Goal: Task Accomplishment & Management: Use online tool/utility

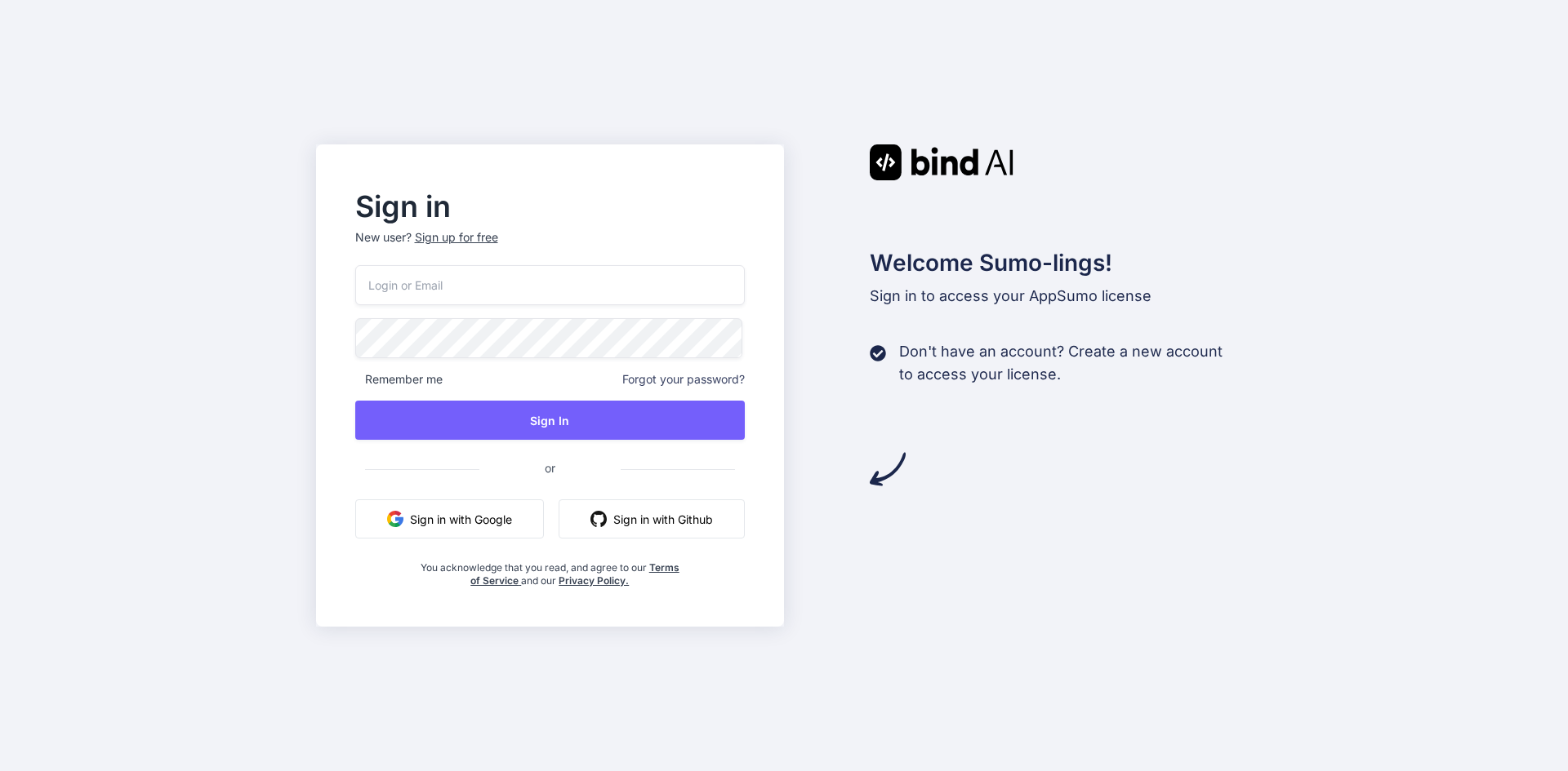
type input "bindai@ddrews.de"
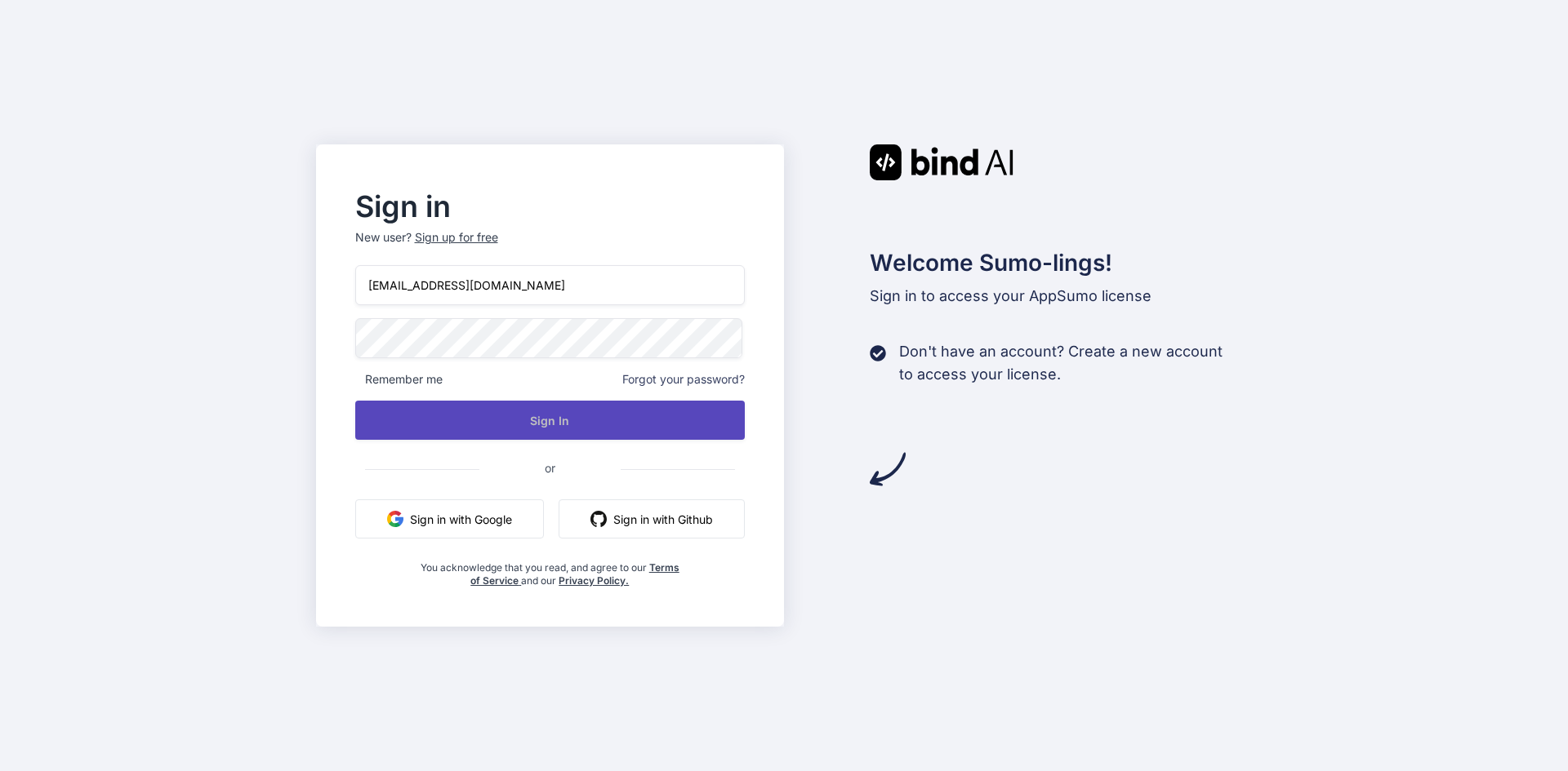
click at [533, 420] on button "Sign In" at bounding box center [550, 420] width 390 height 39
click at [545, 428] on button "Sign In" at bounding box center [550, 420] width 390 height 39
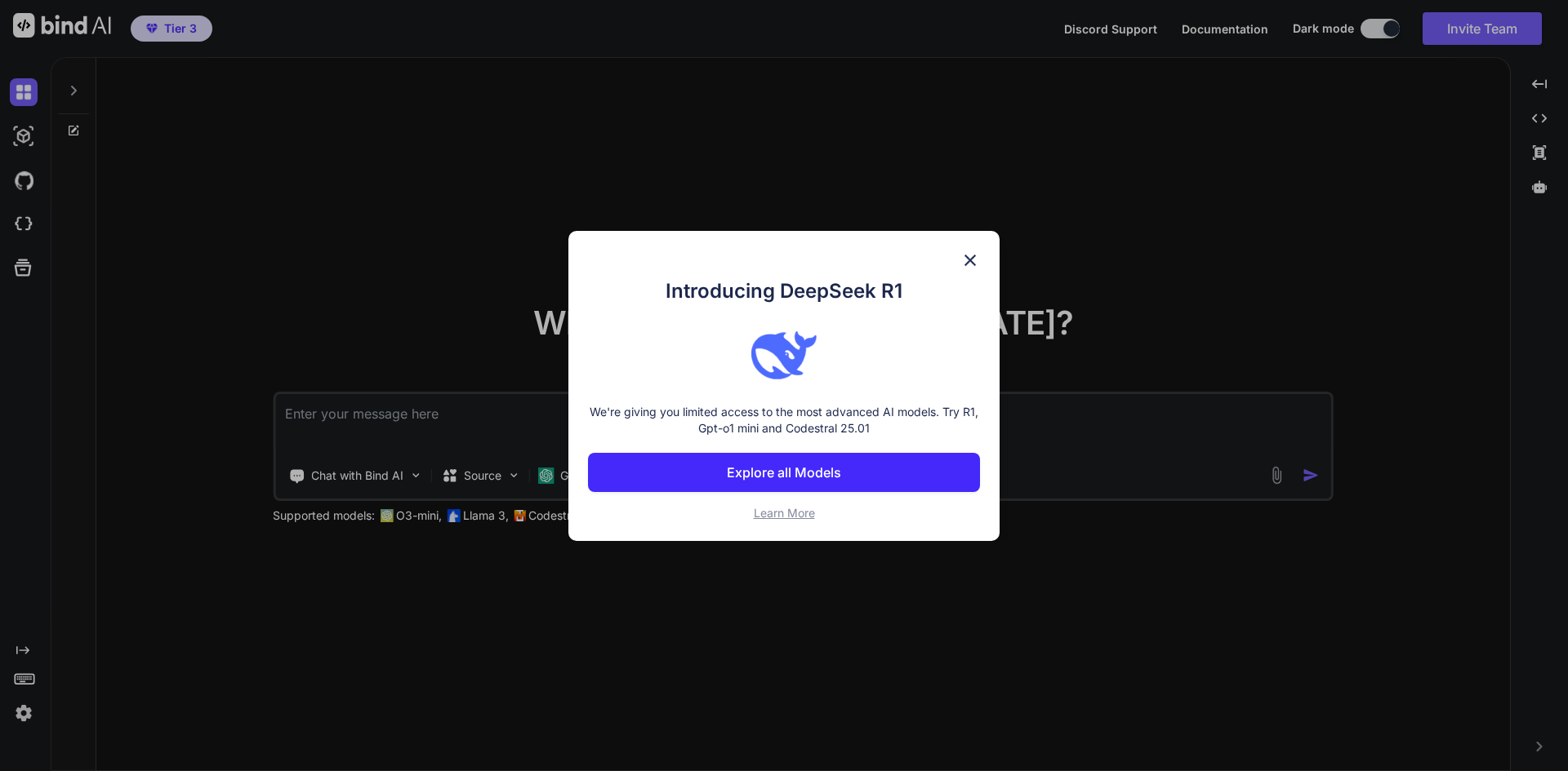
click at [970, 254] on img at bounding box center [969, 260] width 19 height 19
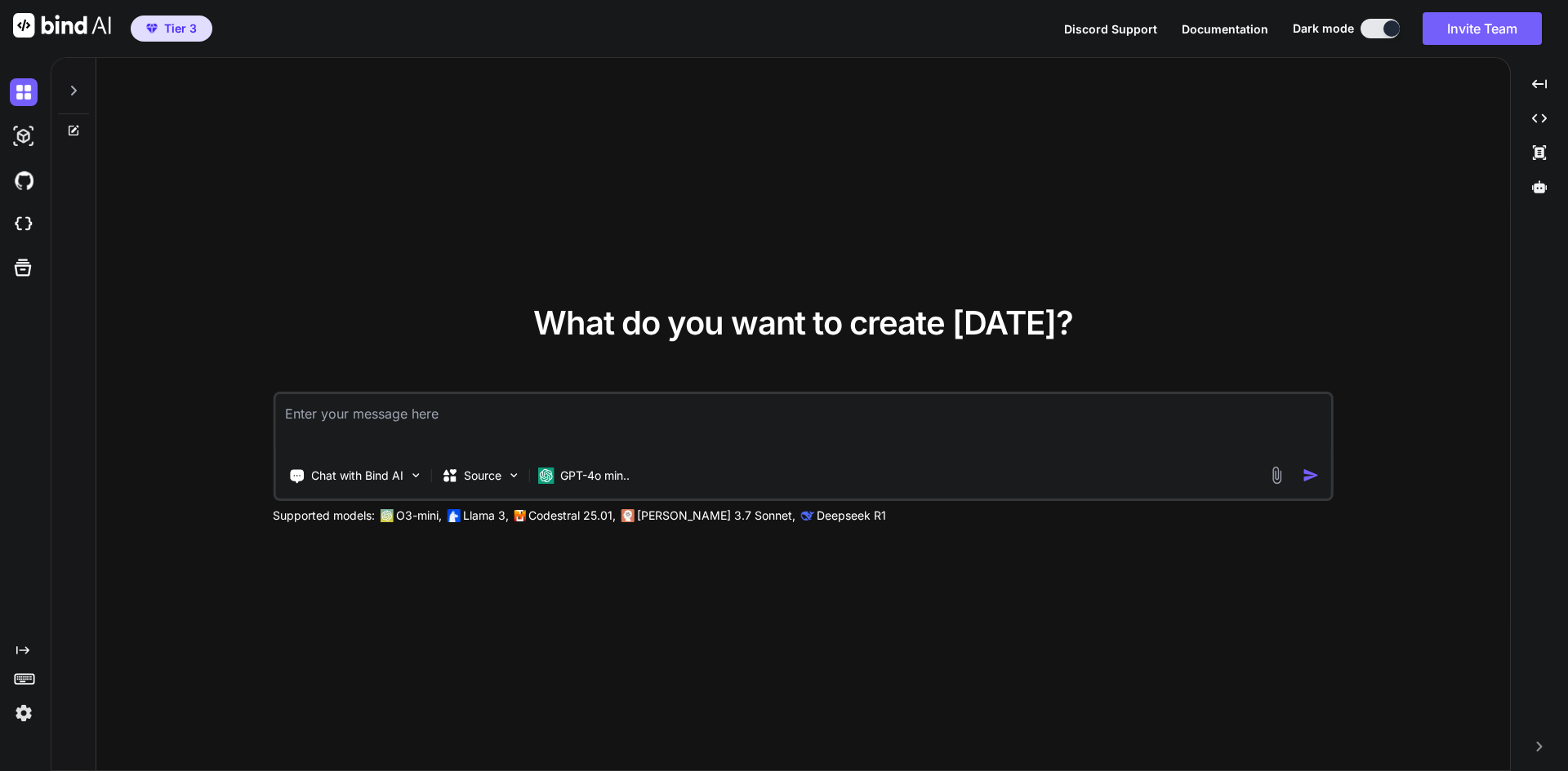
click at [20, 712] on img at bounding box center [23, 713] width 28 height 28
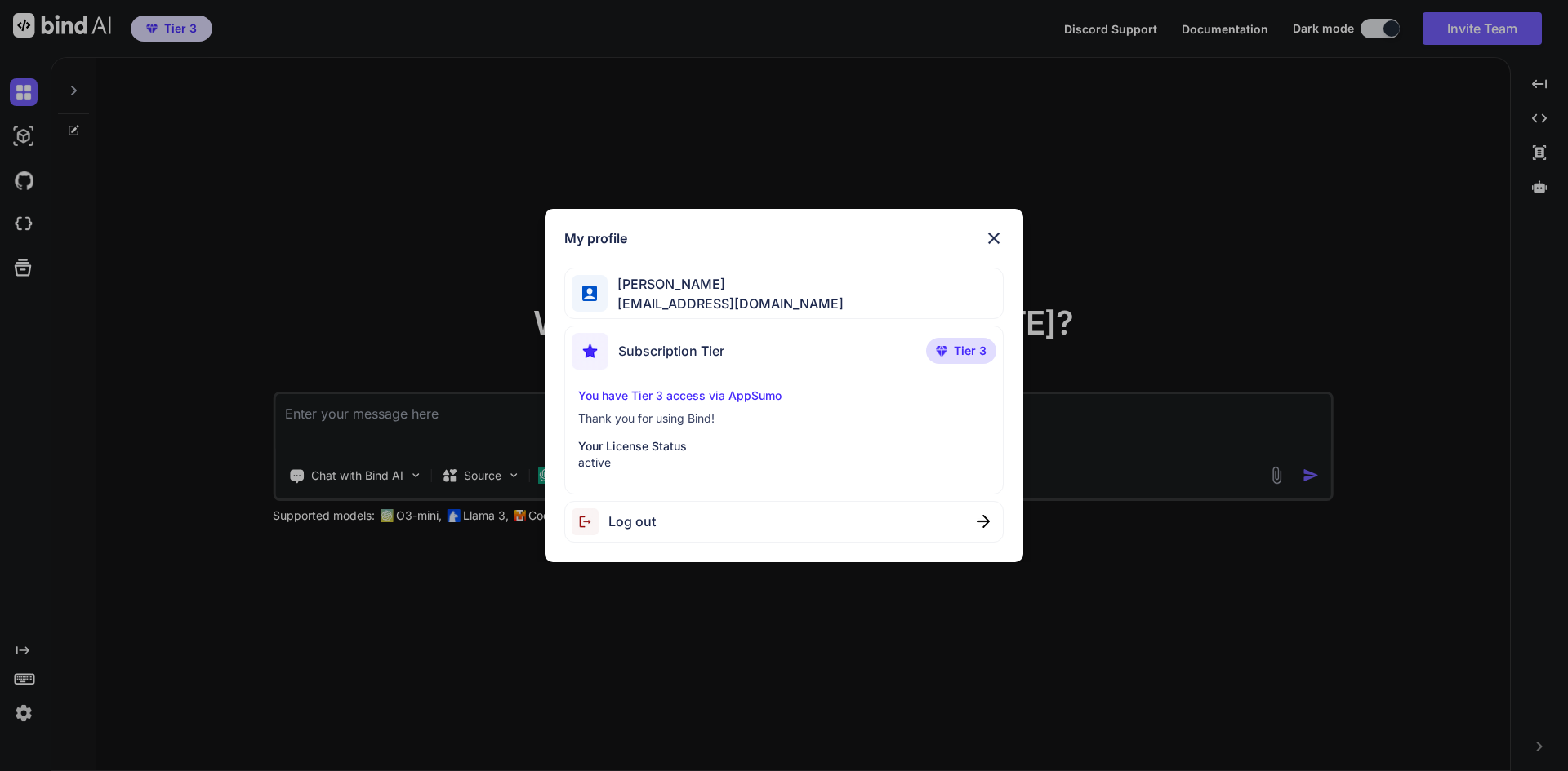
click at [991, 234] on img at bounding box center [993, 238] width 19 height 19
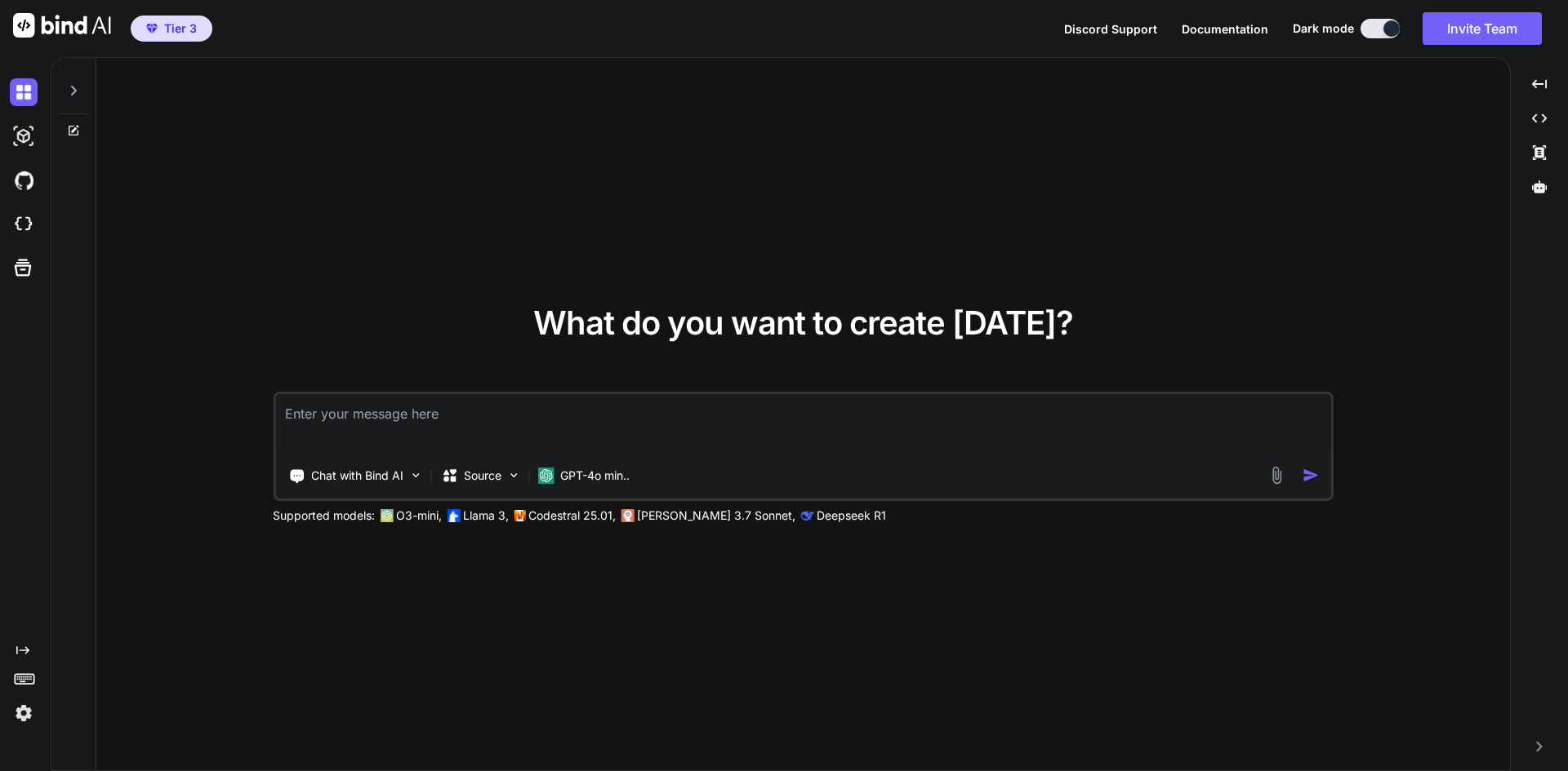
click at [20, 642] on div "Created with Pixso." at bounding box center [22, 398] width 44 height 657
click at [18, 650] on icon at bounding box center [23, 650] width 13 height 8
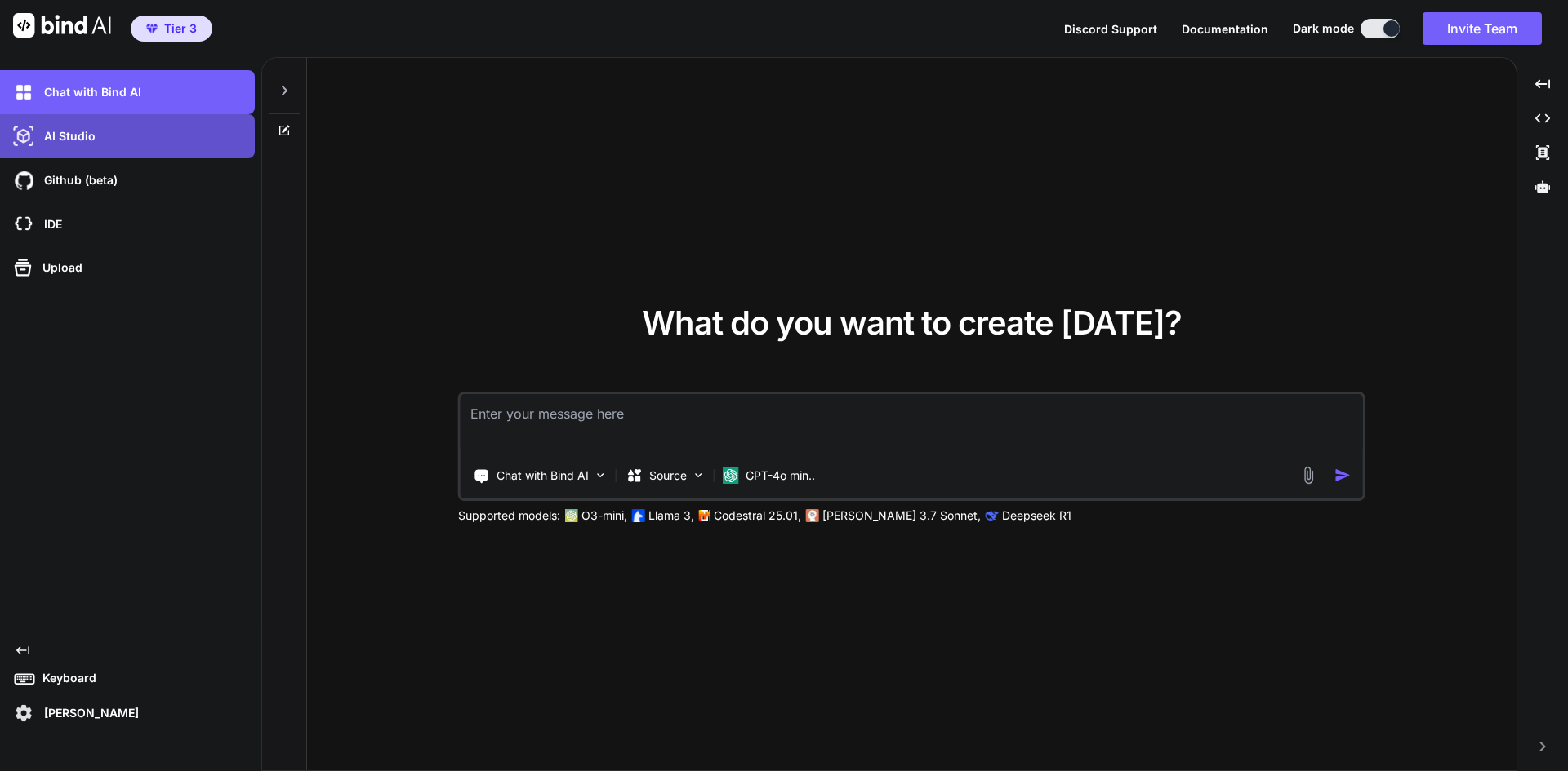
click at [94, 134] on p "AI Studio" at bounding box center [67, 137] width 58 height 17
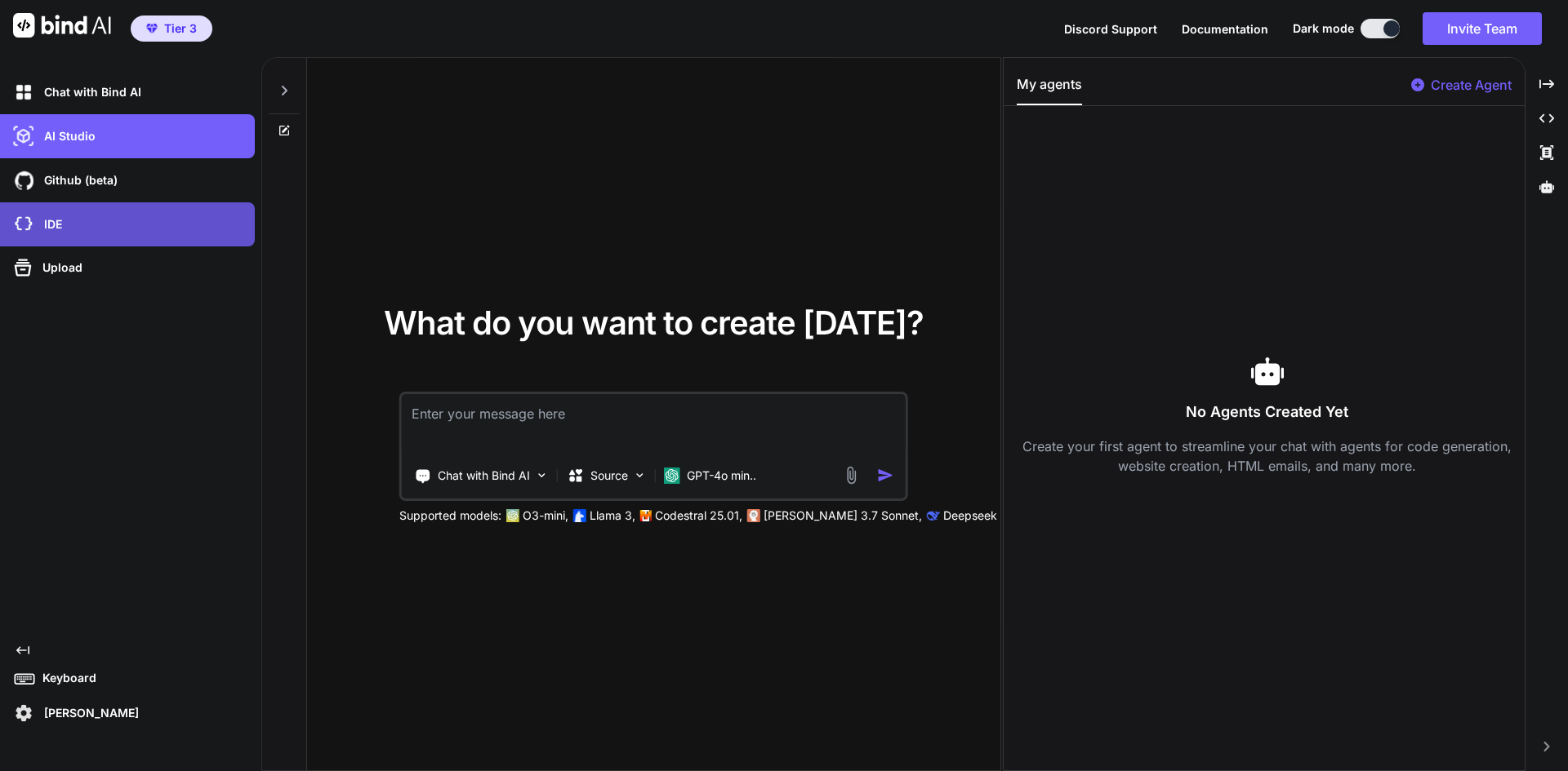
click at [109, 233] on div "IDE" at bounding box center [133, 224] width 245 height 28
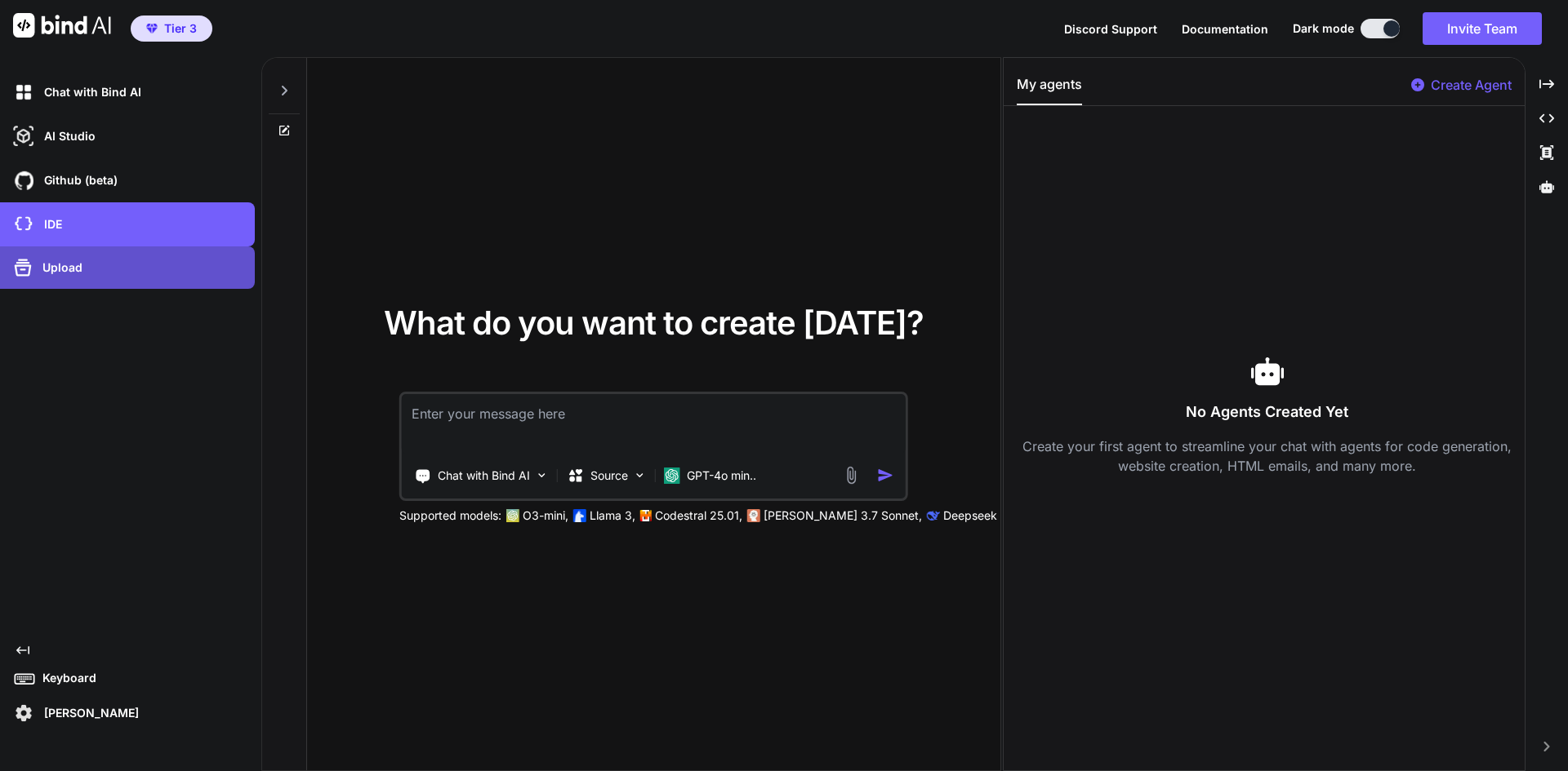
click at [103, 258] on div "Upload" at bounding box center [133, 267] width 245 height 26
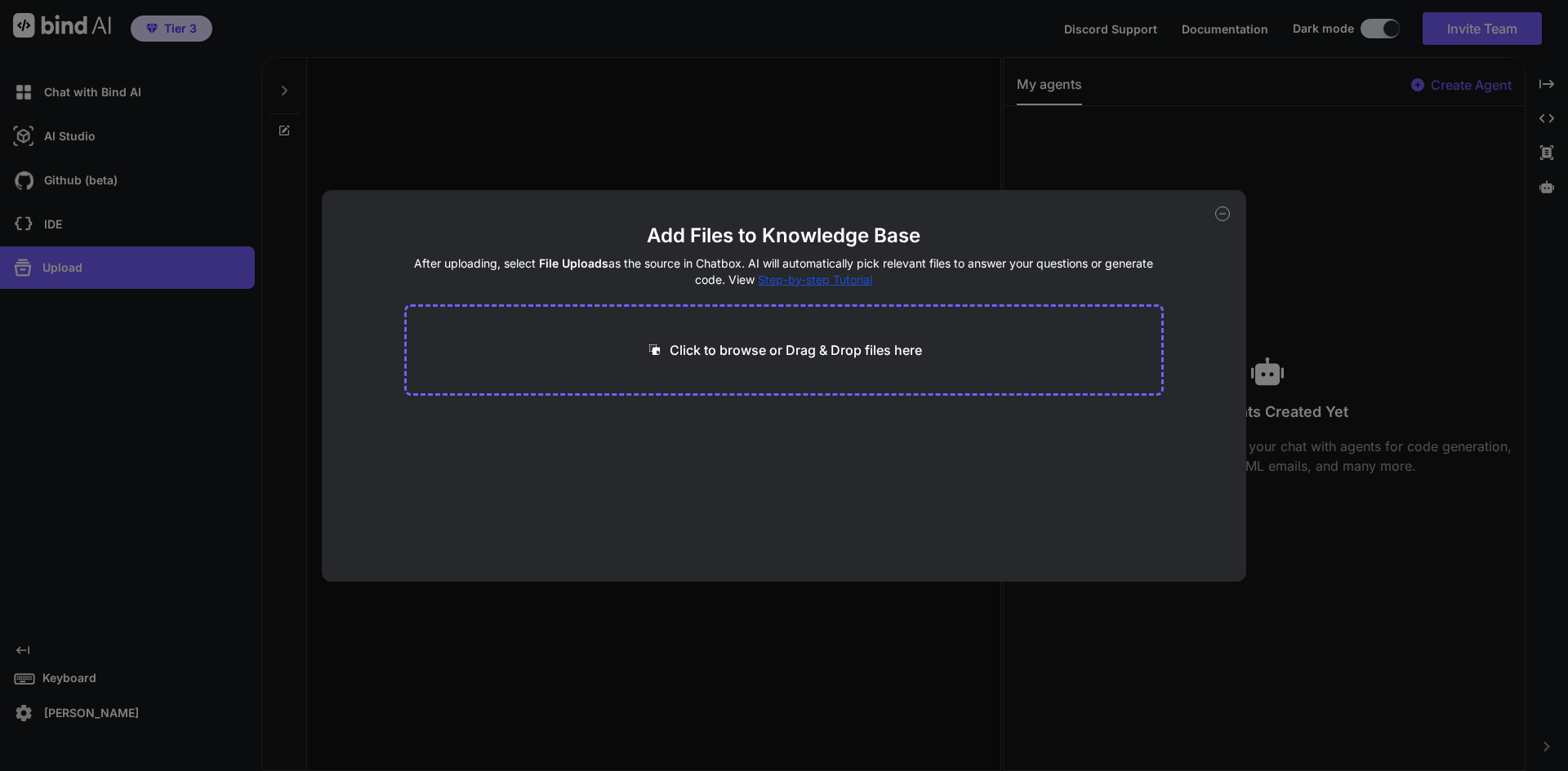
click at [437, 166] on div "Add Files to Knowledge Base After uploading, select File Uploads as the source …" at bounding box center [784, 385] width 1568 height 771
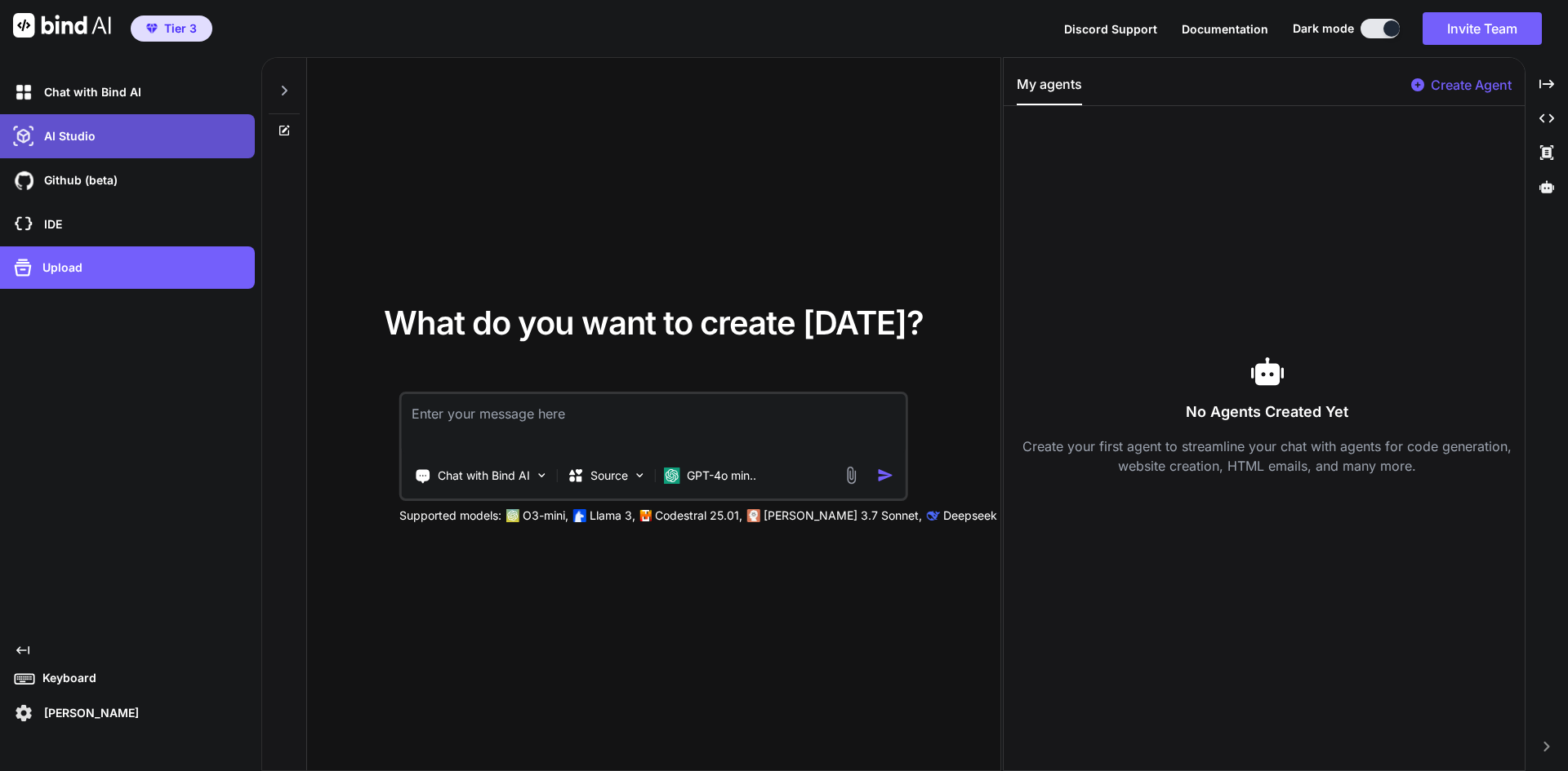
click at [163, 128] on div "AI Studio" at bounding box center [133, 136] width 245 height 28
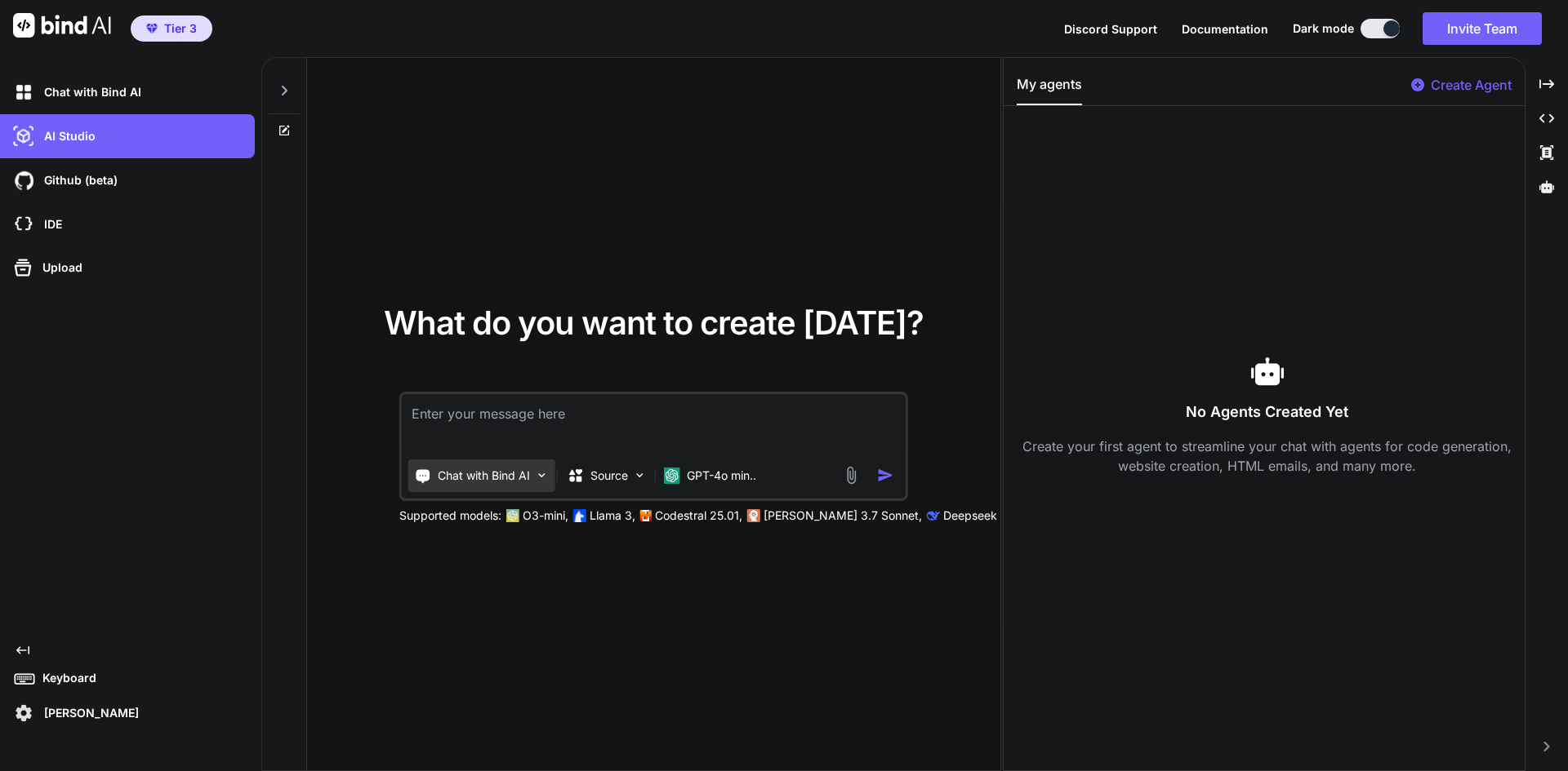
click at [549, 475] on img at bounding box center [541, 475] width 14 height 14
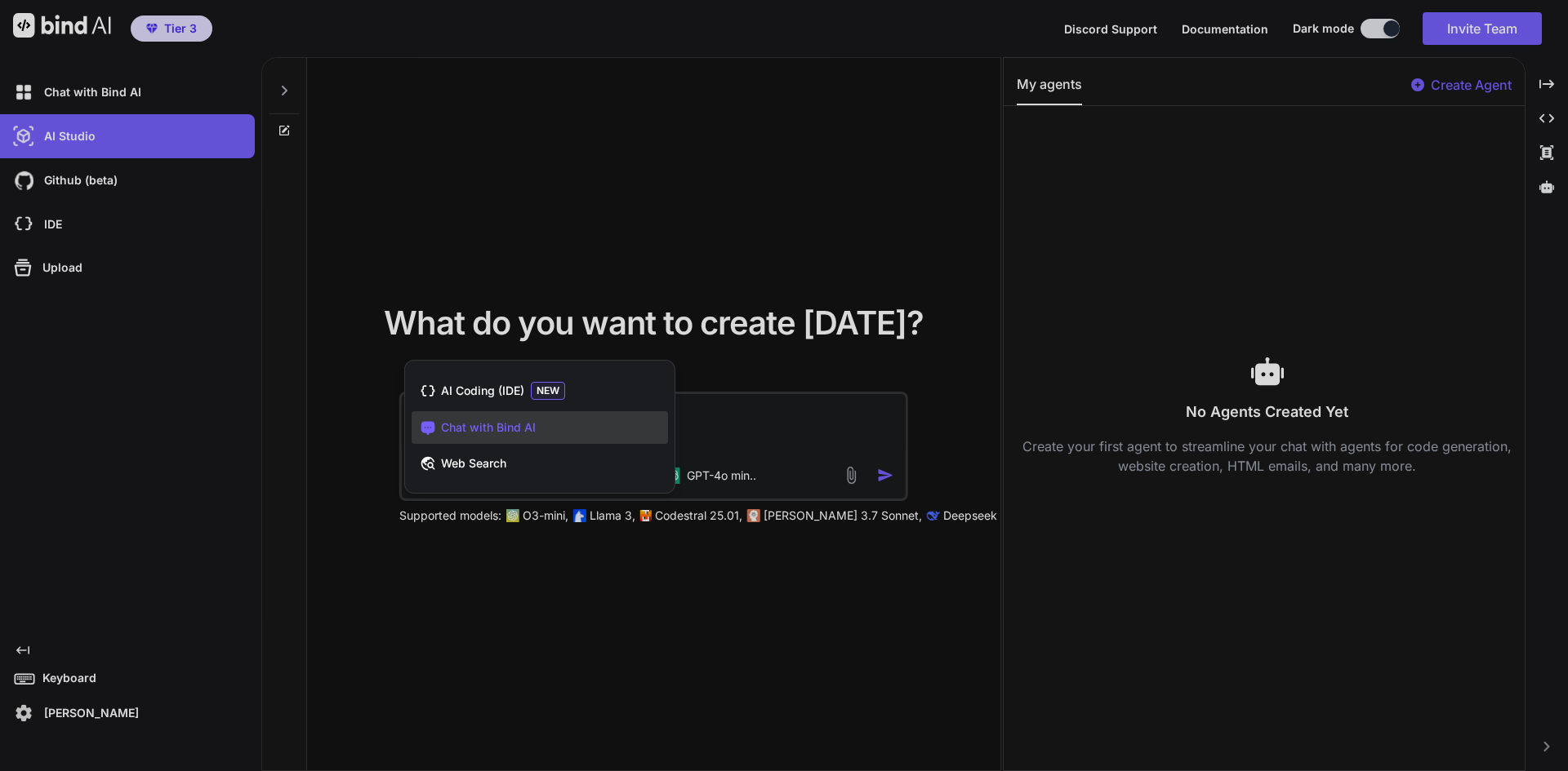
click at [821, 220] on div at bounding box center [784, 385] width 1568 height 771
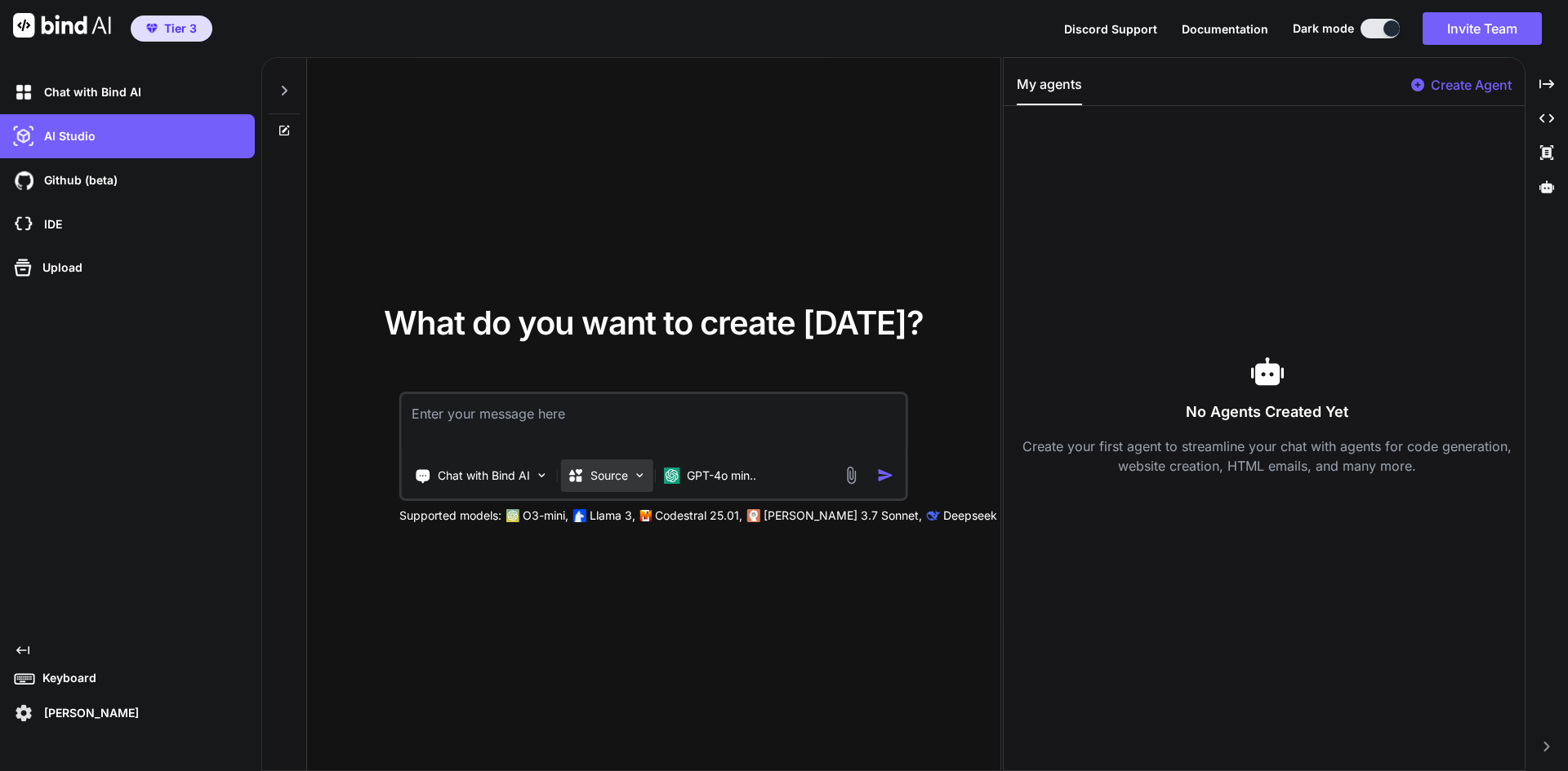
click at [636, 478] on img at bounding box center [640, 475] width 14 height 14
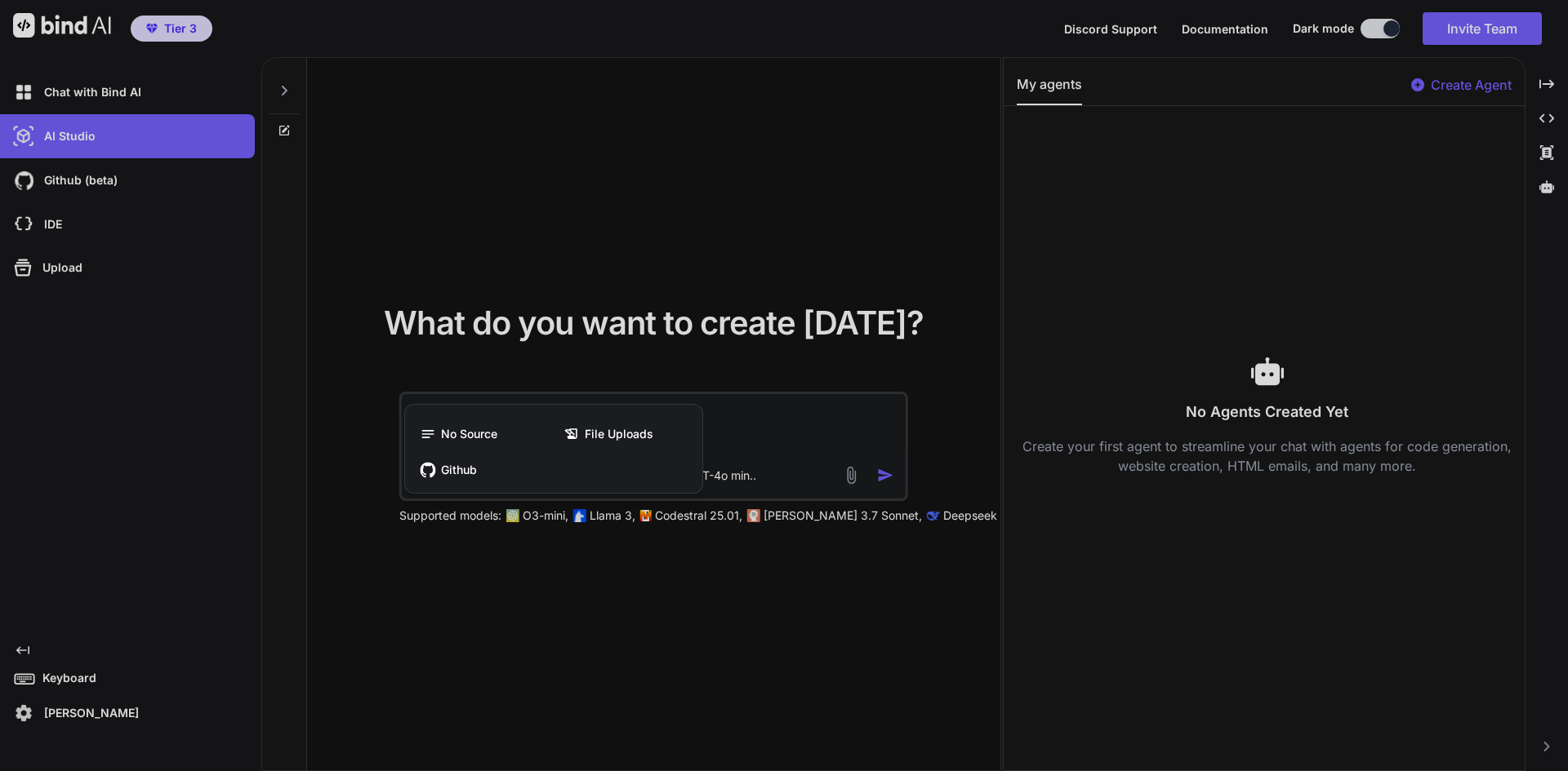
click at [746, 248] on div at bounding box center [784, 385] width 1568 height 771
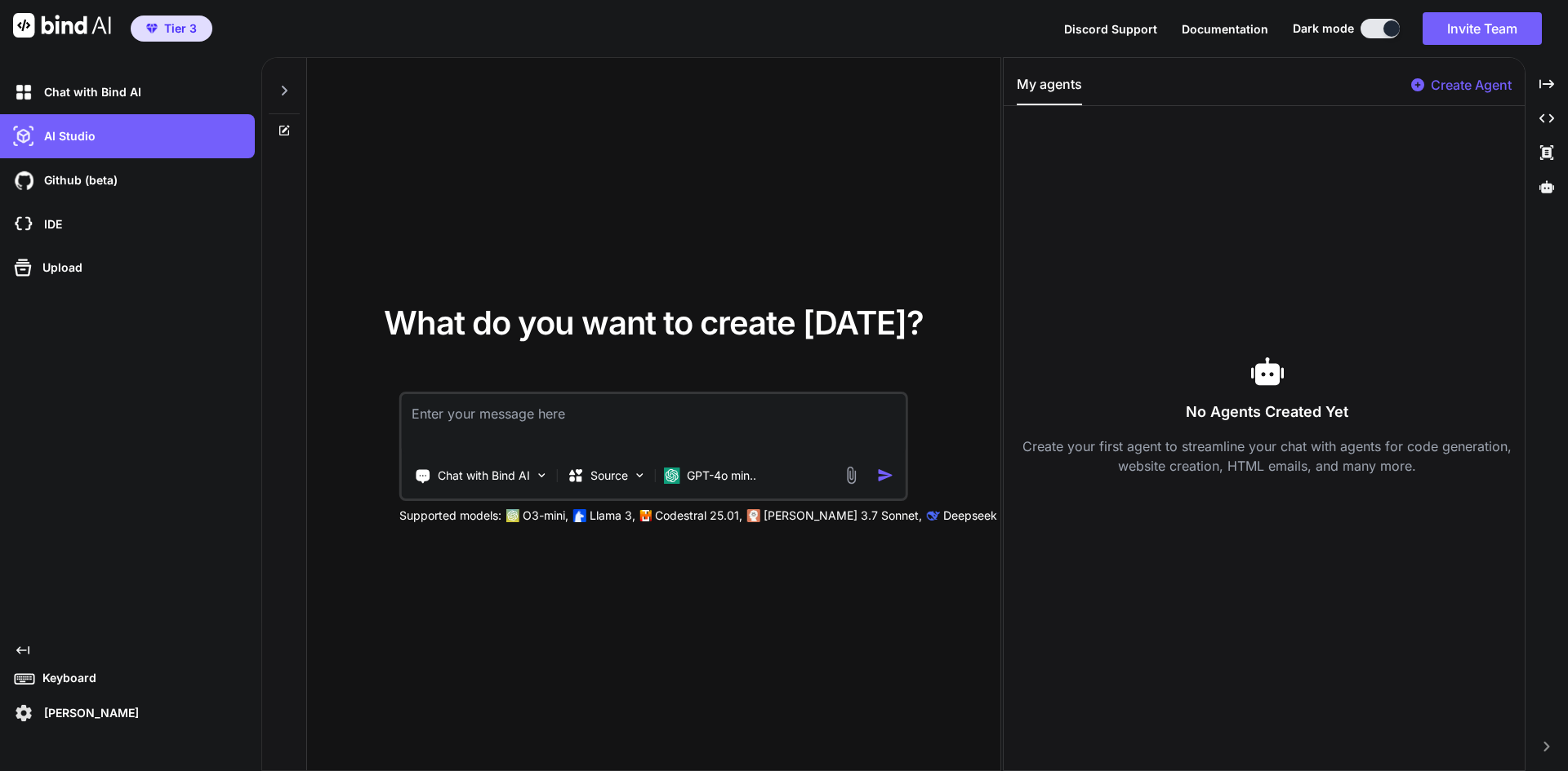
click at [1366, 28] on button at bounding box center [1380, 28] width 39 height 19
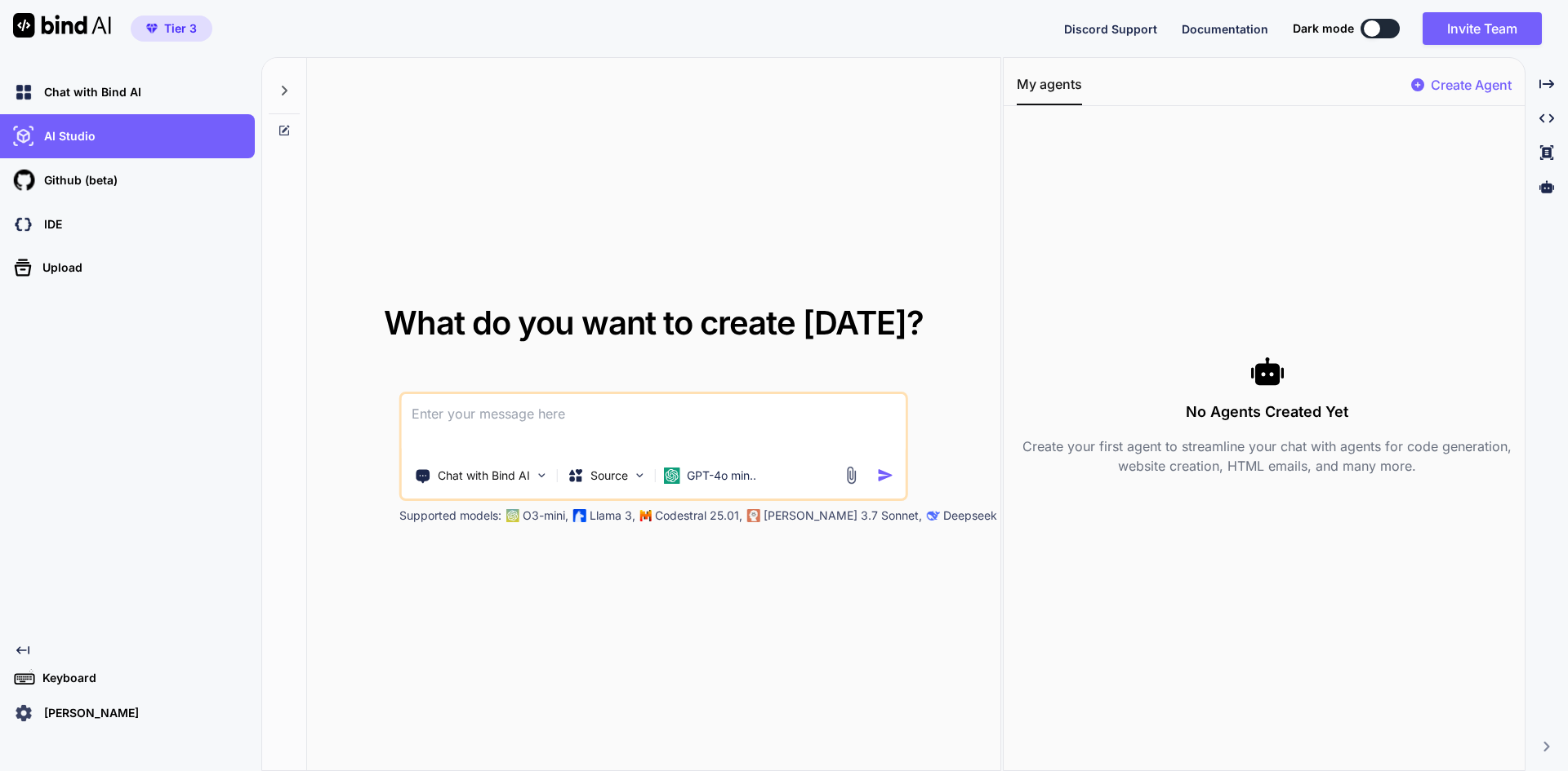
click at [1229, 31] on span "Documentation" at bounding box center [1225, 28] width 87 height 14
click at [93, 716] on p "Daniel Drews" at bounding box center [88, 713] width 101 height 17
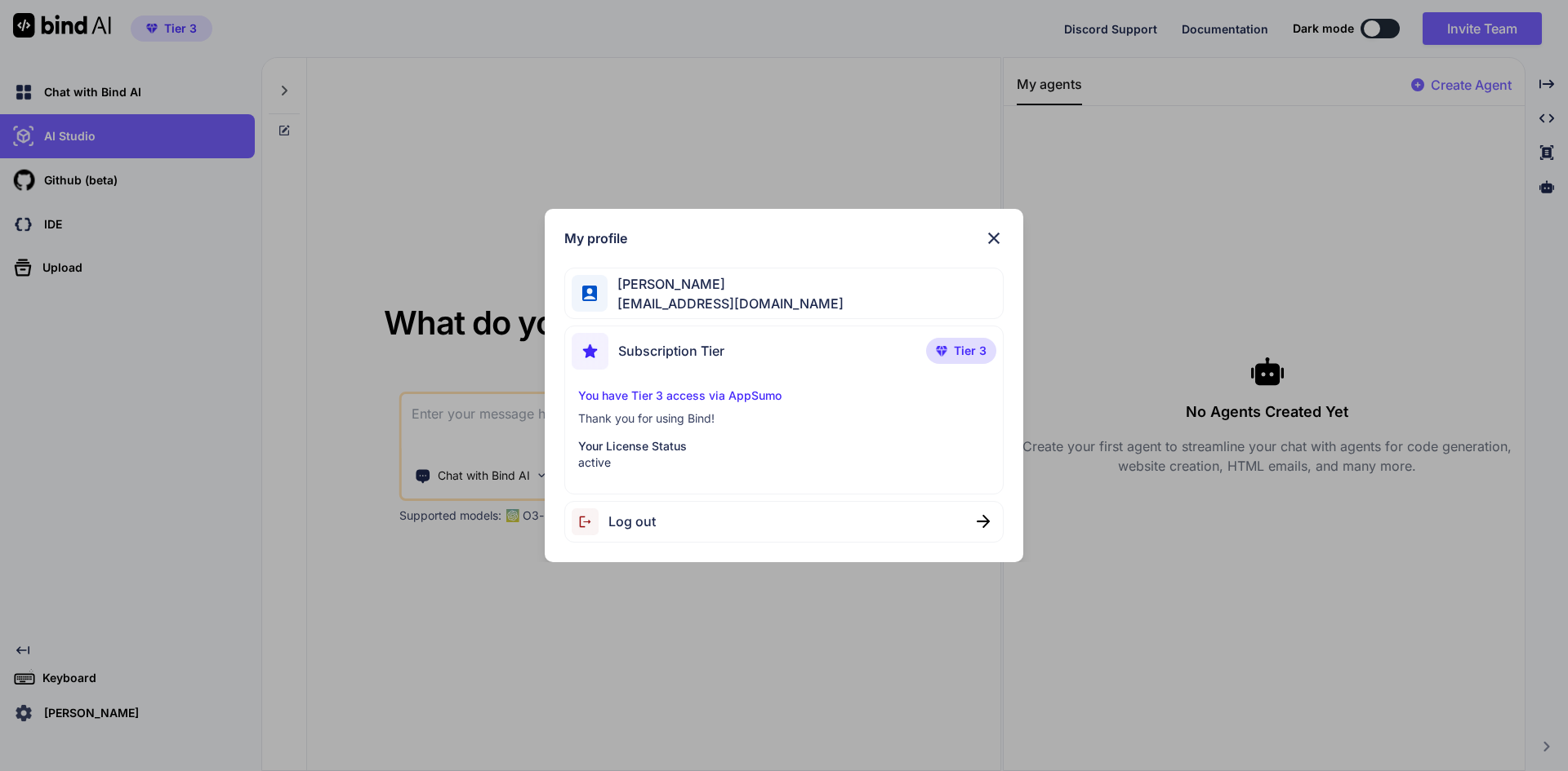
click at [751, 301] on div "Daniel Drews bindai@ddrews.de" at bounding box center [785, 293] width 440 height 52
click at [716, 367] on div "Subscription Tier" at bounding box center [647, 351] width 153 height 37
click at [997, 236] on img at bounding box center [993, 238] width 19 height 19
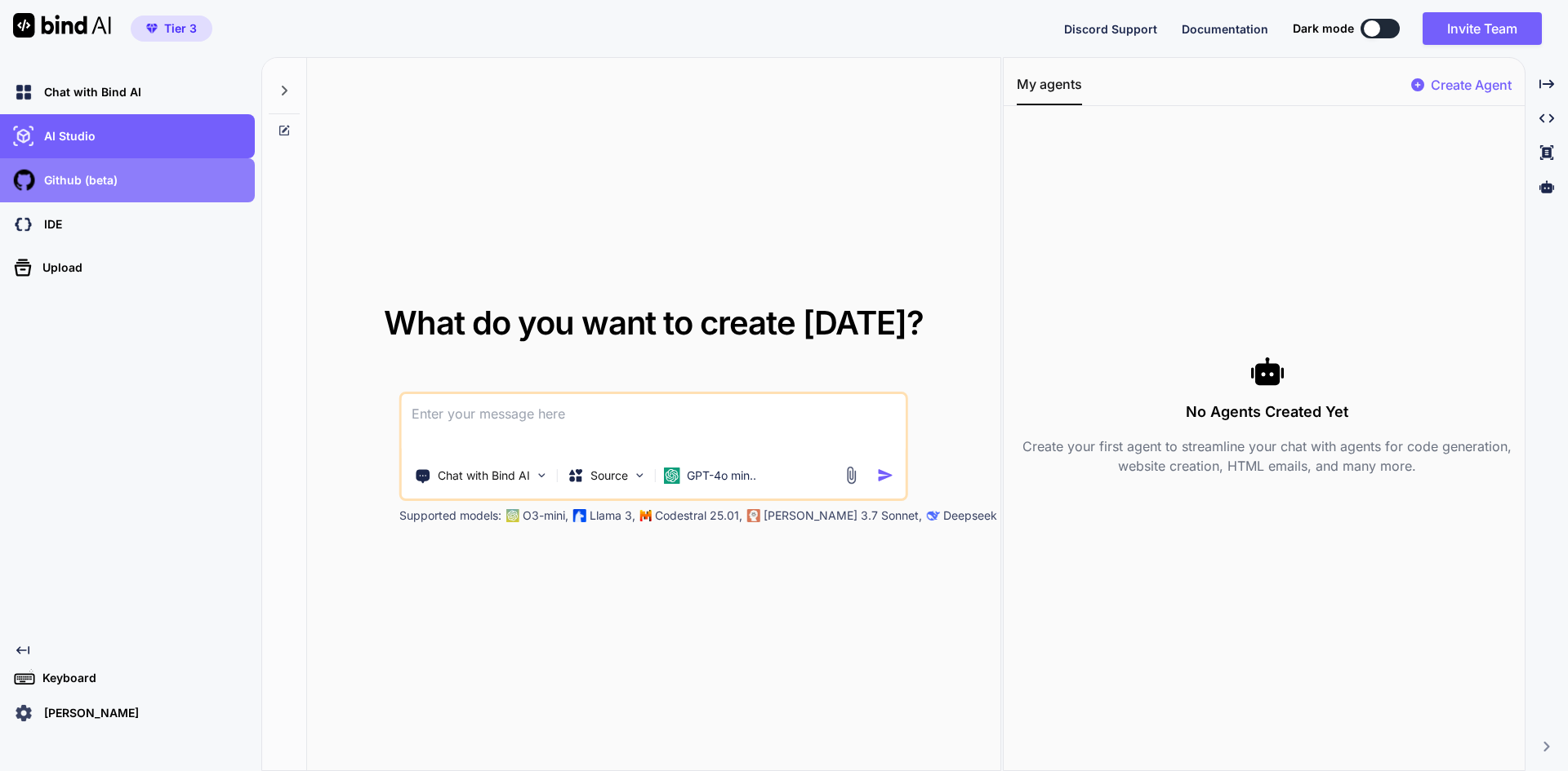
click at [98, 174] on p "Github (beta)" at bounding box center [78, 181] width 80 height 17
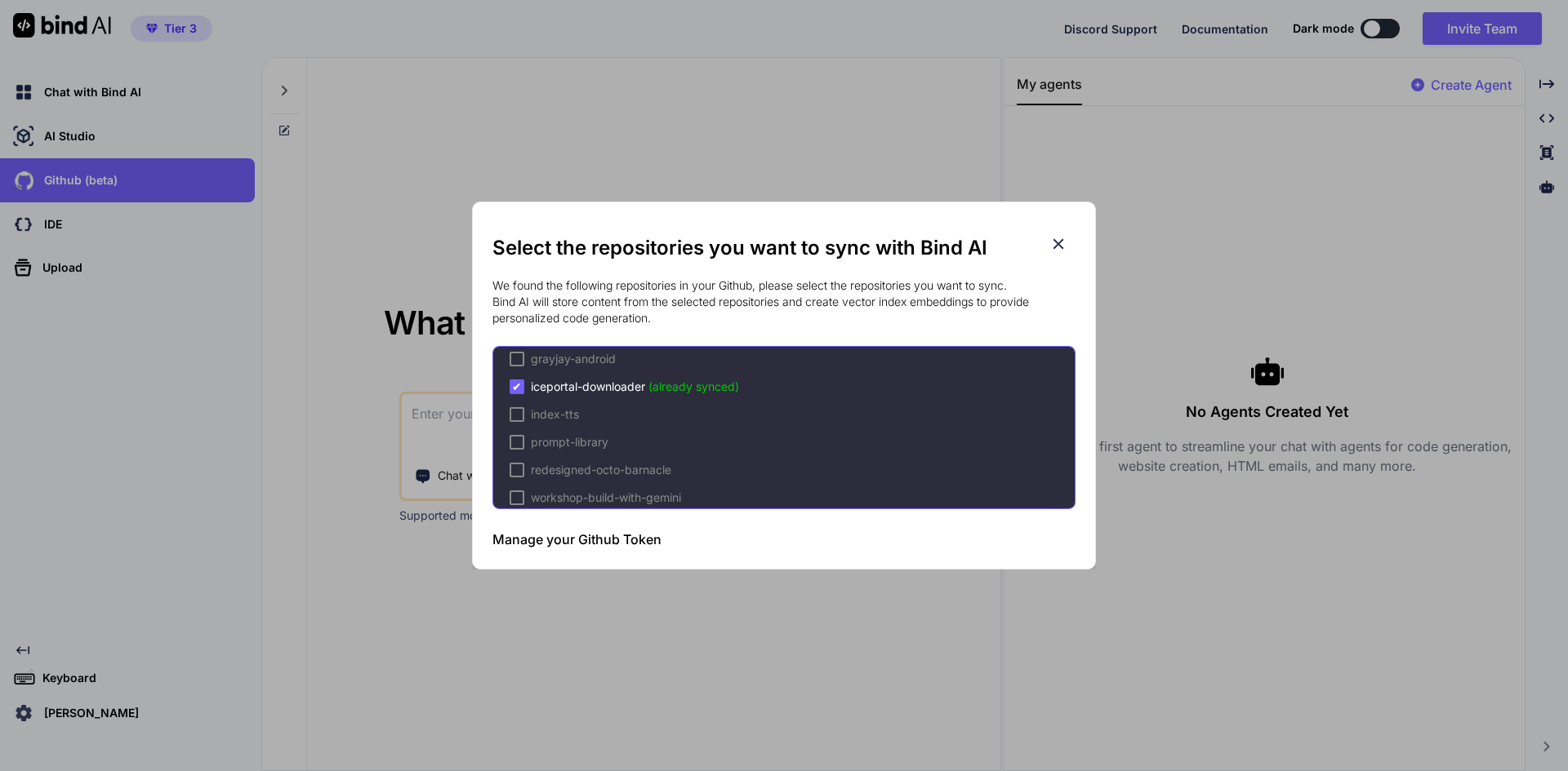
scroll to position [358, 0]
click at [569, 540] on h3 "Manage your Github Token" at bounding box center [576, 538] width 169 height 19
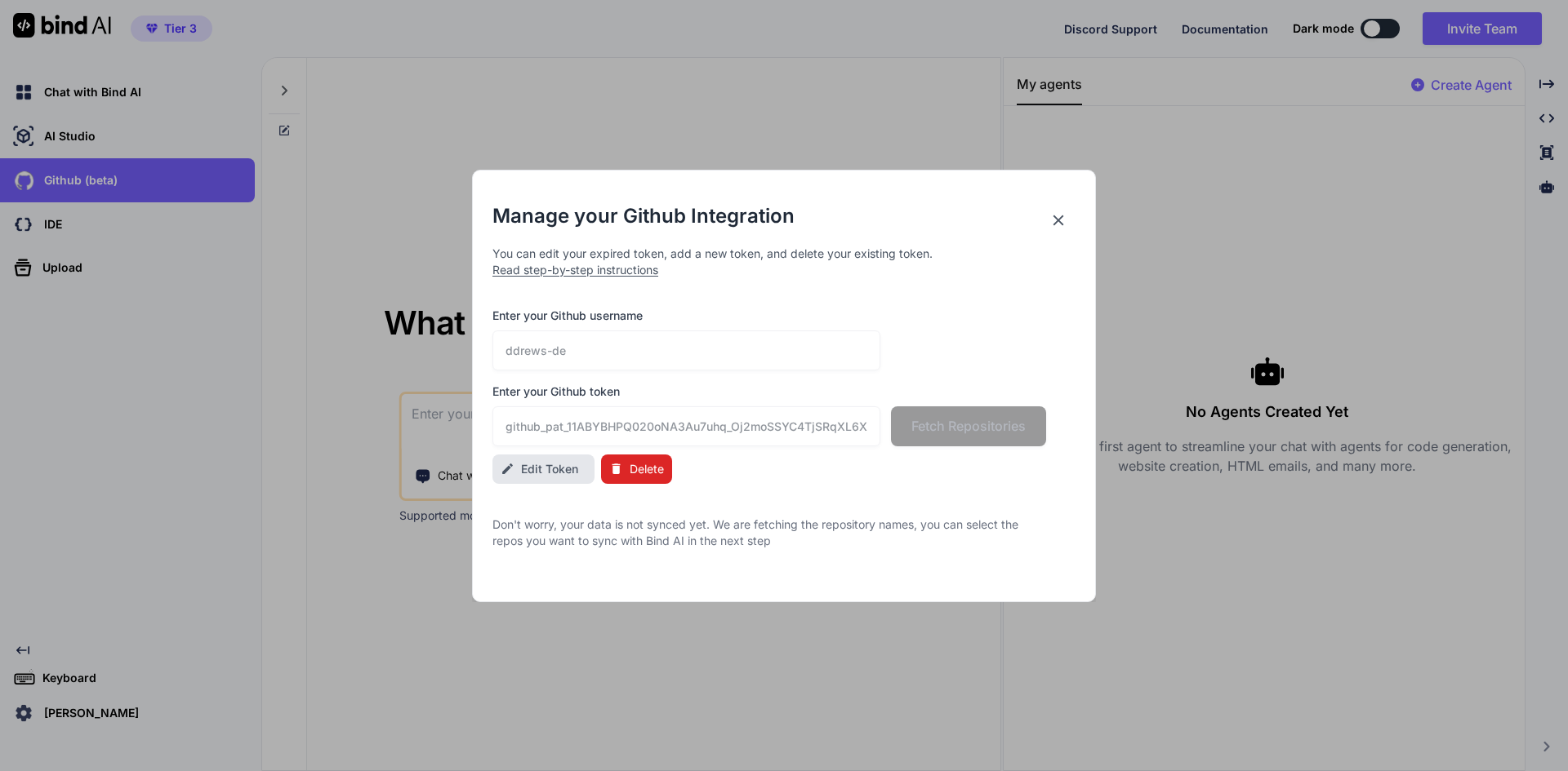
click at [542, 476] on span "Edit Token" at bounding box center [550, 469] width 58 height 17
click at [850, 429] on input "github_pat_11ABYBHPQ020oNA3Au7uhq_Oj2moSSYC4TjSRqXL6XxSq0ke4NLTo6pjQBiQ3lFv3M4H…" at bounding box center [686, 427] width 388 height 40
click at [838, 432] on input "github_pat_11ABYBHPQ020oNA3Au7uhq_Oj2moSSYC4TjSRqXL6XxSq0ke4NLTo6pjQBiQ3lFv3M4H…" at bounding box center [686, 427] width 388 height 40
paste input "lY4DRgIMOMxR_92a2ageQetp9lIi7cuQbixil8nWxx2tWaF1mguAbA0x2ONXK3SCfxeM9r2a"
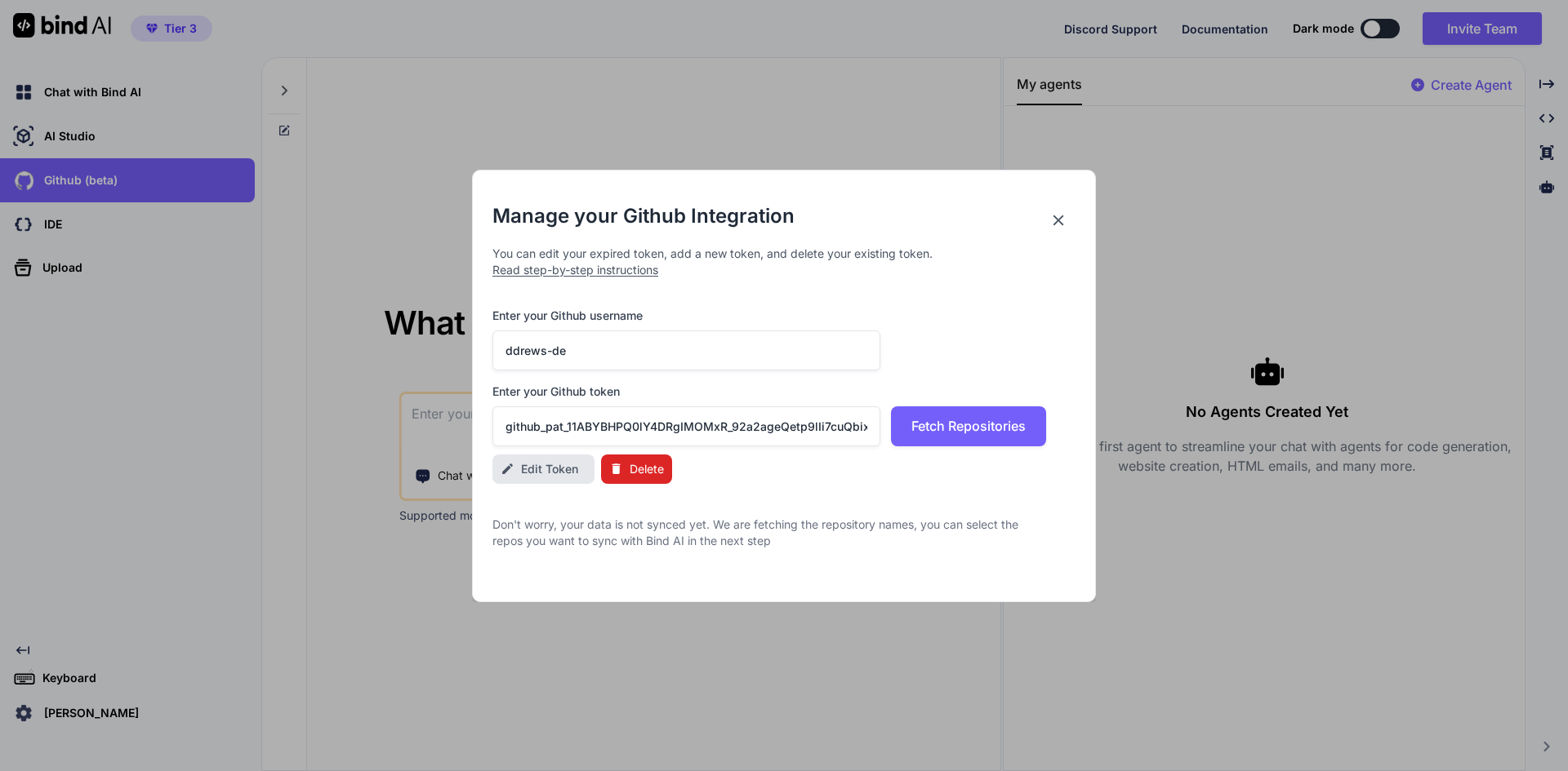
scroll to position [0, 260]
type input "github_pat_11ABYBHPQ0lY4DRgIMOMxR_92a2ageQetp9lIi7cuQbixil8nWxx2tWaF1mguAbA0x2O…"
click at [974, 433] on span "Fetch Repositories" at bounding box center [968, 425] width 114 height 19
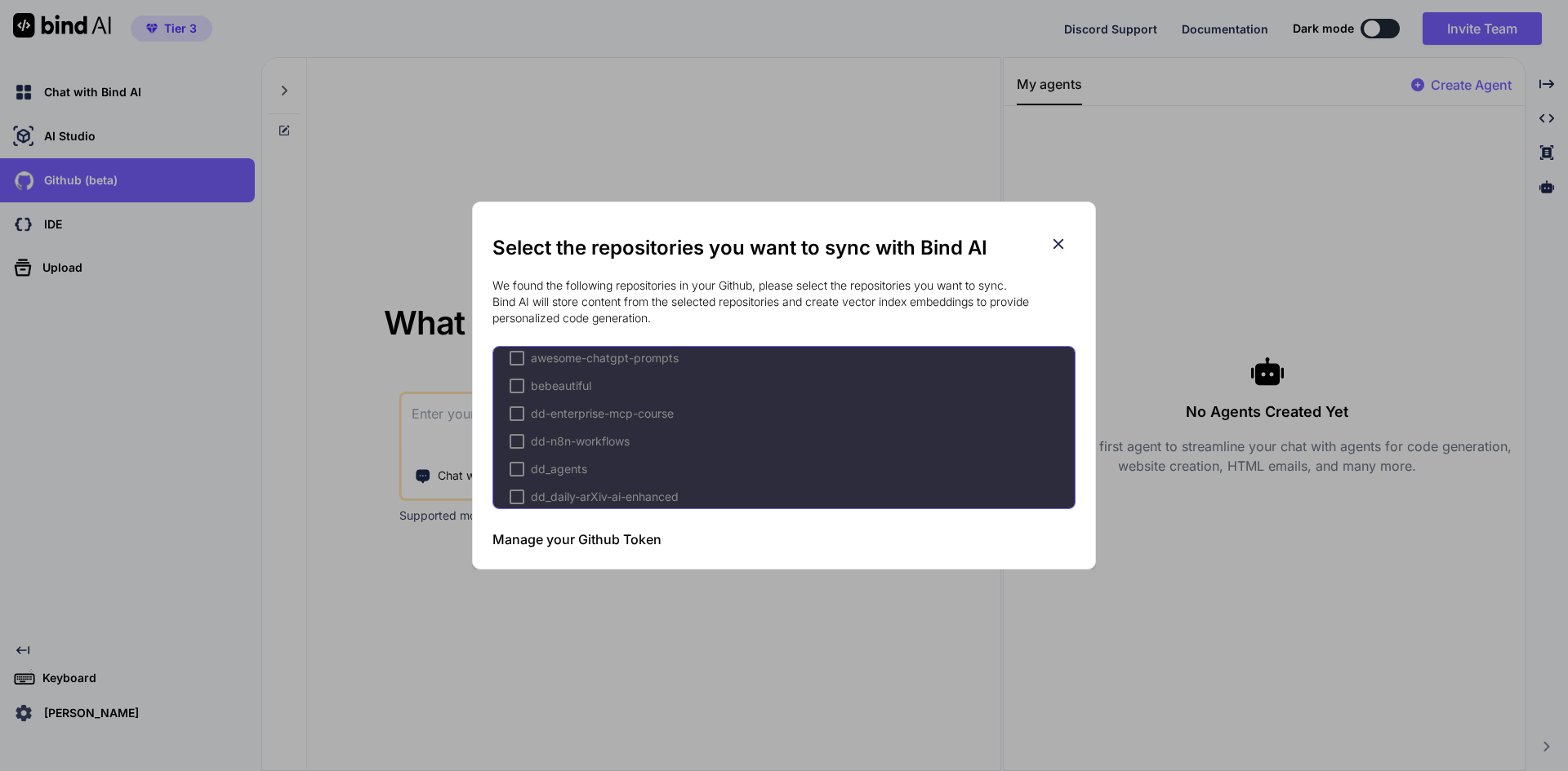
scroll to position [245, 0]
click at [518, 455] on div at bounding box center [517, 458] width 15 height 15
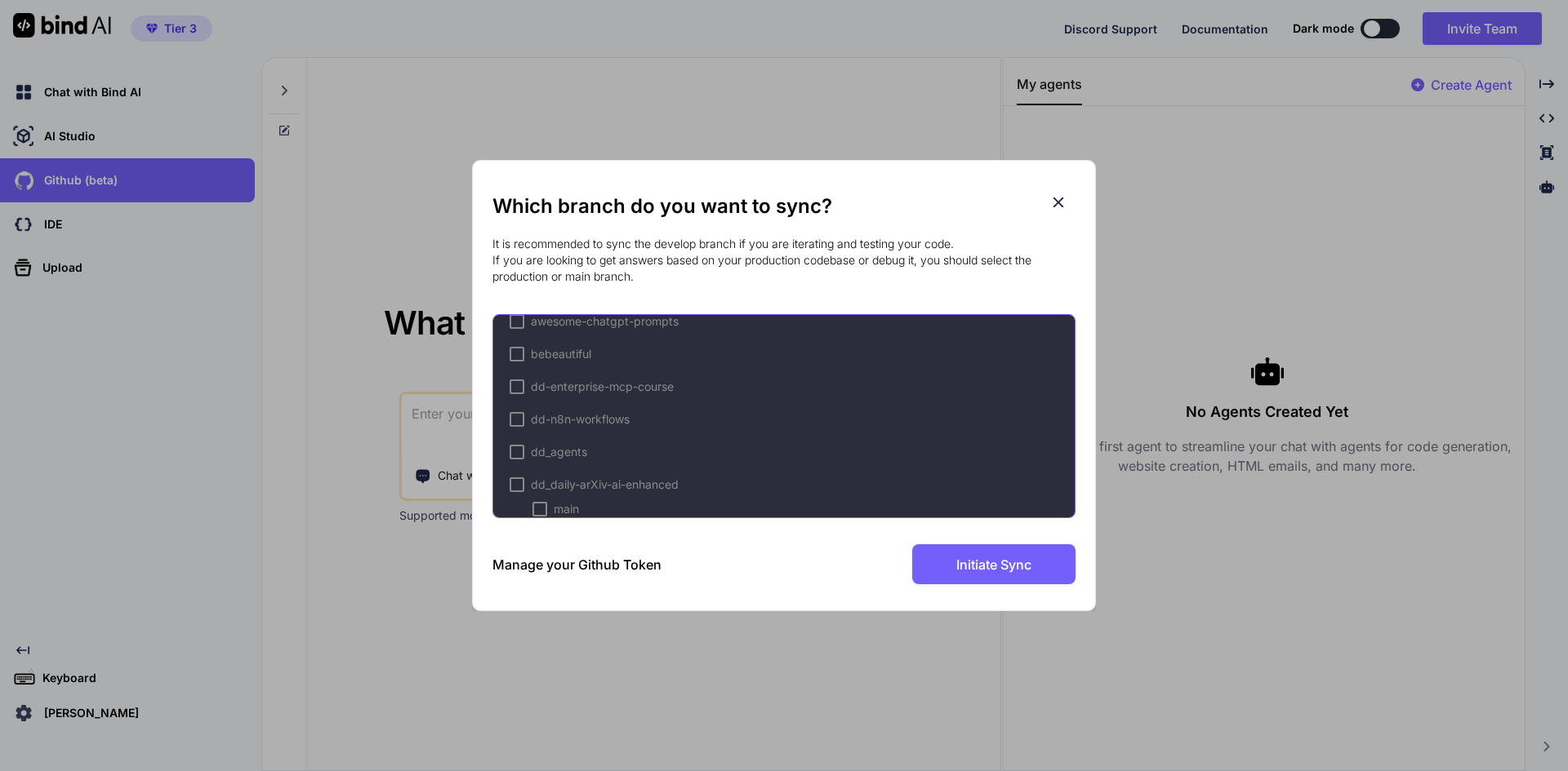
scroll to position [327, 0]
click at [537, 426] on div at bounding box center [540, 428] width 15 height 15
click at [515, 379] on div at bounding box center [517, 379] width 15 height 15
click at [540, 401] on div at bounding box center [540, 403] width 15 height 15
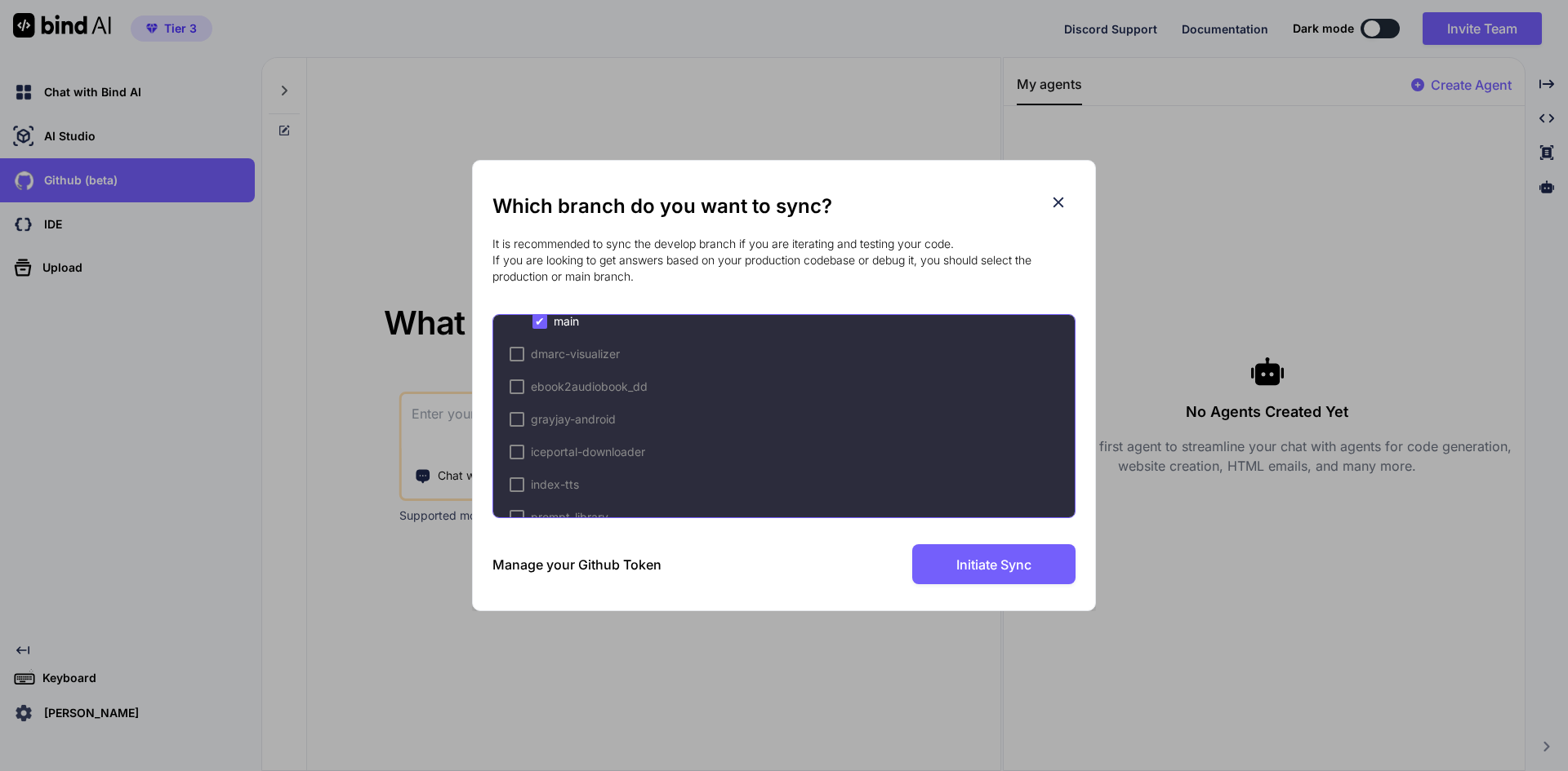
scroll to position [571, 0]
click at [515, 371] on div at bounding box center [517, 371] width 15 height 15
click at [539, 396] on div at bounding box center [540, 395] width 15 height 15
drag, startPoint x: 997, startPoint y: 568, endPoint x: 690, endPoint y: 501, distance: 314.2
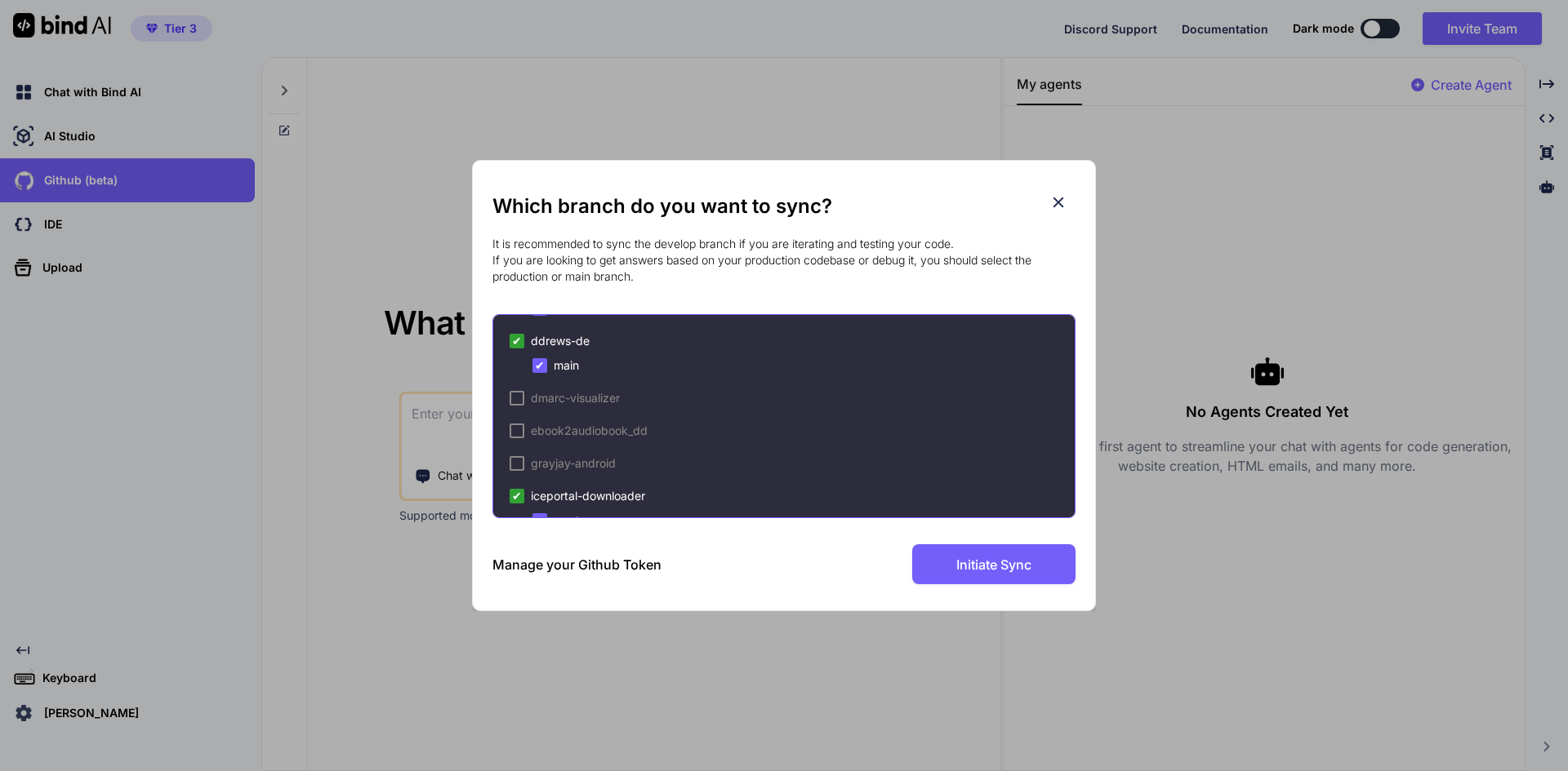
click at [736, 516] on div "Which branch do you want to sync? It is recommended to sync the develop branch …" at bounding box center [783, 388] width 583 height 391
click at [512, 467] on div at bounding box center [517, 463] width 15 height 15
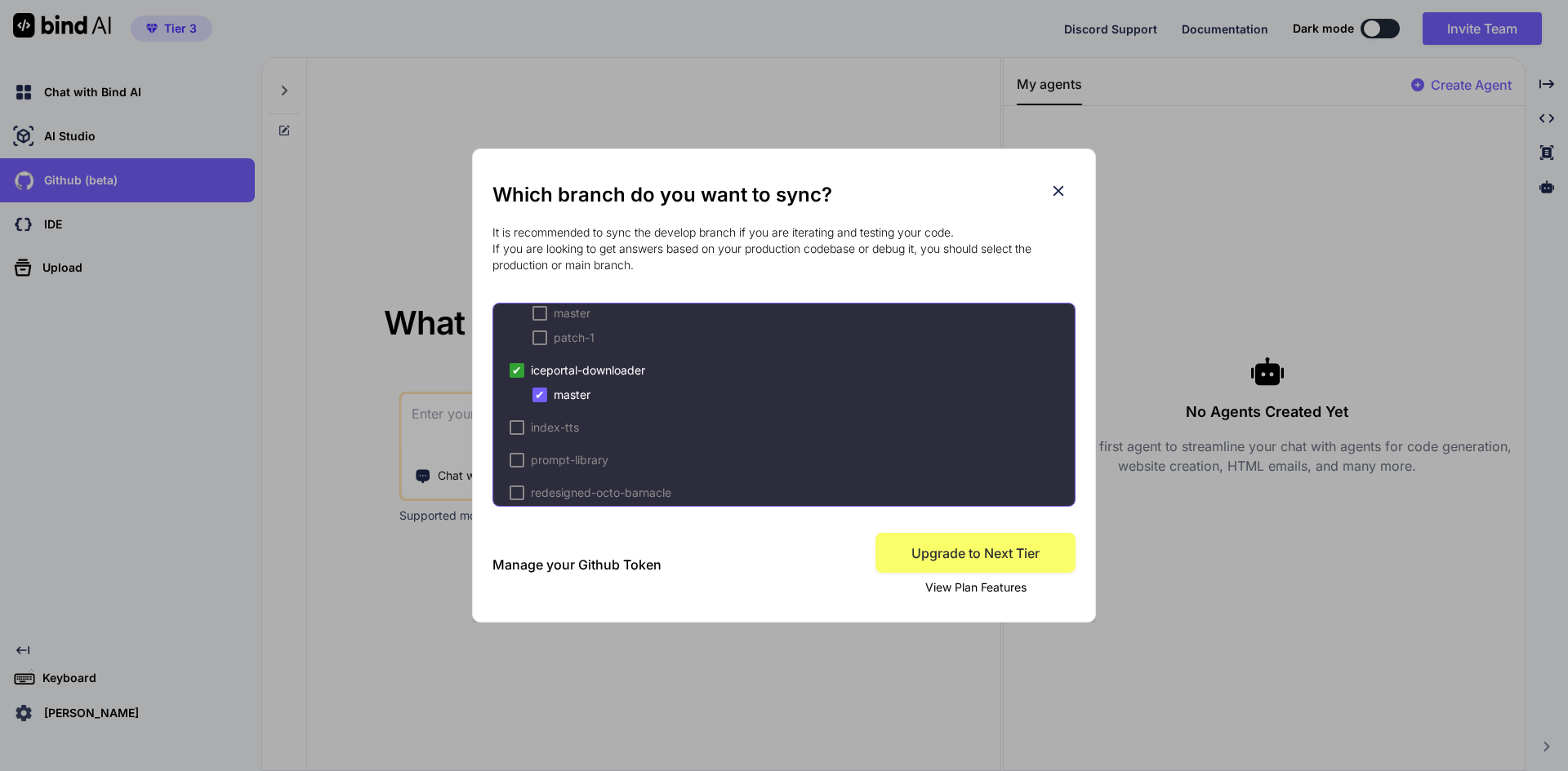
scroll to position [528, 0]
click at [519, 373] on span "✔" at bounding box center [517, 371] width 10 height 17
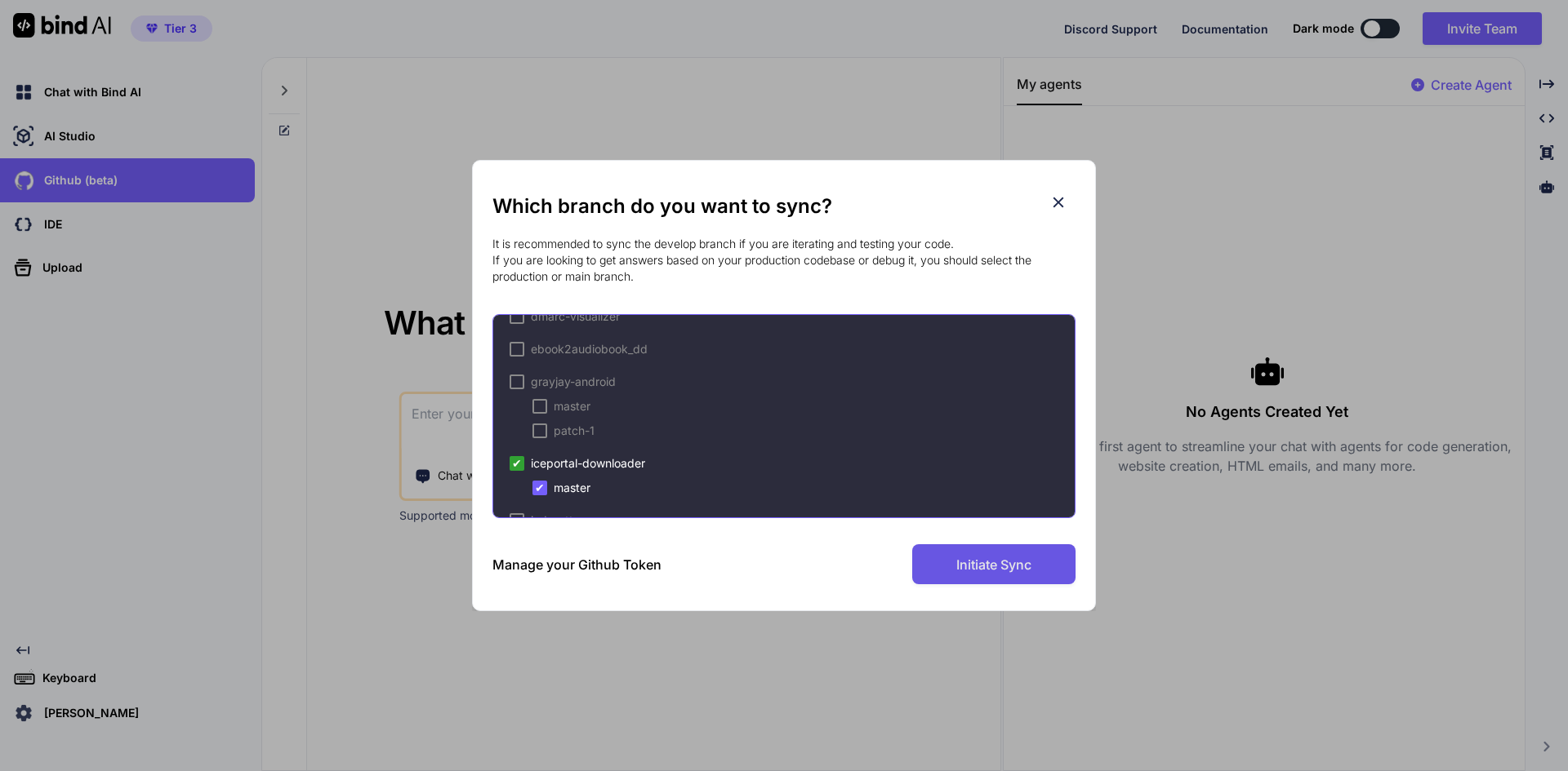
click at [970, 567] on span "Initiate Sync" at bounding box center [994, 564] width 75 height 19
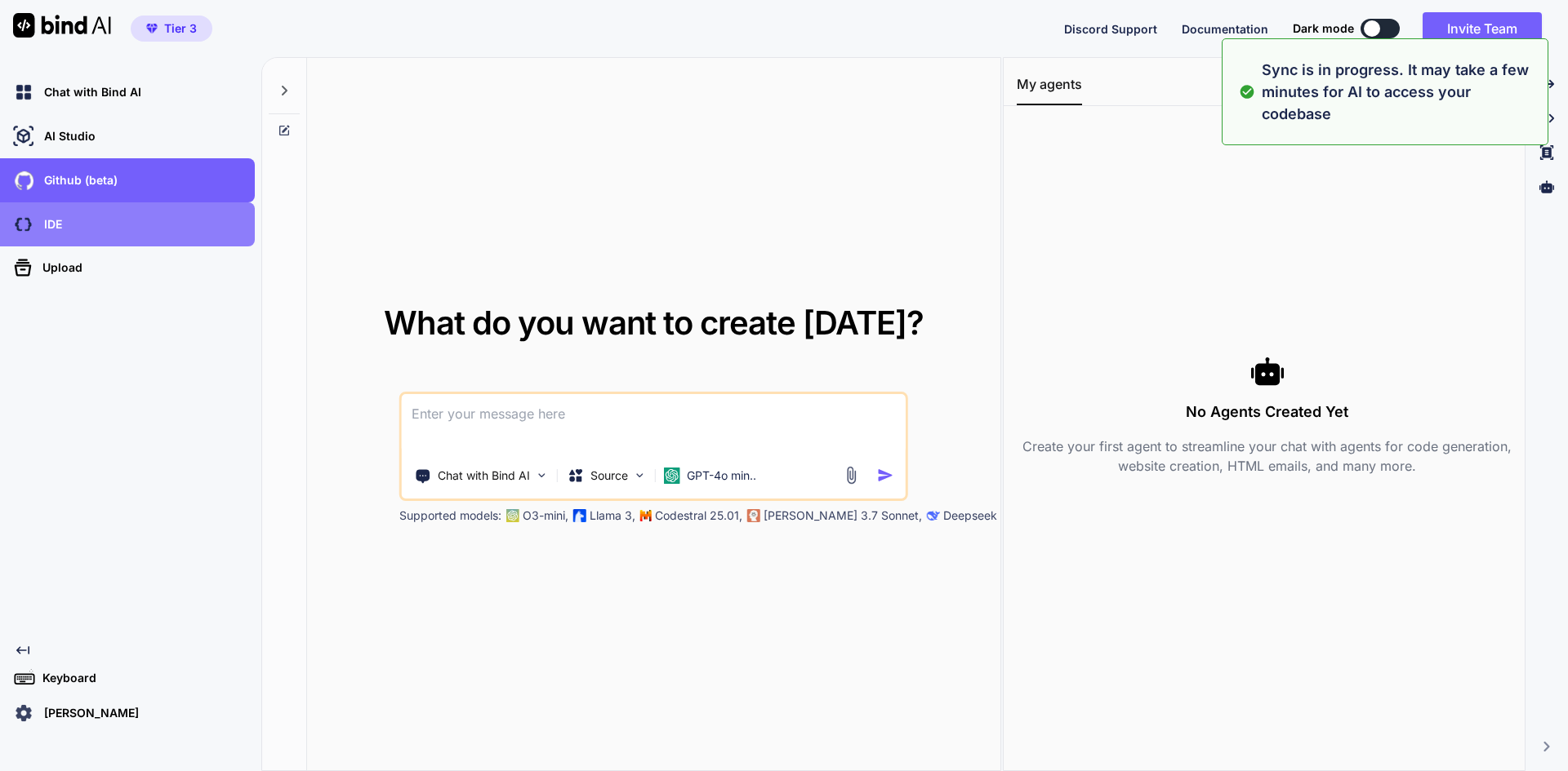
click at [88, 220] on div "IDE" at bounding box center [133, 224] width 245 height 28
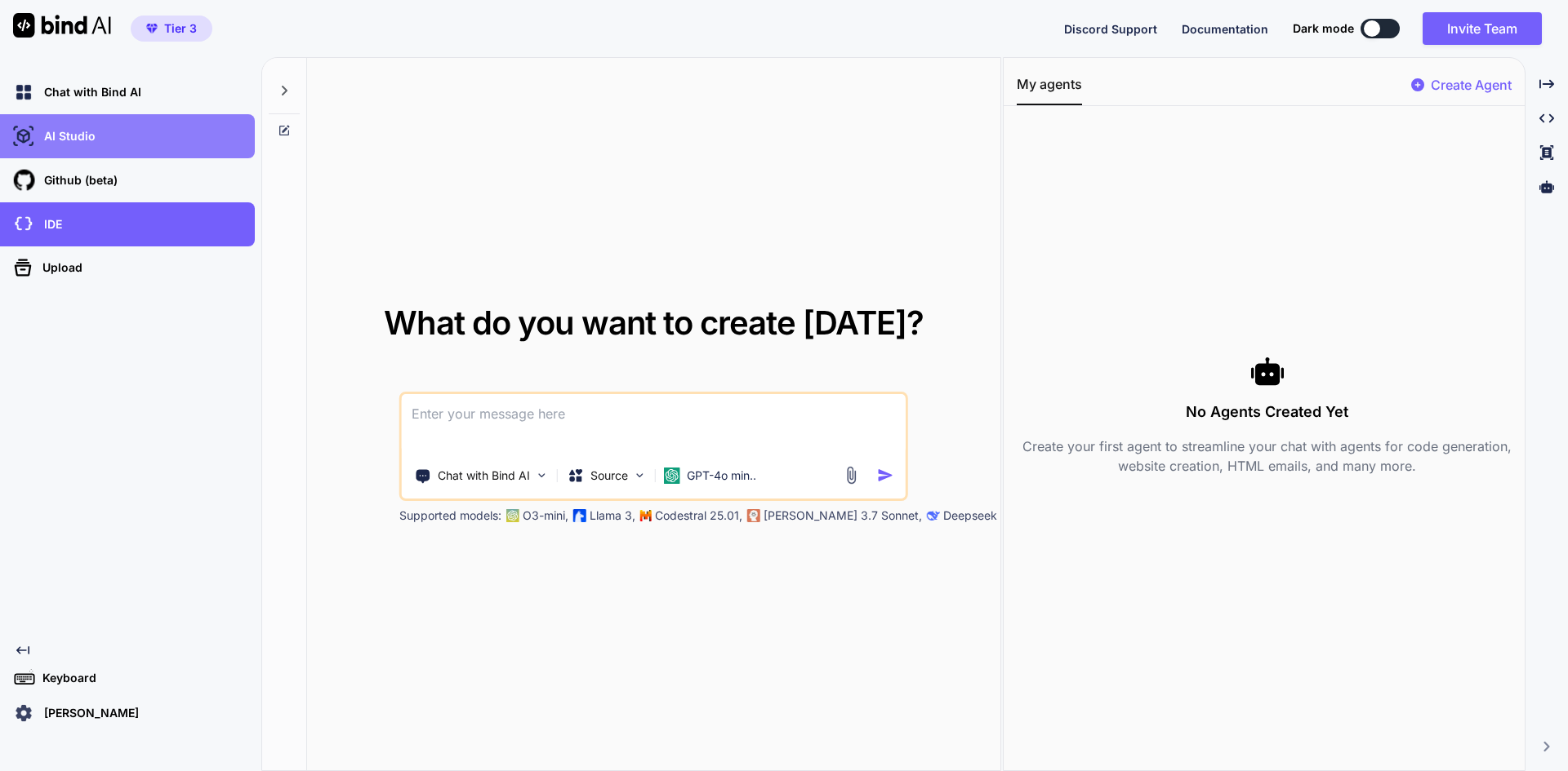
click at [88, 127] on div "AI Studio" at bounding box center [133, 136] width 245 height 28
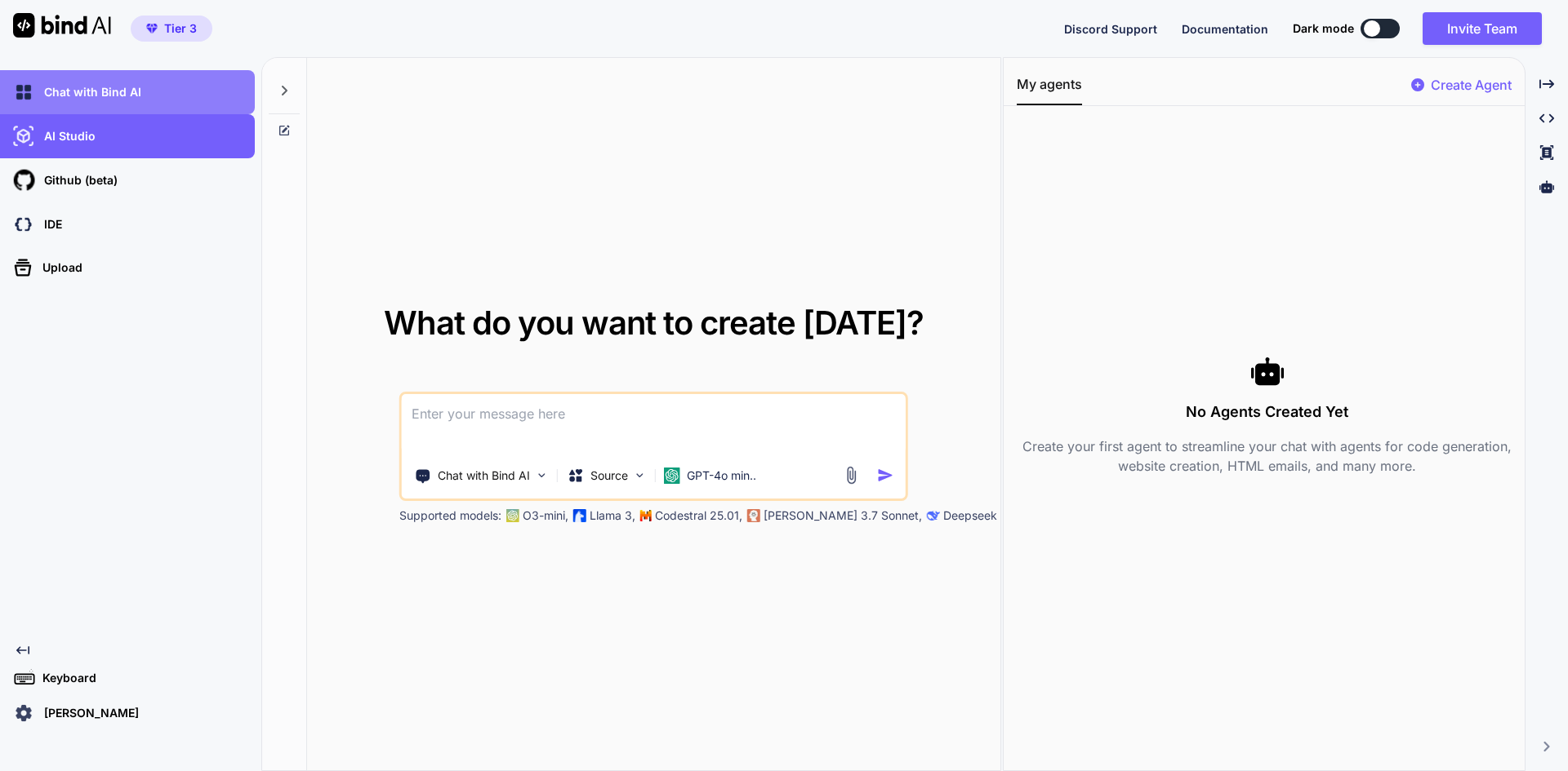
click at [100, 93] on p "Chat with Bind AI" at bounding box center [89, 93] width 103 height 17
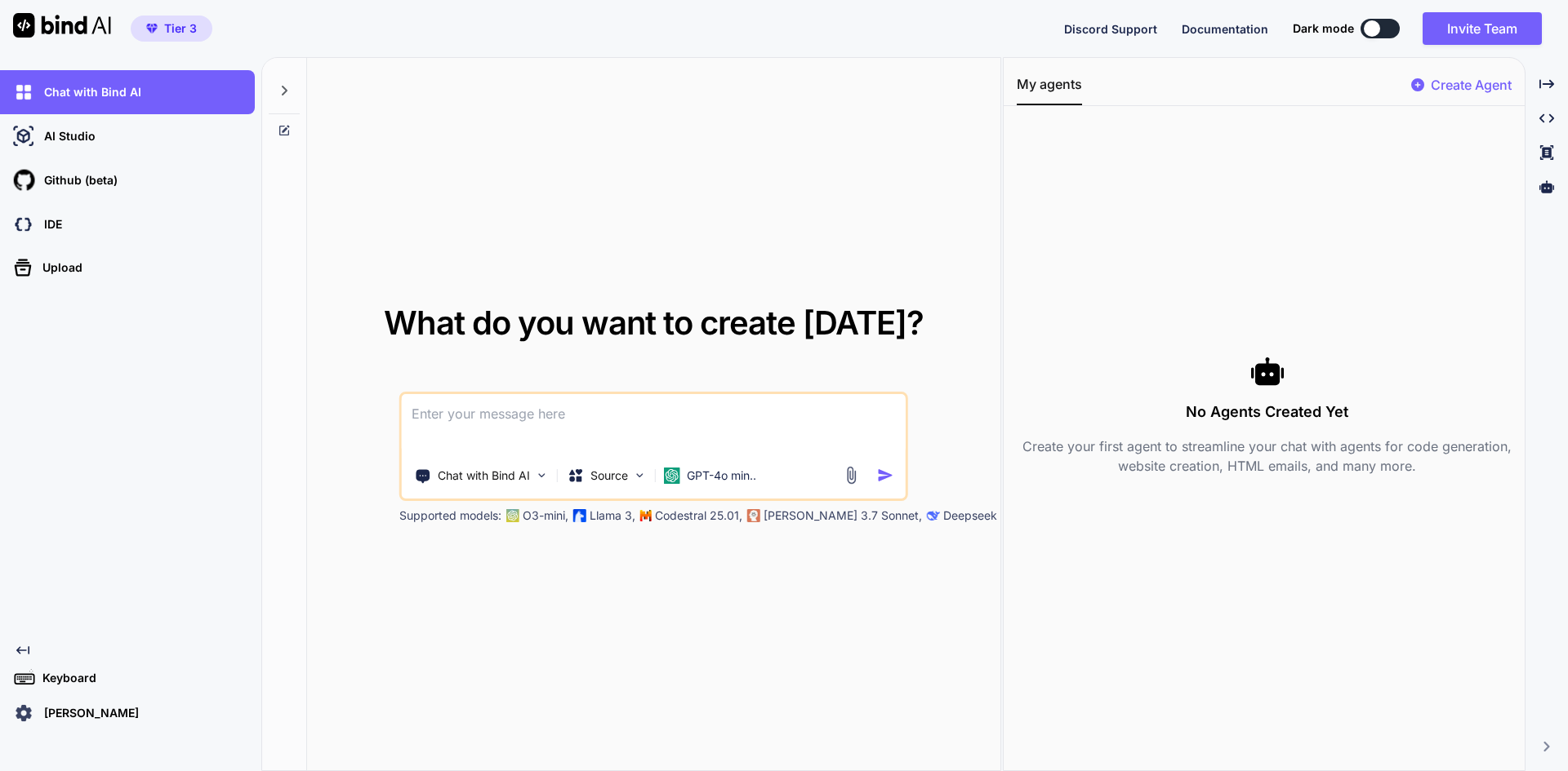
click at [71, 713] on p "Daniel Drews" at bounding box center [88, 713] width 101 height 17
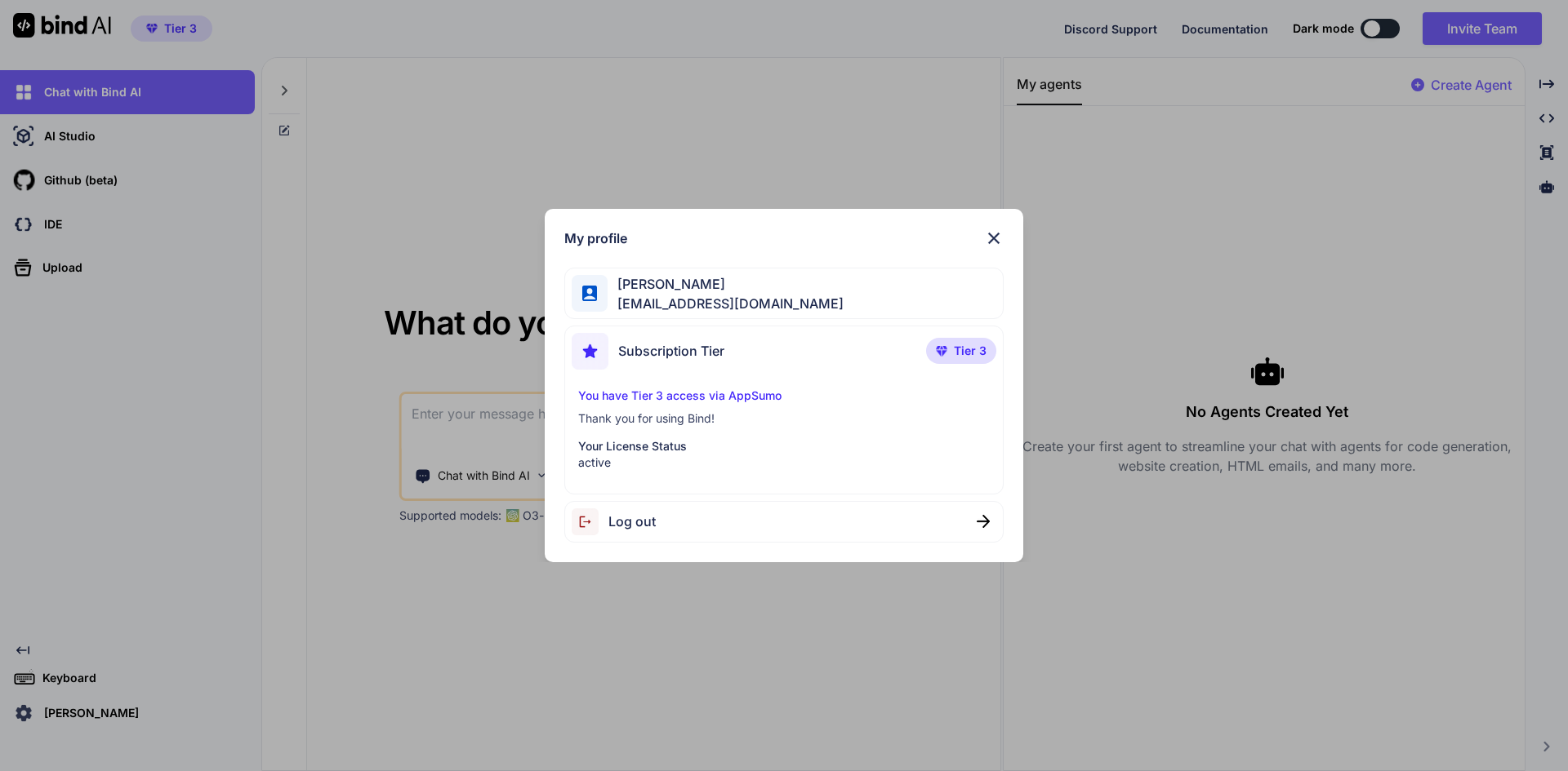
click at [691, 393] on p "You have Tier 3 access via AppSumo" at bounding box center [784, 396] width 412 height 17
click at [954, 348] on span "Tier 3" at bounding box center [970, 351] width 33 height 17
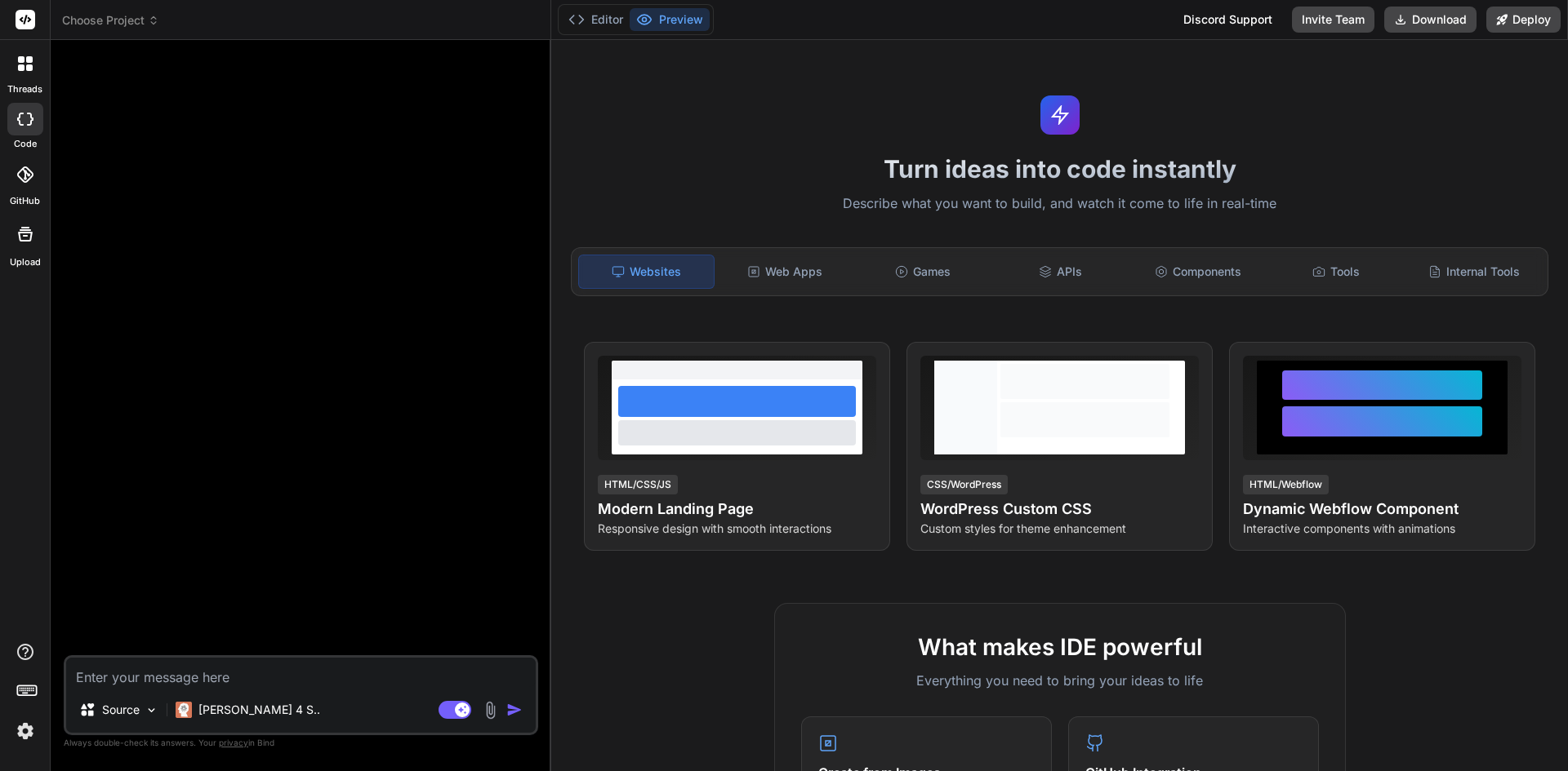
type textarea "x"
click at [30, 169] on icon at bounding box center [26, 175] width 17 height 17
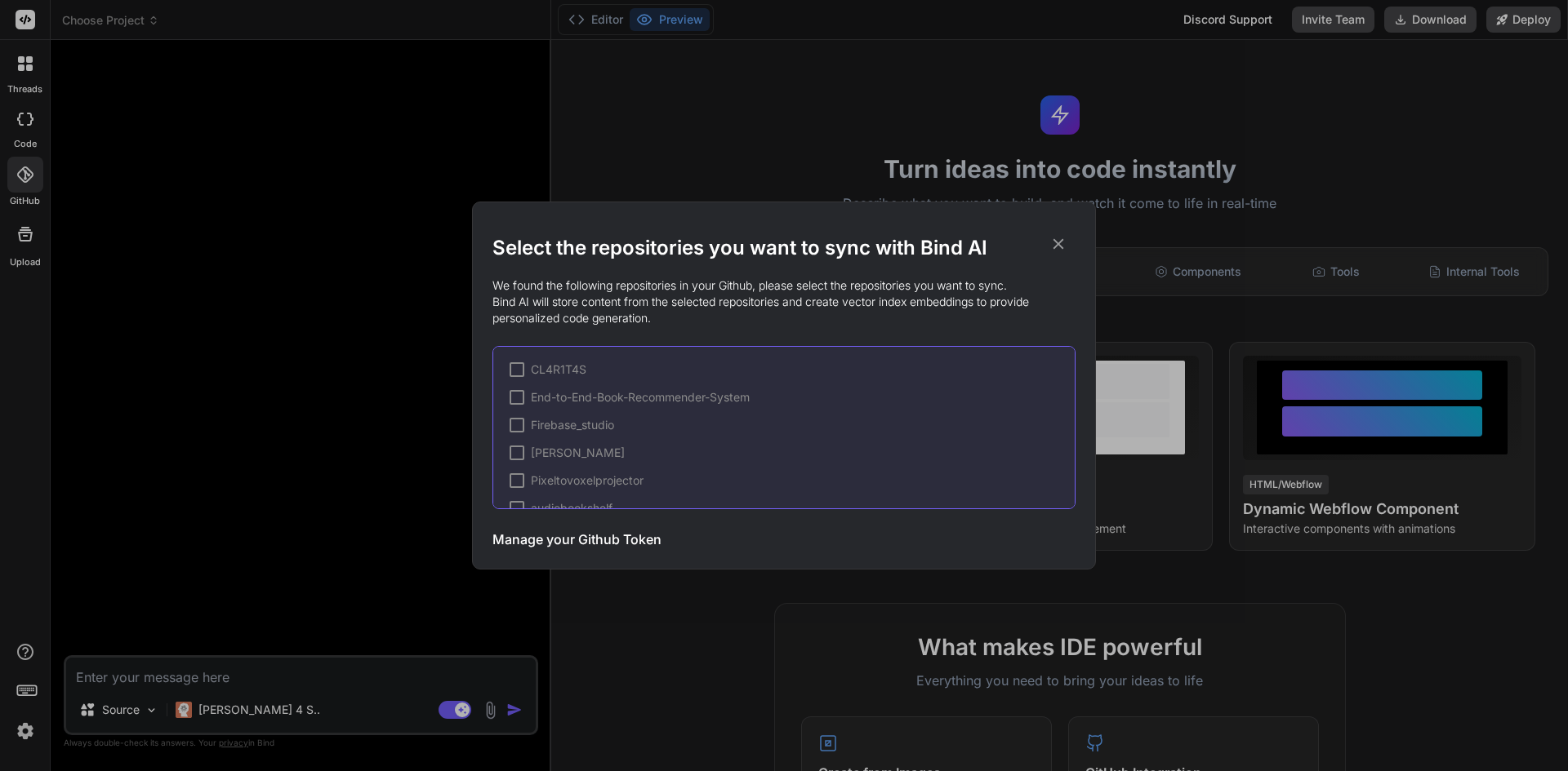
click at [1056, 246] on icon at bounding box center [1058, 244] width 11 height 11
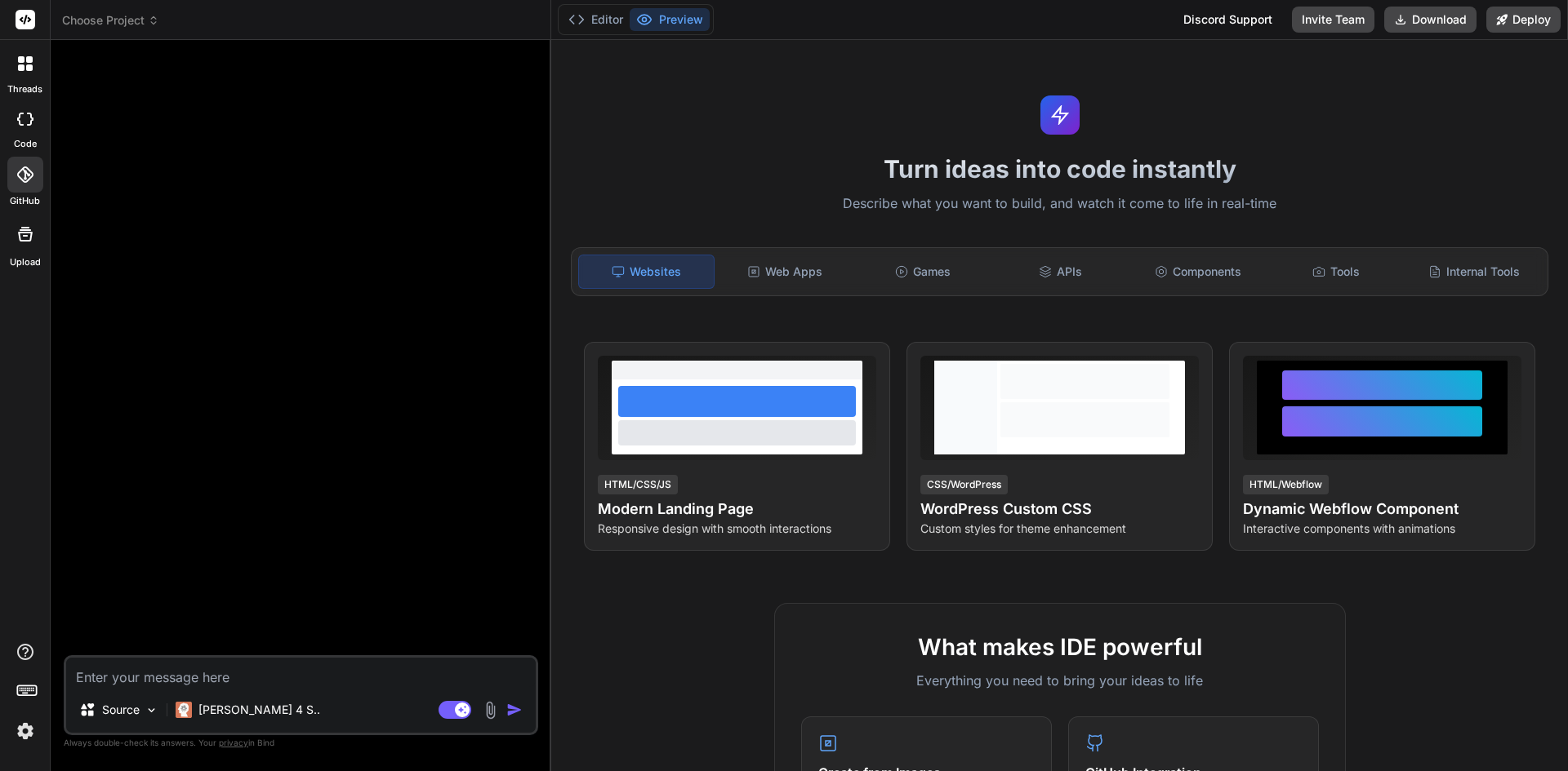
click at [25, 723] on img at bounding box center [25, 731] width 28 height 28
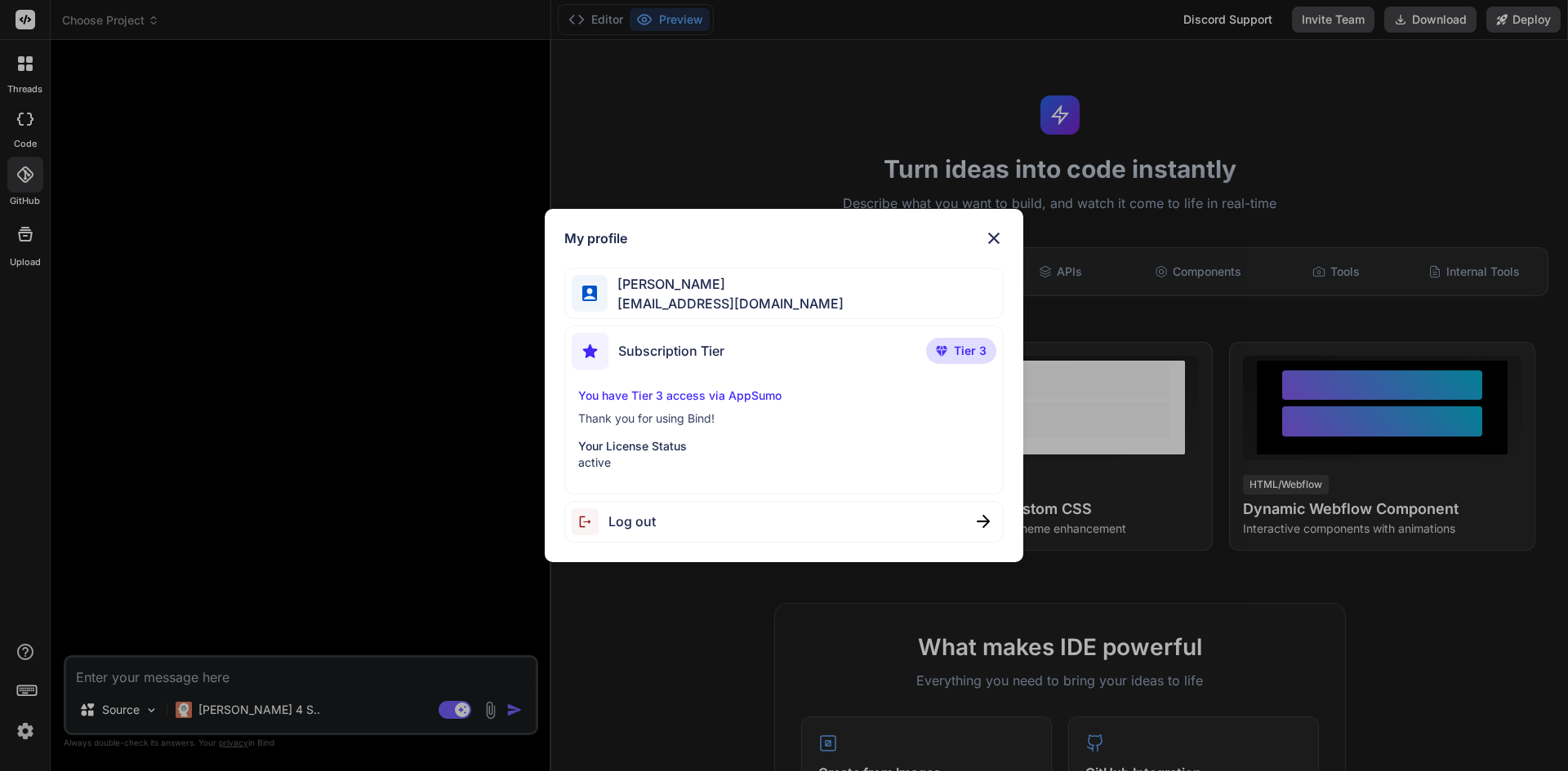
click at [988, 231] on img at bounding box center [993, 238] width 19 height 19
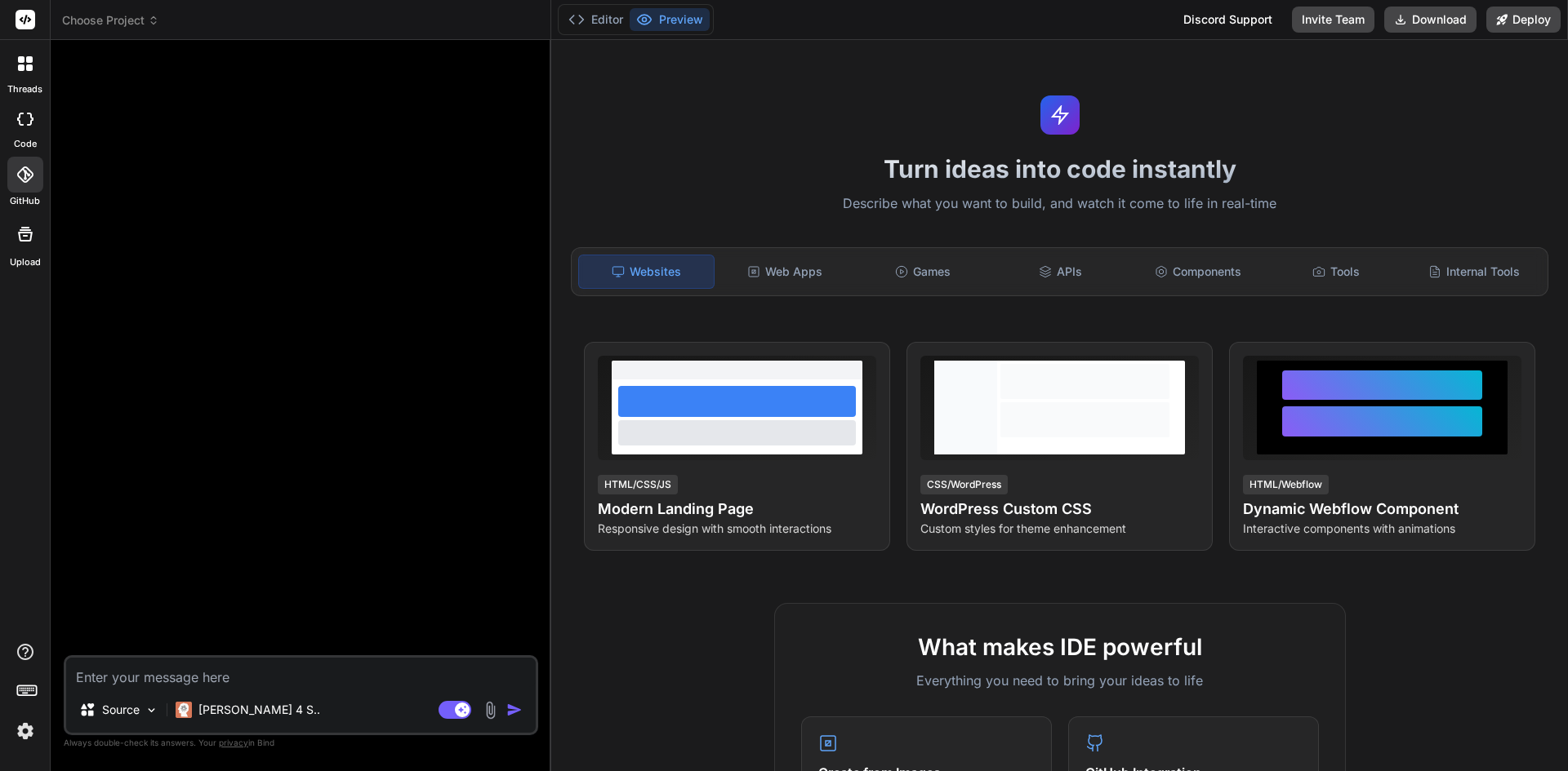
click at [130, 19] on span "Choose Project" at bounding box center [110, 21] width 98 height 17
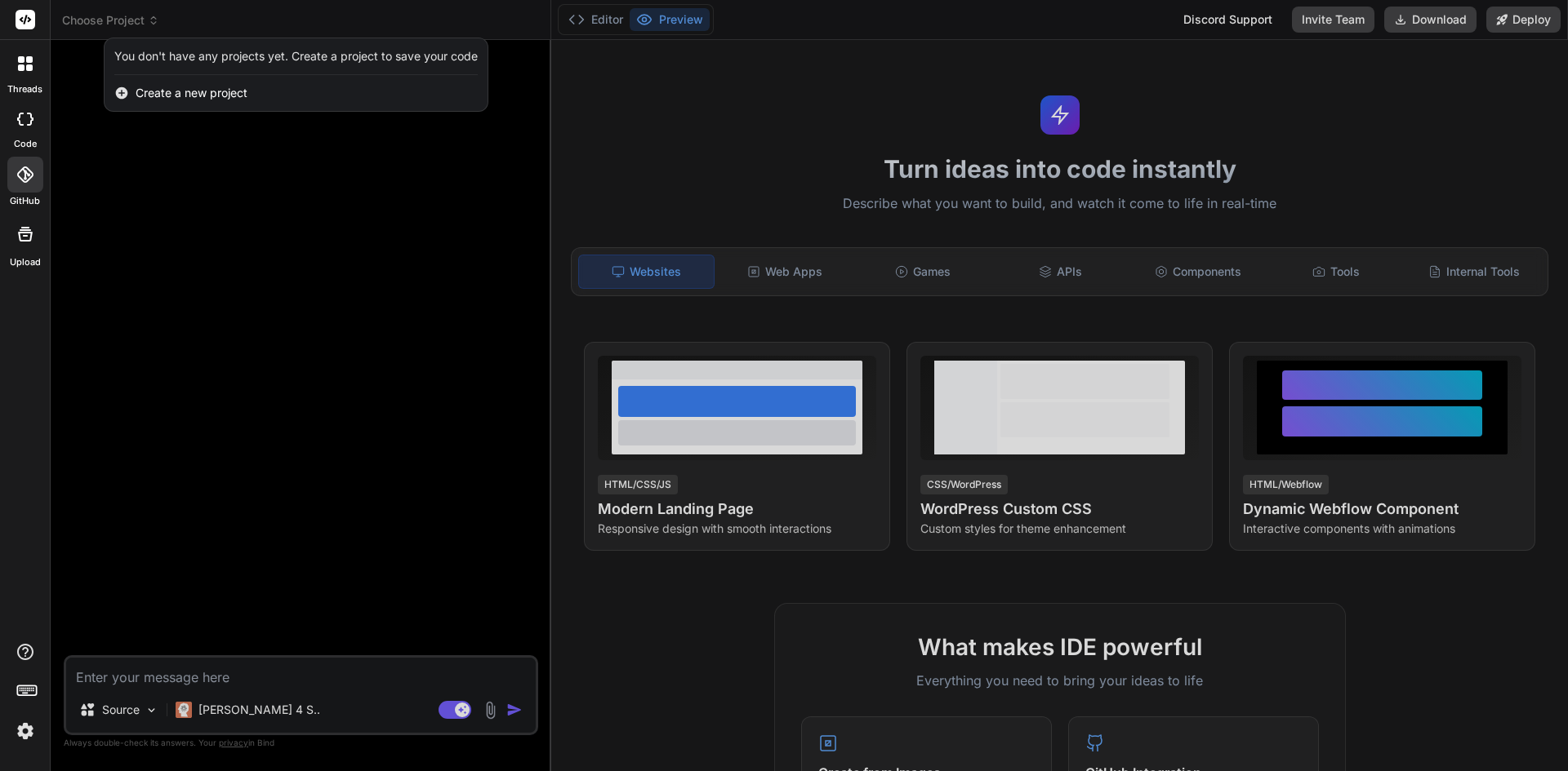
click at [130, 19] on div at bounding box center [784, 385] width 1568 height 771
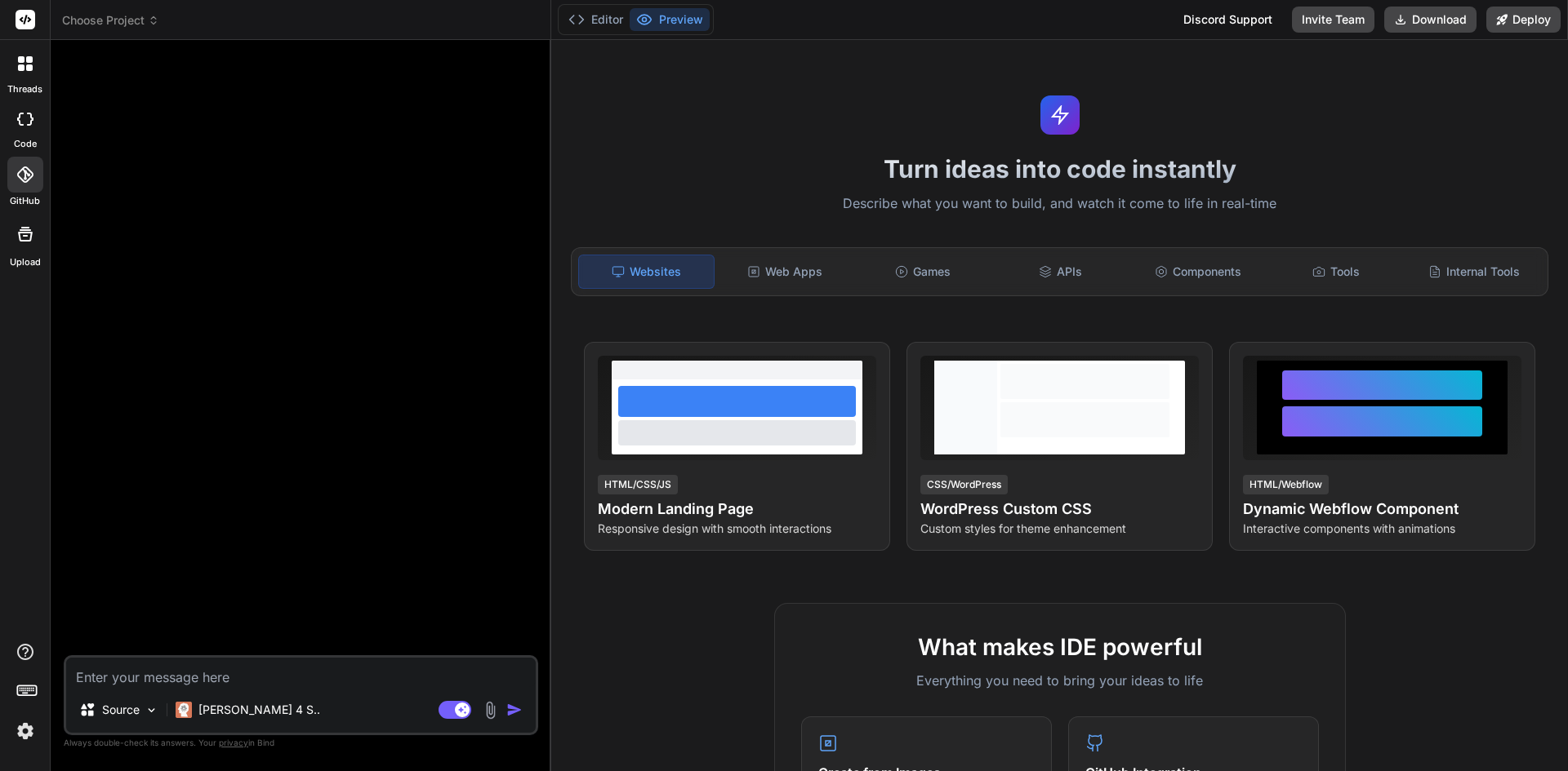
click at [23, 23] on icon at bounding box center [25, 20] width 13 height 10
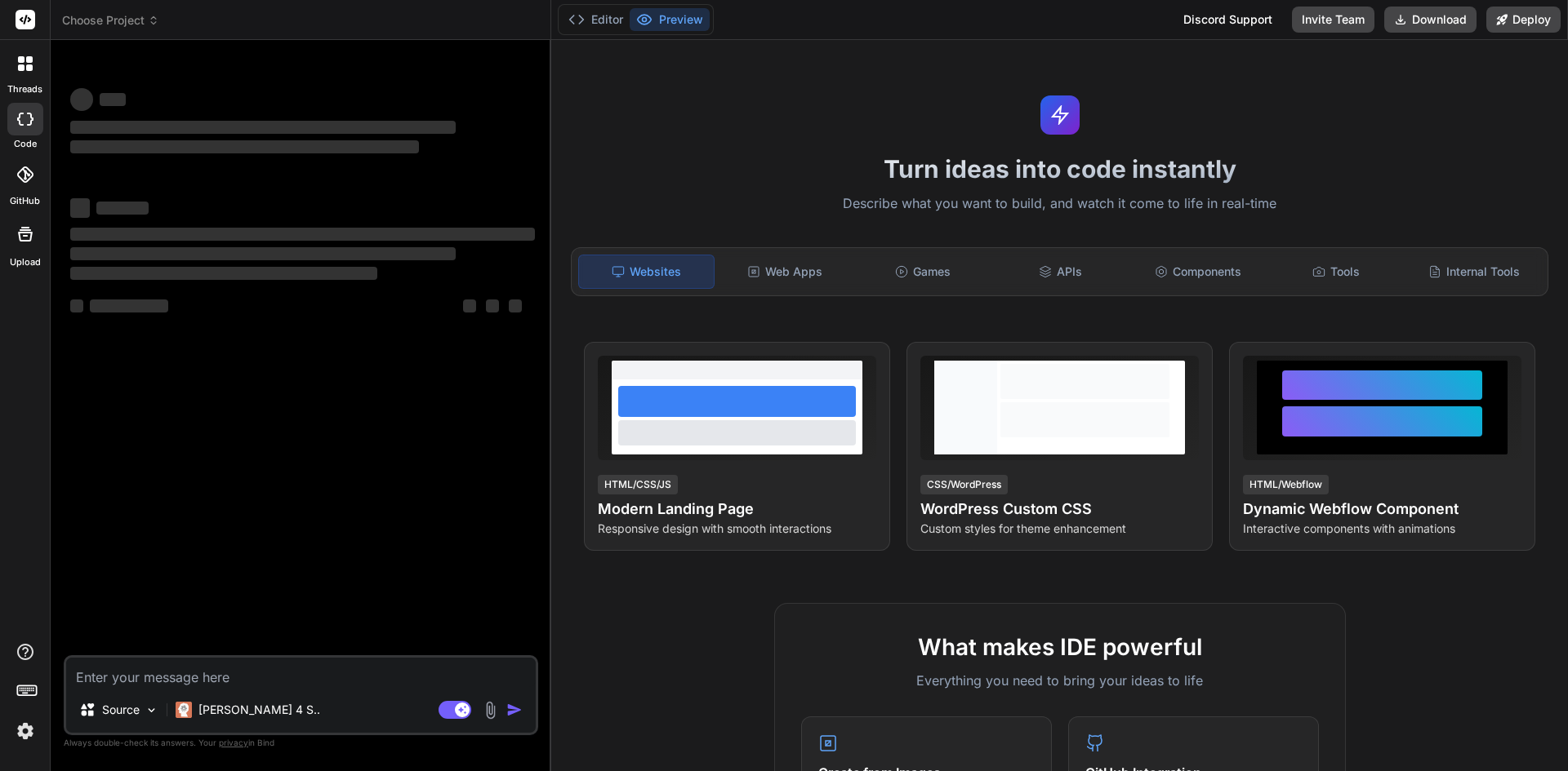
click at [28, 177] on icon at bounding box center [26, 175] width 17 height 17
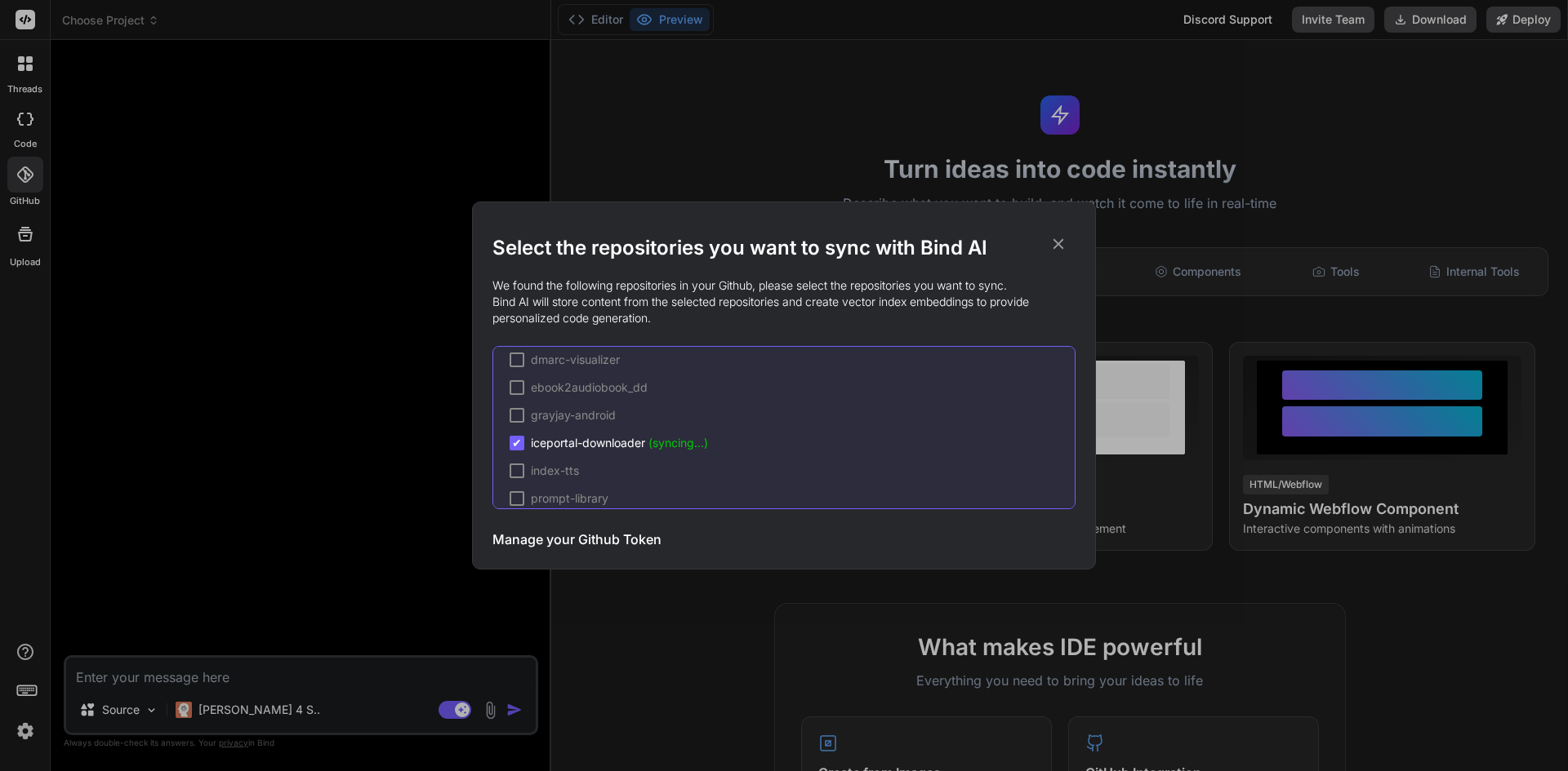
scroll to position [223, 0]
click at [1055, 244] on icon at bounding box center [1058, 244] width 18 height 18
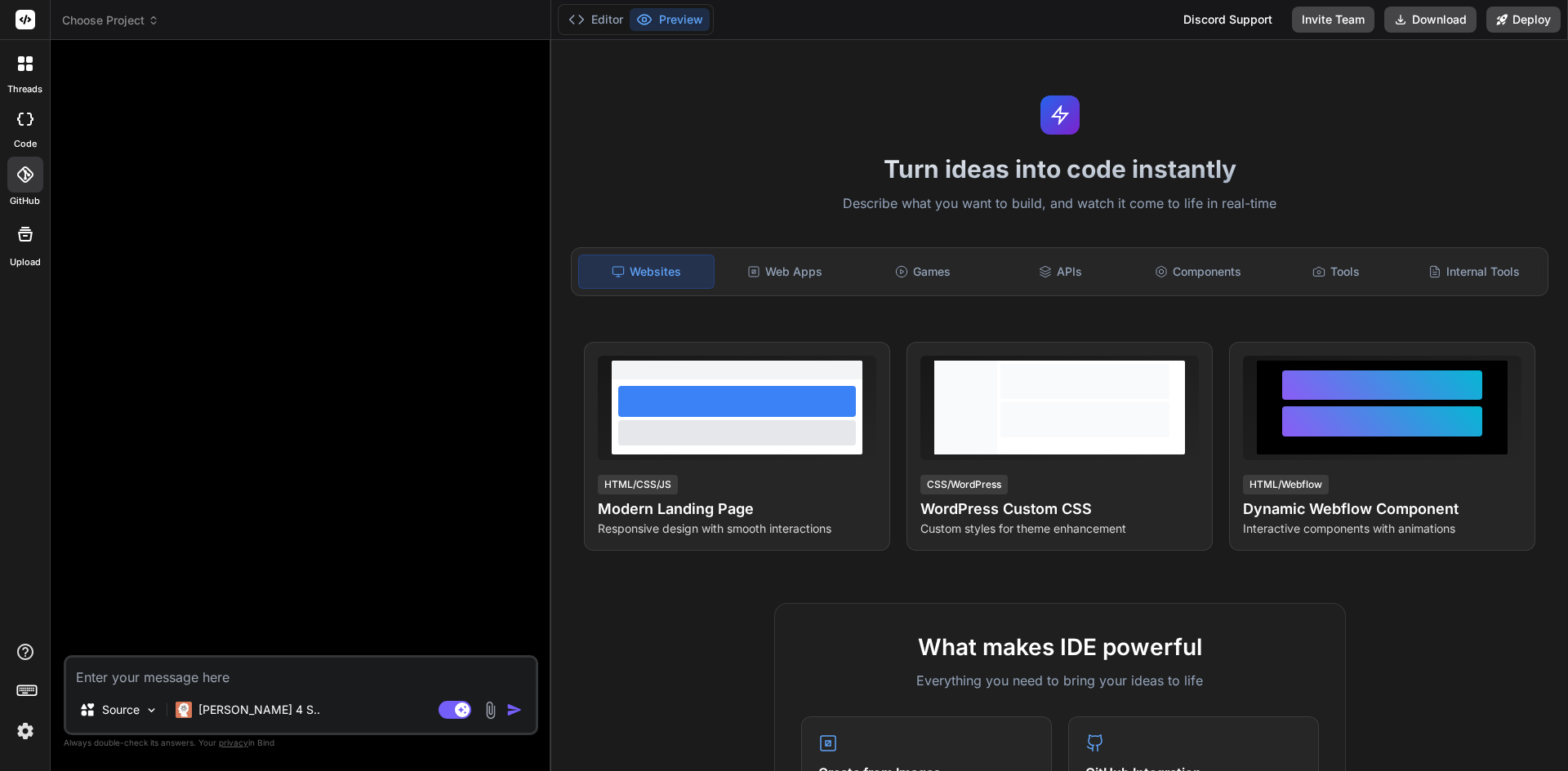
click at [113, 27] on span "Choose Project" at bounding box center [110, 21] width 98 height 17
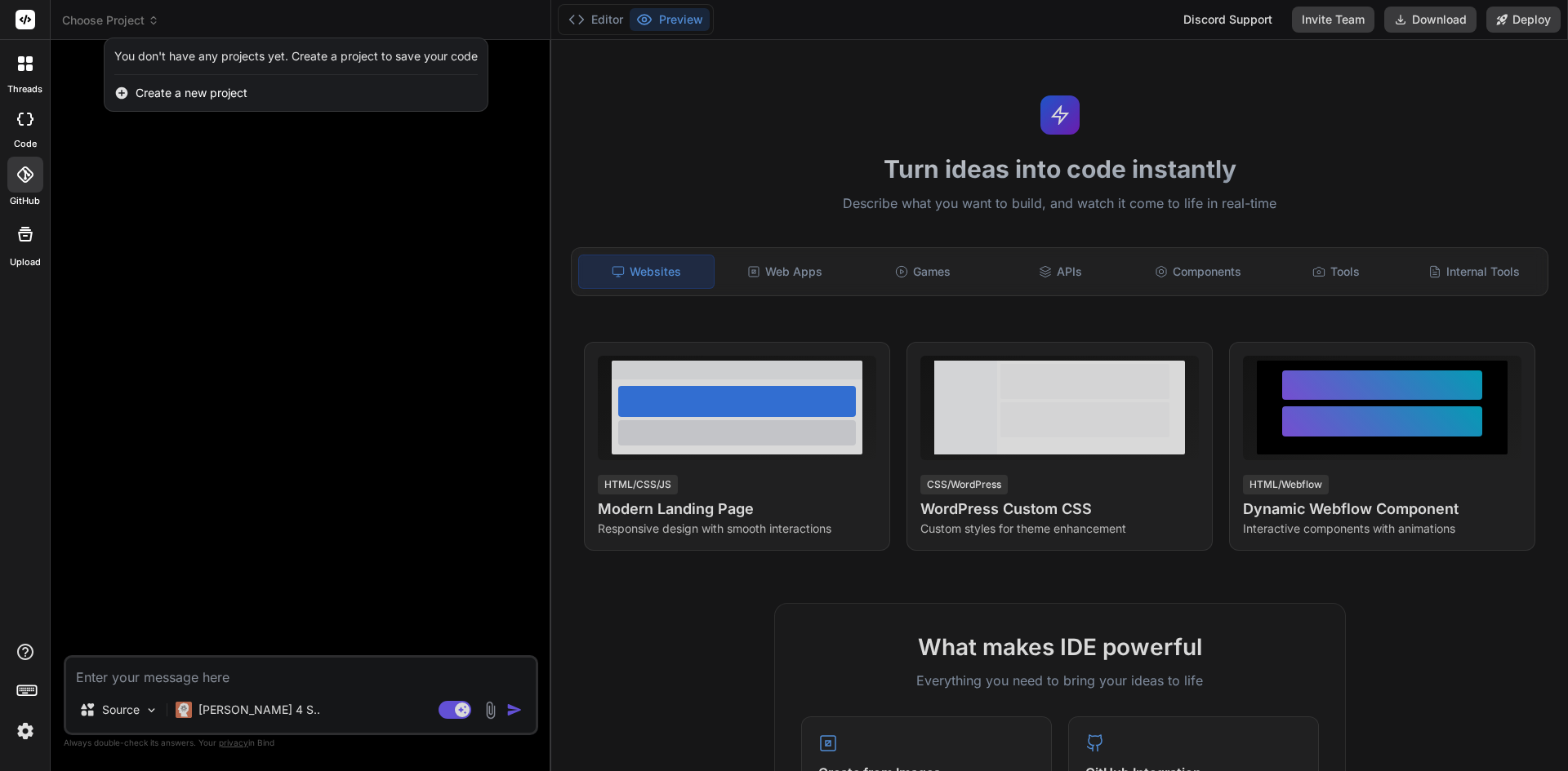
click at [123, 31] on div at bounding box center [784, 385] width 1568 height 771
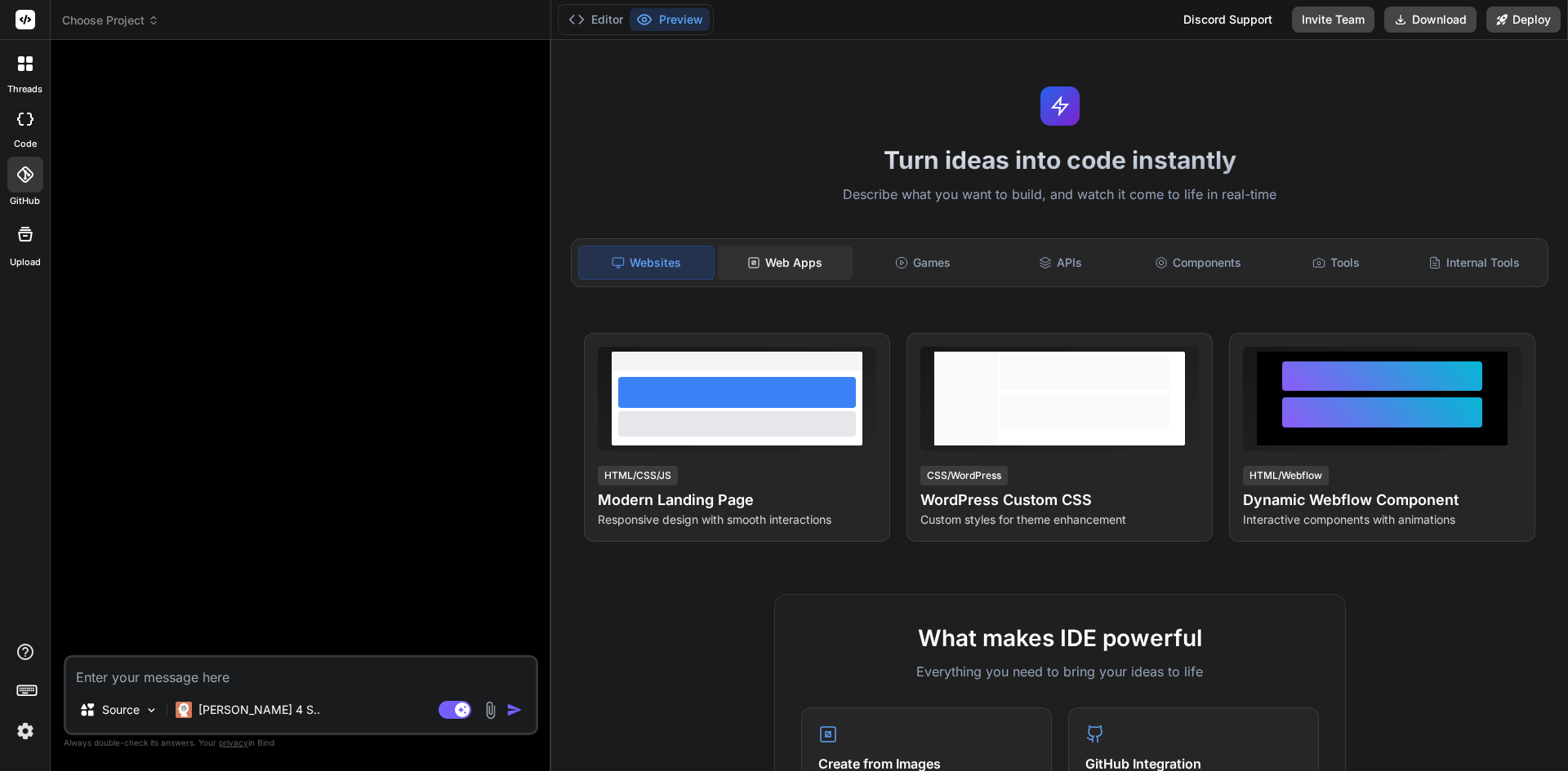
scroll to position [0, 0]
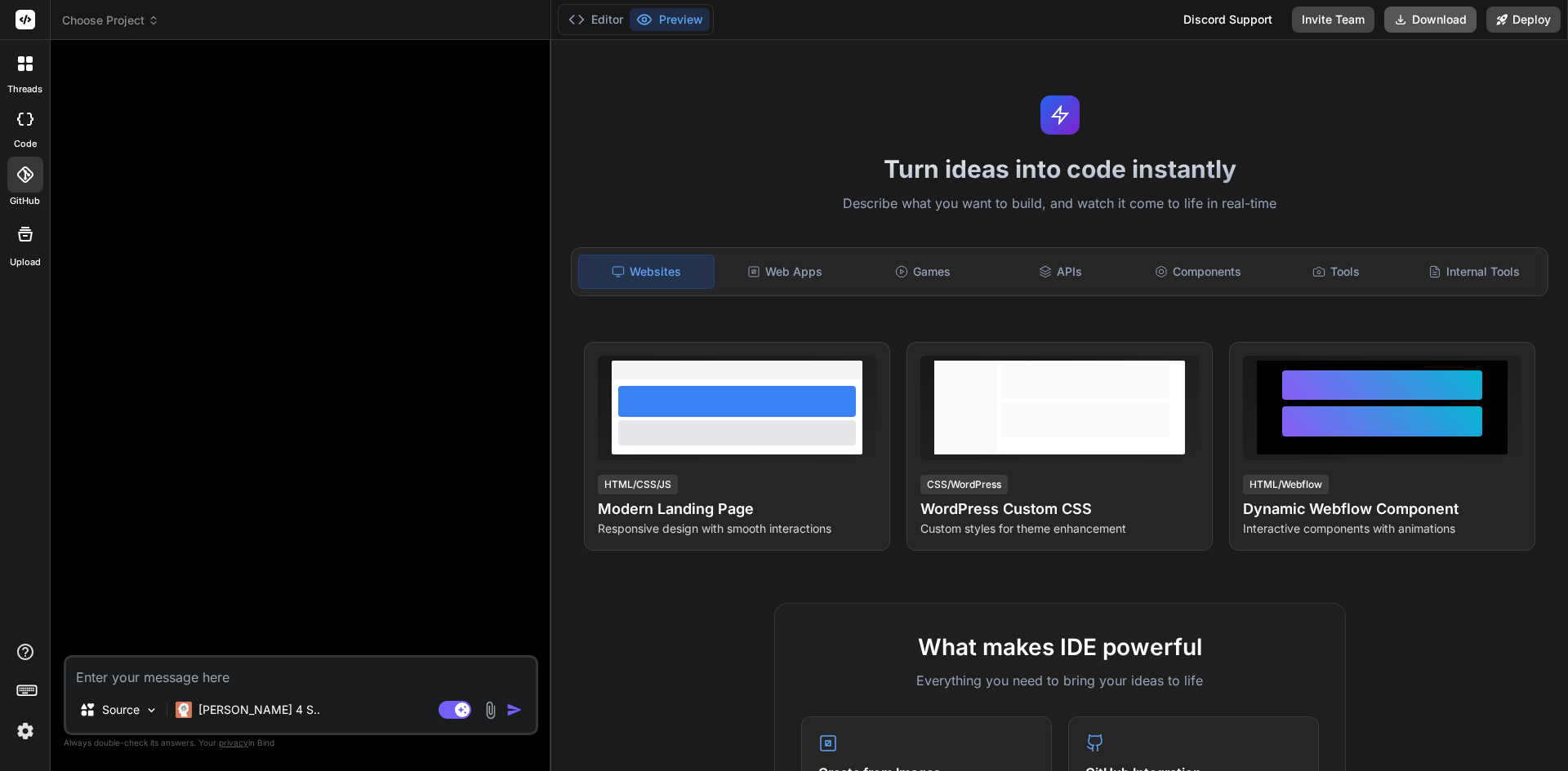
click at [1424, 20] on button "Download" at bounding box center [1430, 19] width 93 height 26
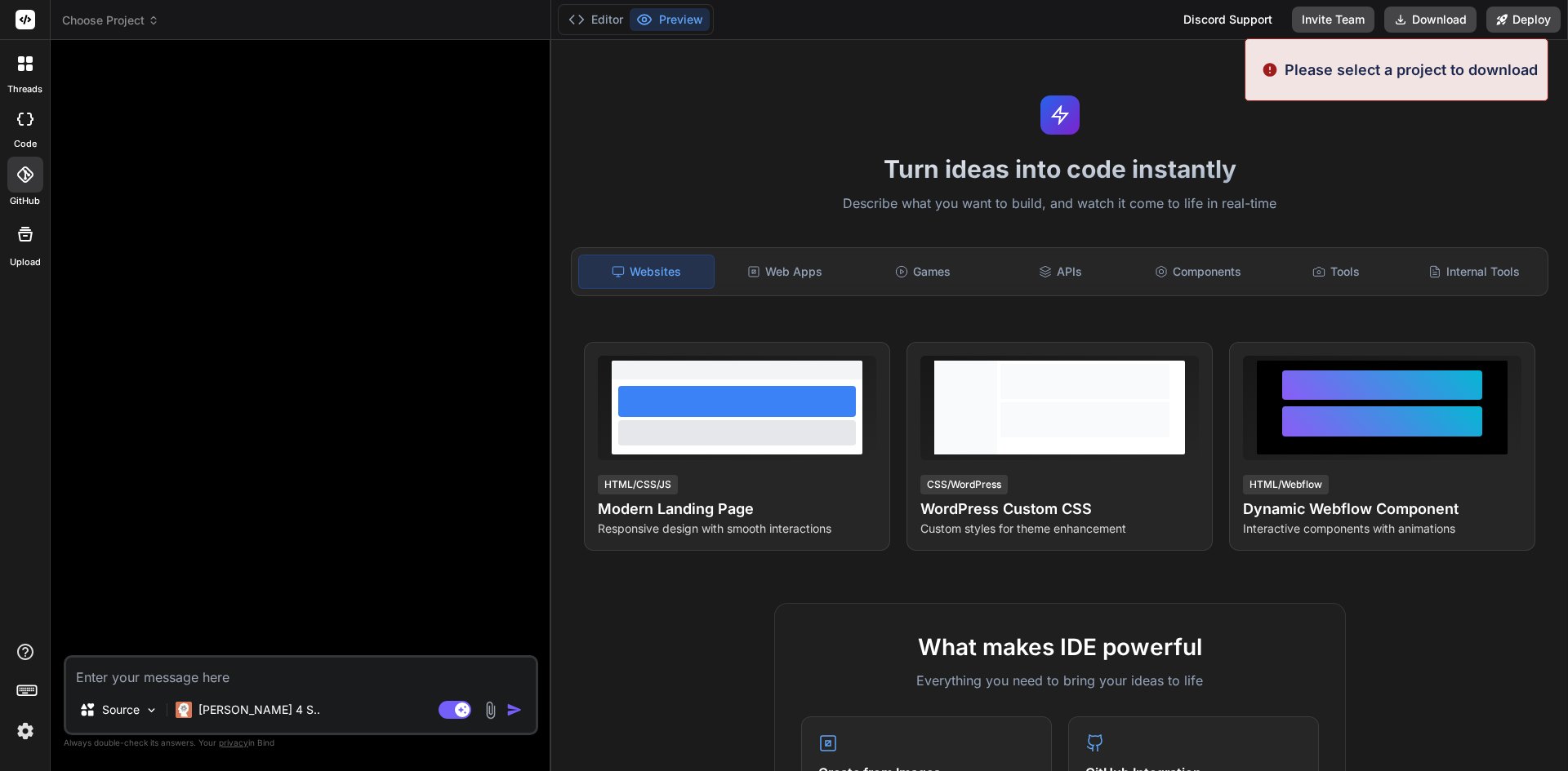
click at [1371, 143] on div "Turn ideas into code instantly Describe what you want to build, and watch it co…" at bounding box center [1059, 405] width 1017 height 731
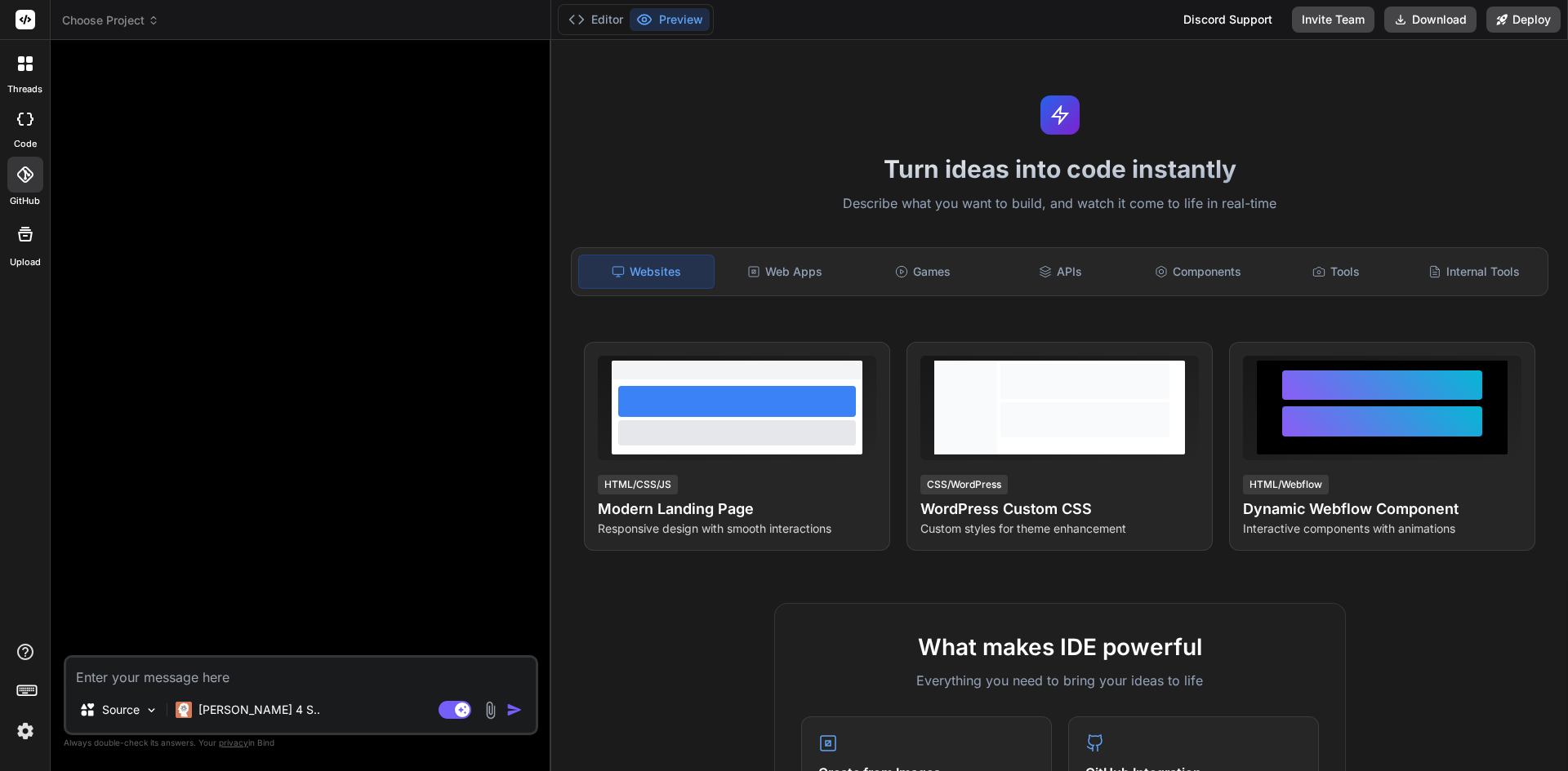
click at [251, 74] on div at bounding box center [302, 354] width 471 height 603
click at [141, 20] on span "Choose Project" at bounding box center [110, 21] width 98 height 17
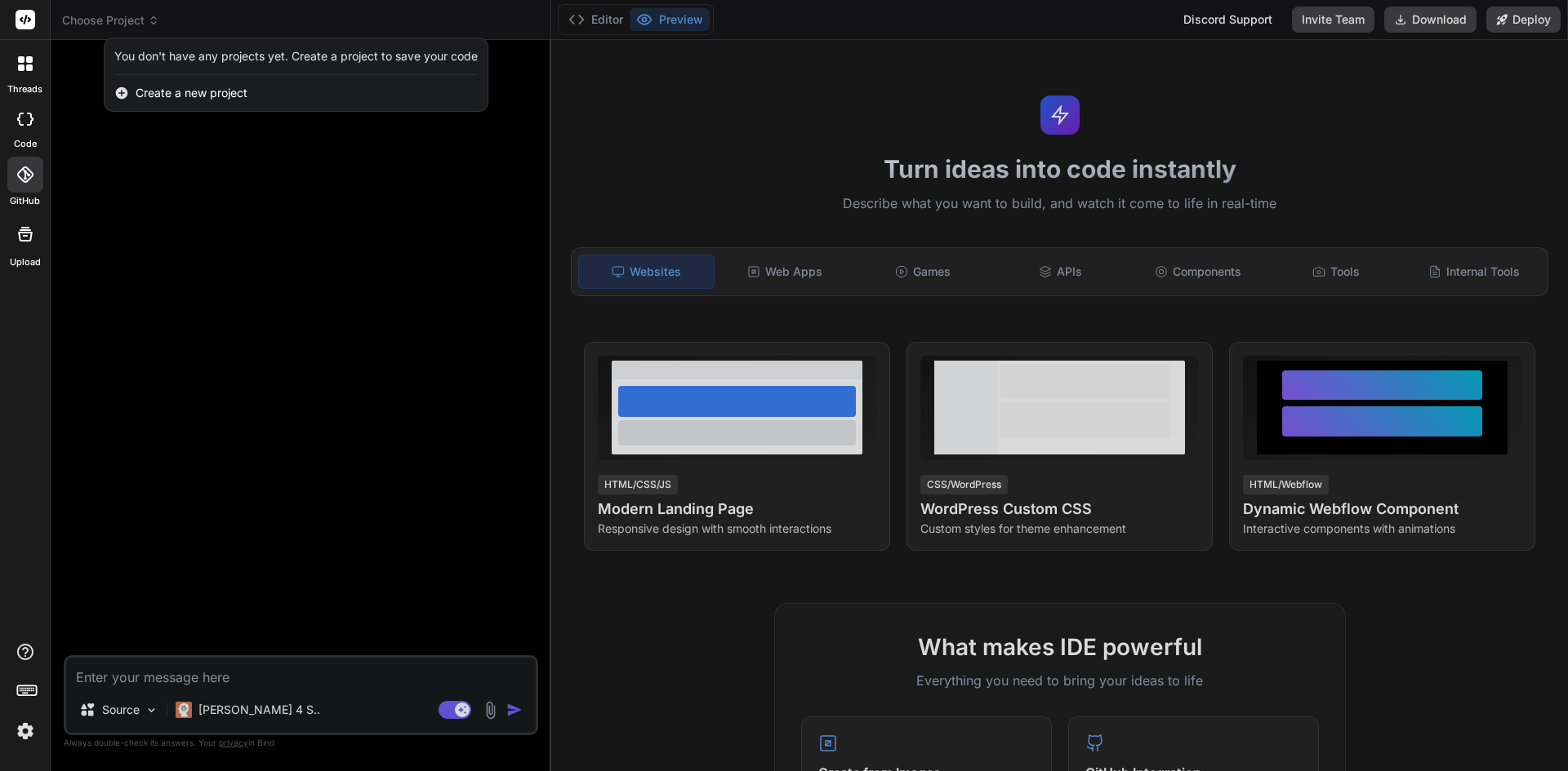
click at [182, 58] on div "You don't have any projects yet. Create a project to save your code" at bounding box center [296, 57] width 364 height 17
click at [33, 23] on rect at bounding box center [25, 19] width 19 height 19
click at [98, 13] on div at bounding box center [784, 385] width 1568 height 771
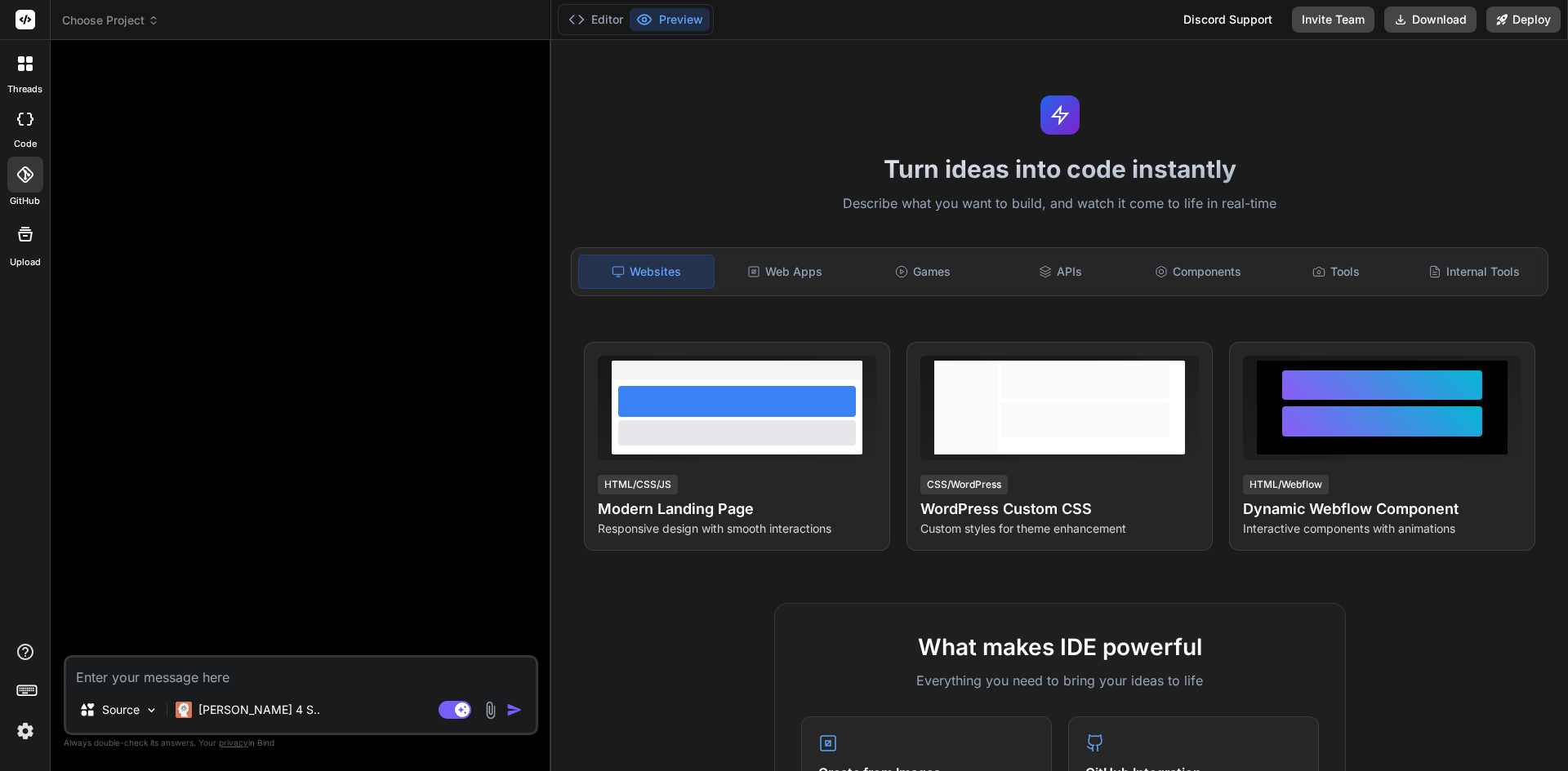
click at [23, 191] on div at bounding box center [25, 174] width 36 height 36
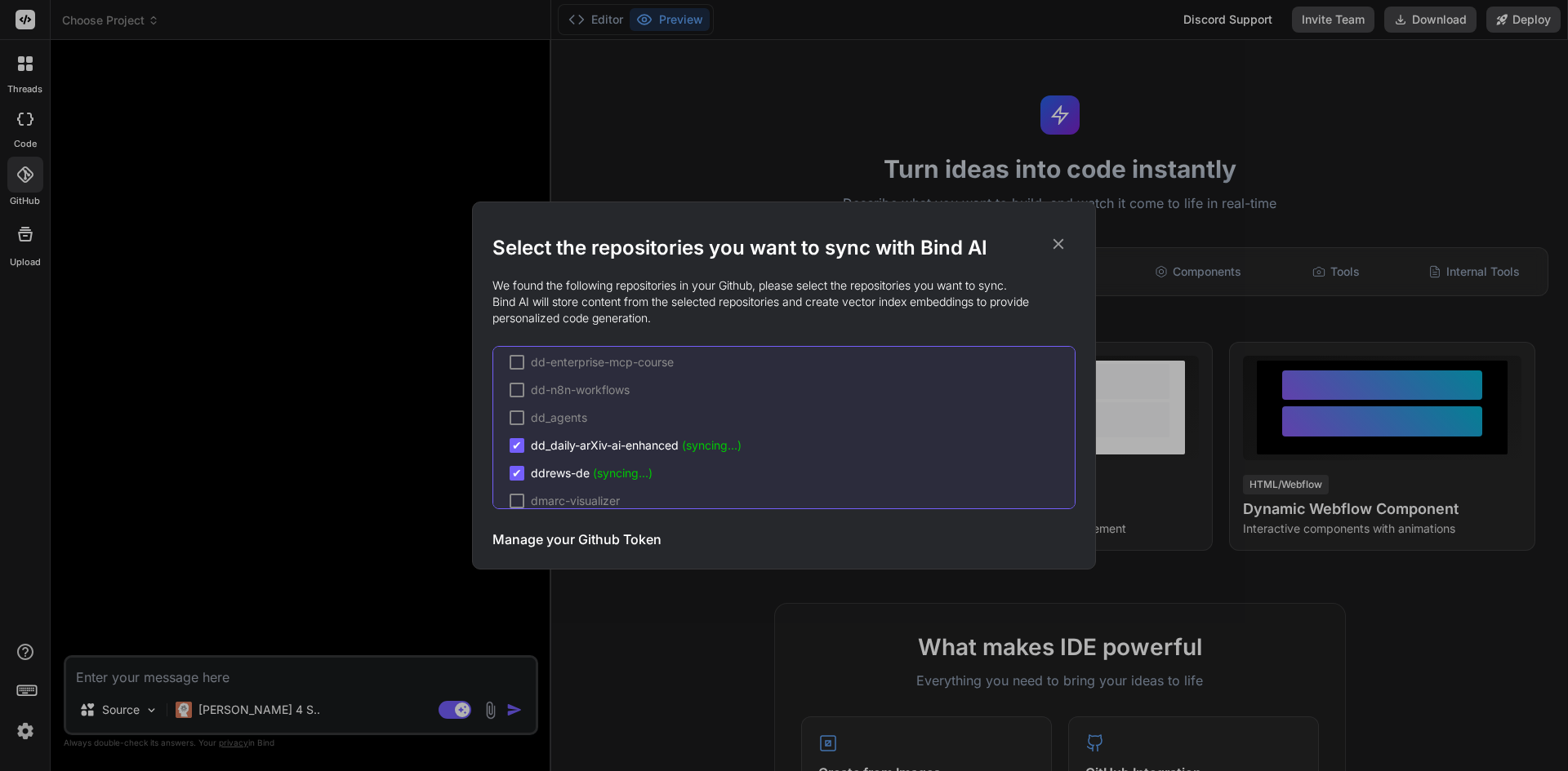
scroll to position [305, 0]
click at [643, 395] on span "dd_daily-arXiv-ai-enhanced (syncing...)" at bounding box center [636, 398] width 211 height 17
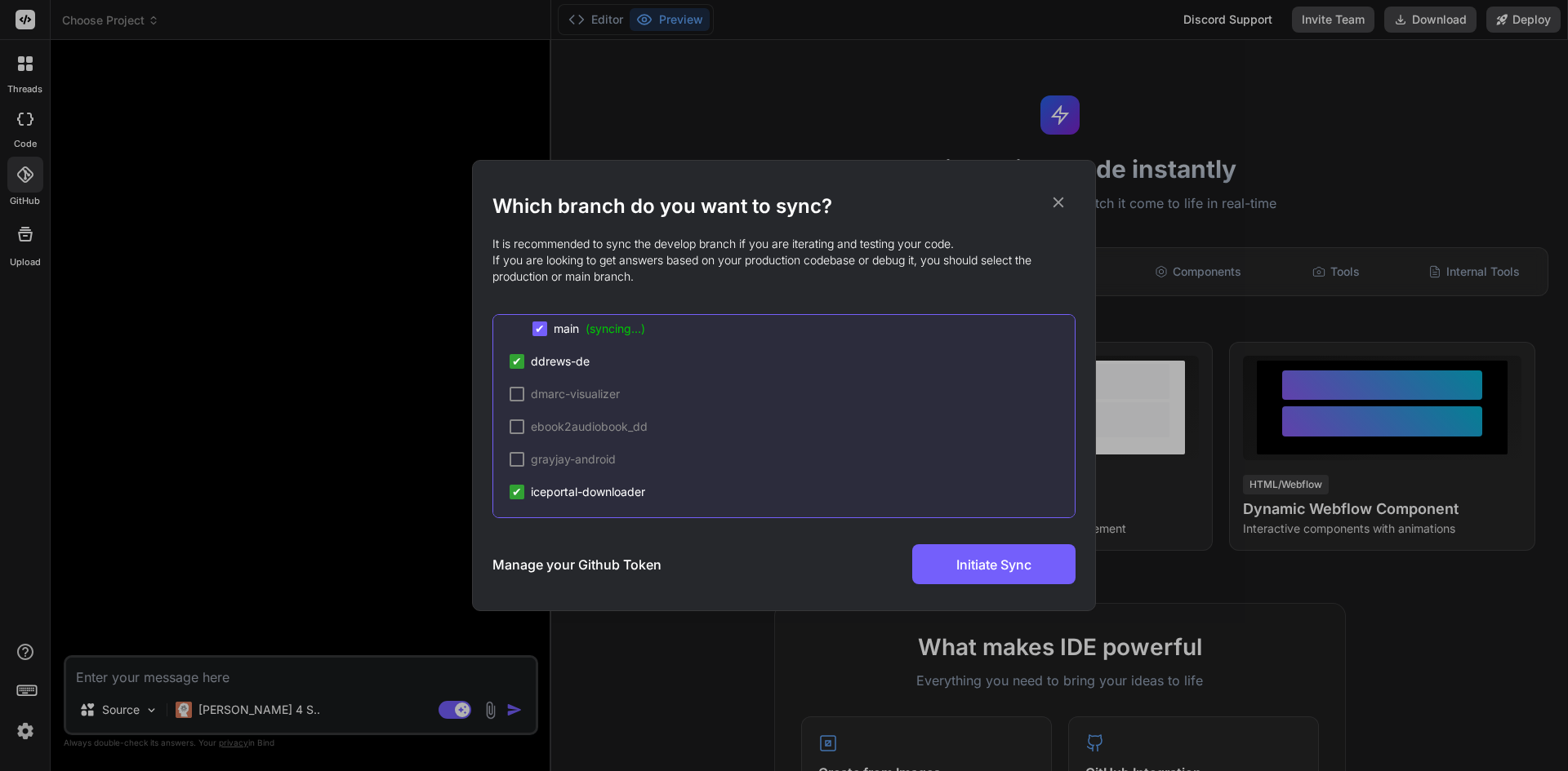
scroll to position [397, 0]
click at [563, 386] on span "ddrews-de" at bounding box center [560, 390] width 58 height 17
click at [555, 380] on span "iceportal-downloader" at bounding box center [587, 382] width 114 height 17
click at [872, 243] on p "It is recommended to sync the develop branch if you are iterating and testing y…" at bounding box center [783, 260] width 583 height 49
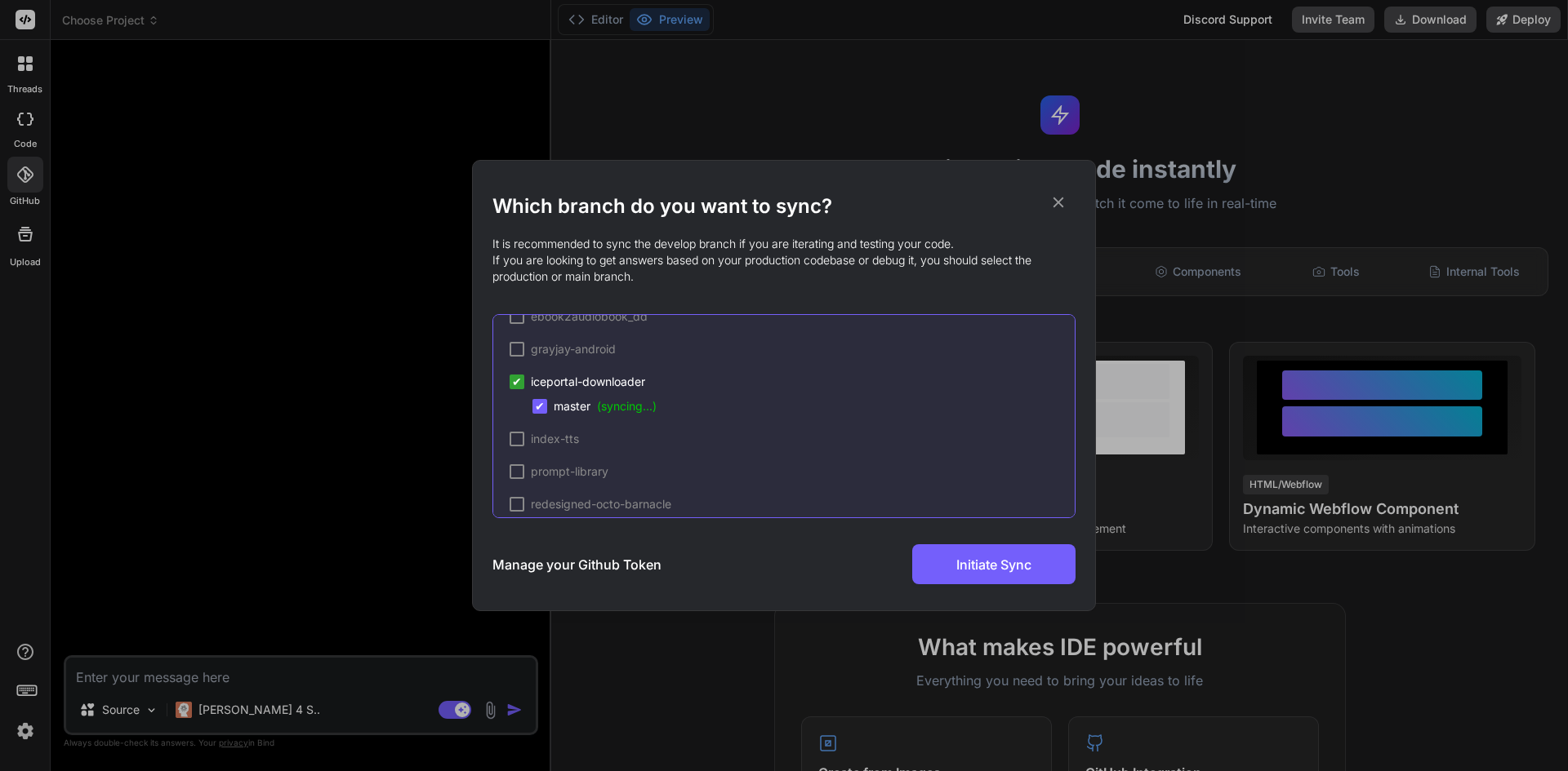
click at [1051, 203] on icon at bounding box center [1058, 203] width 18 height 18
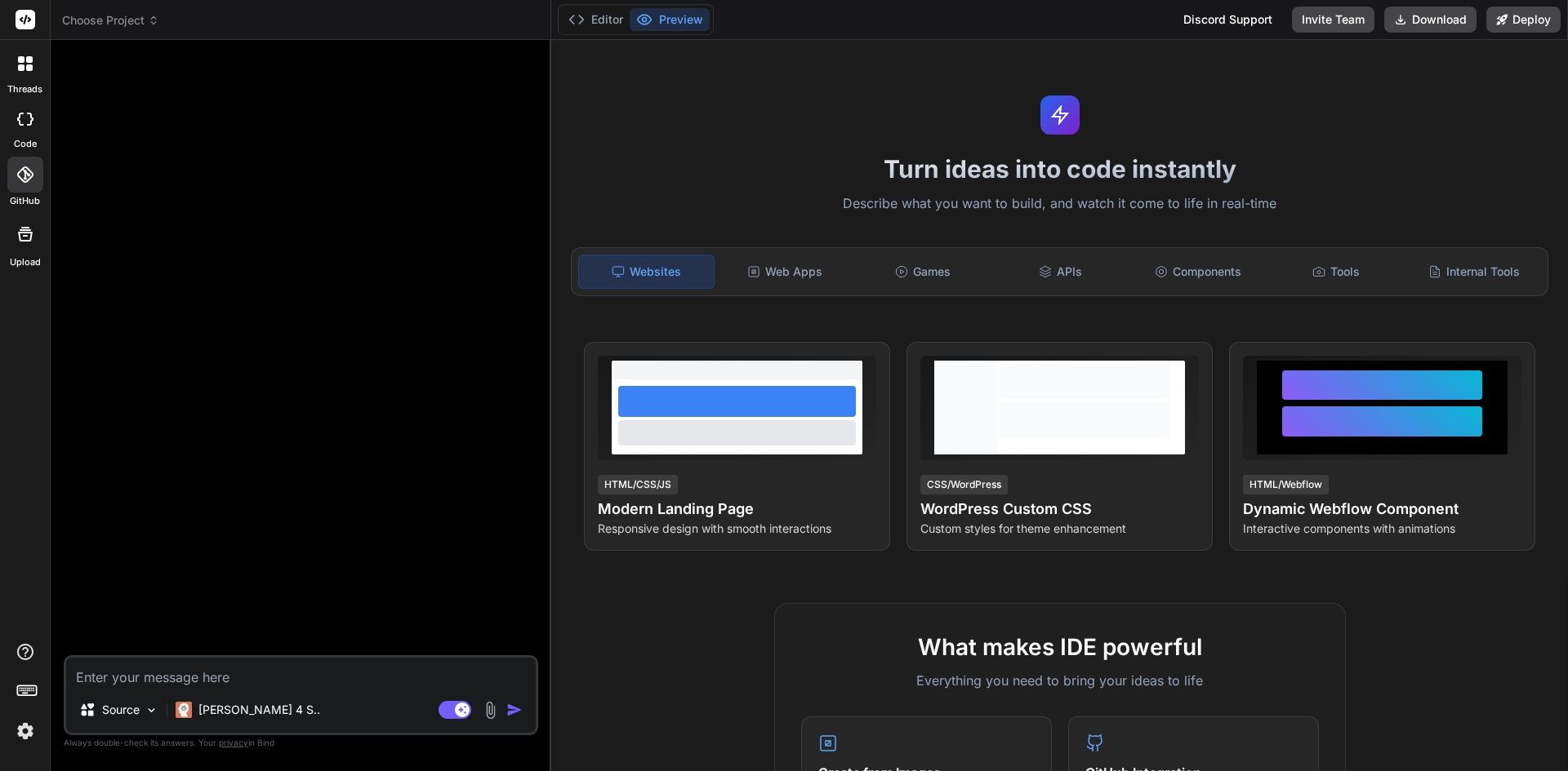
click at [23, 238] on icon at bounding box center [25, 233] width 19 height 19
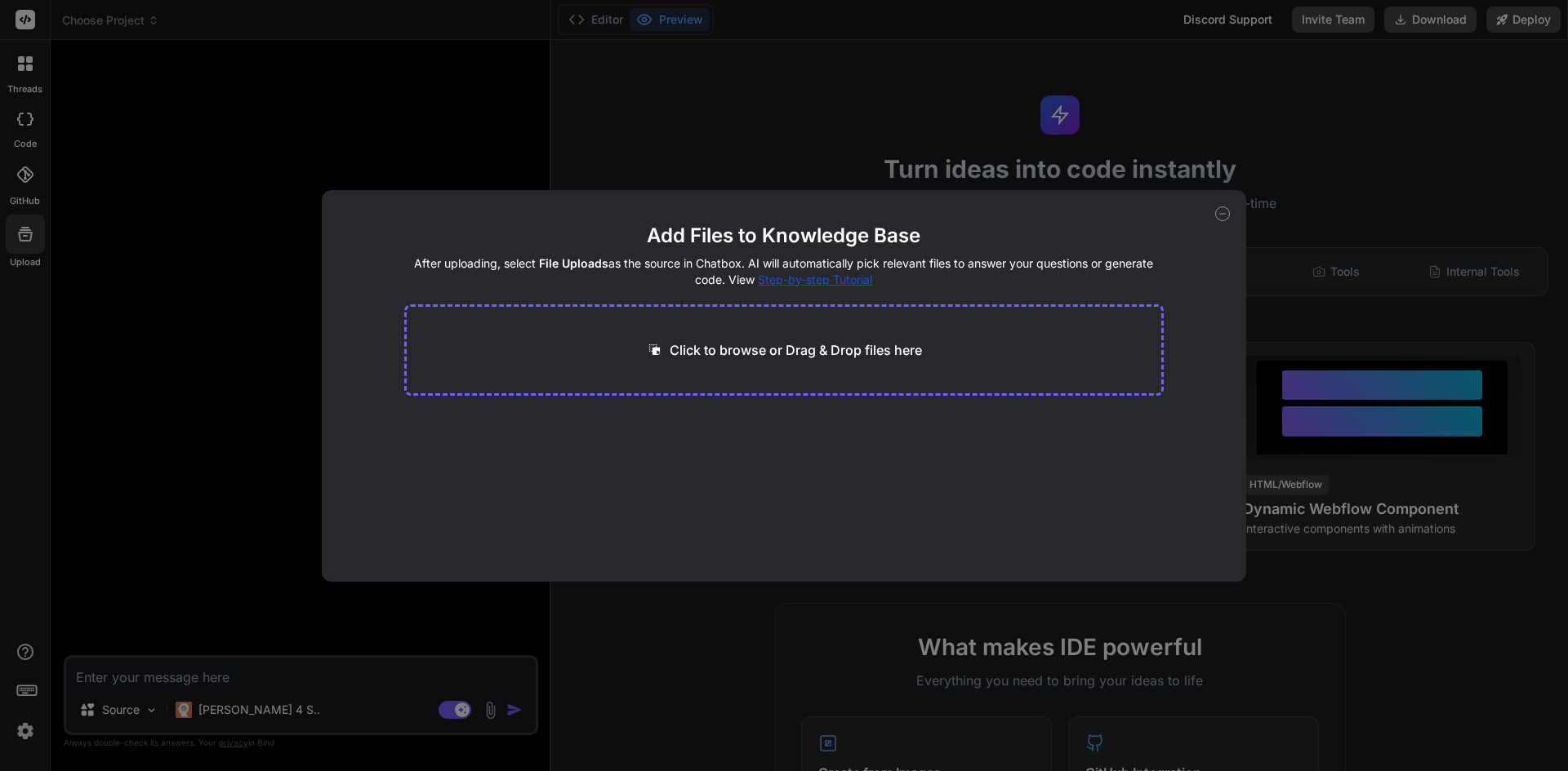
click at [1227, 208] on icon at bounding box center [1223, 214] width 15 height 15
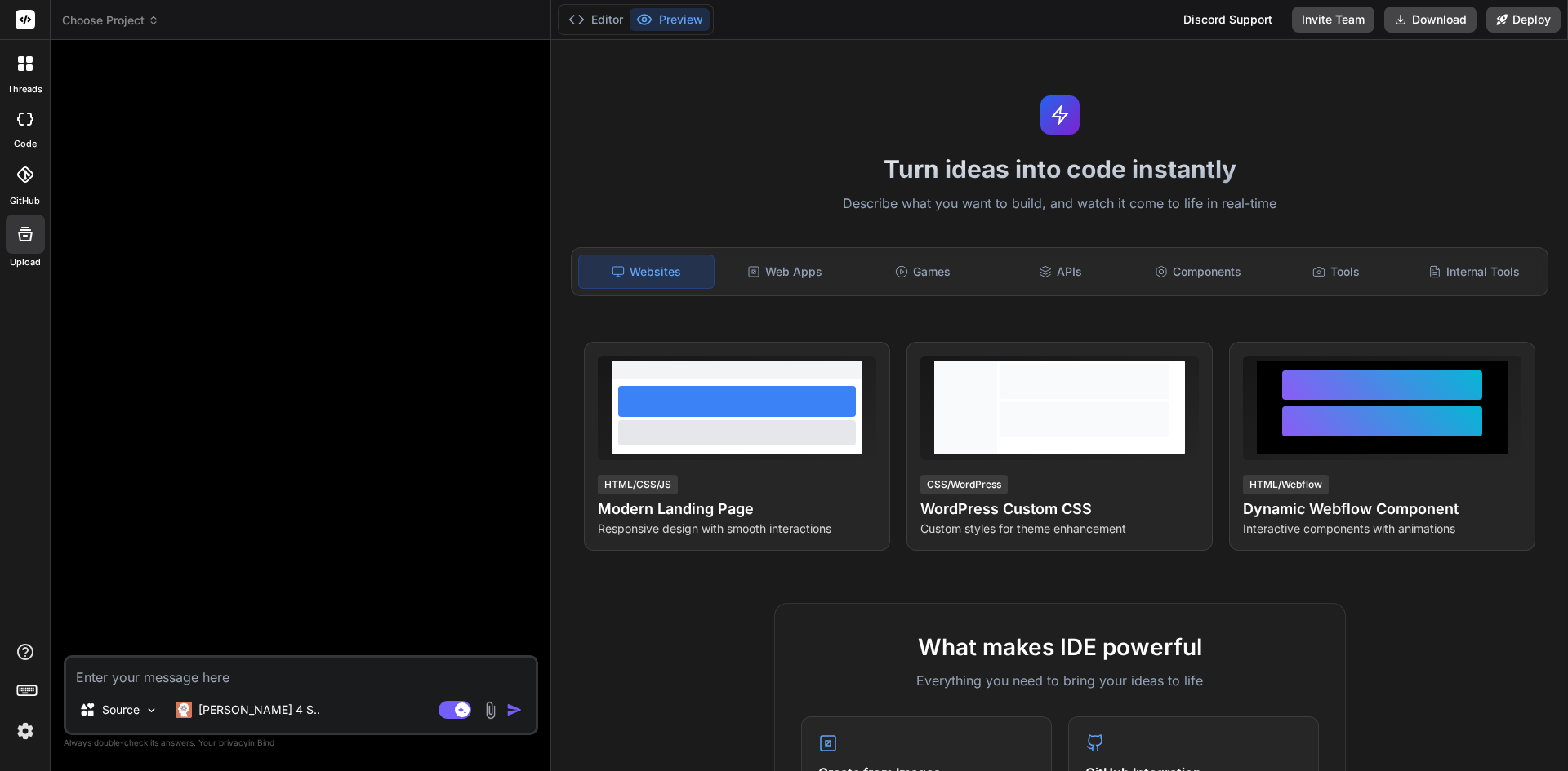
click at [23, 73] on div at bounding box center [25, 63] width 34 height 34
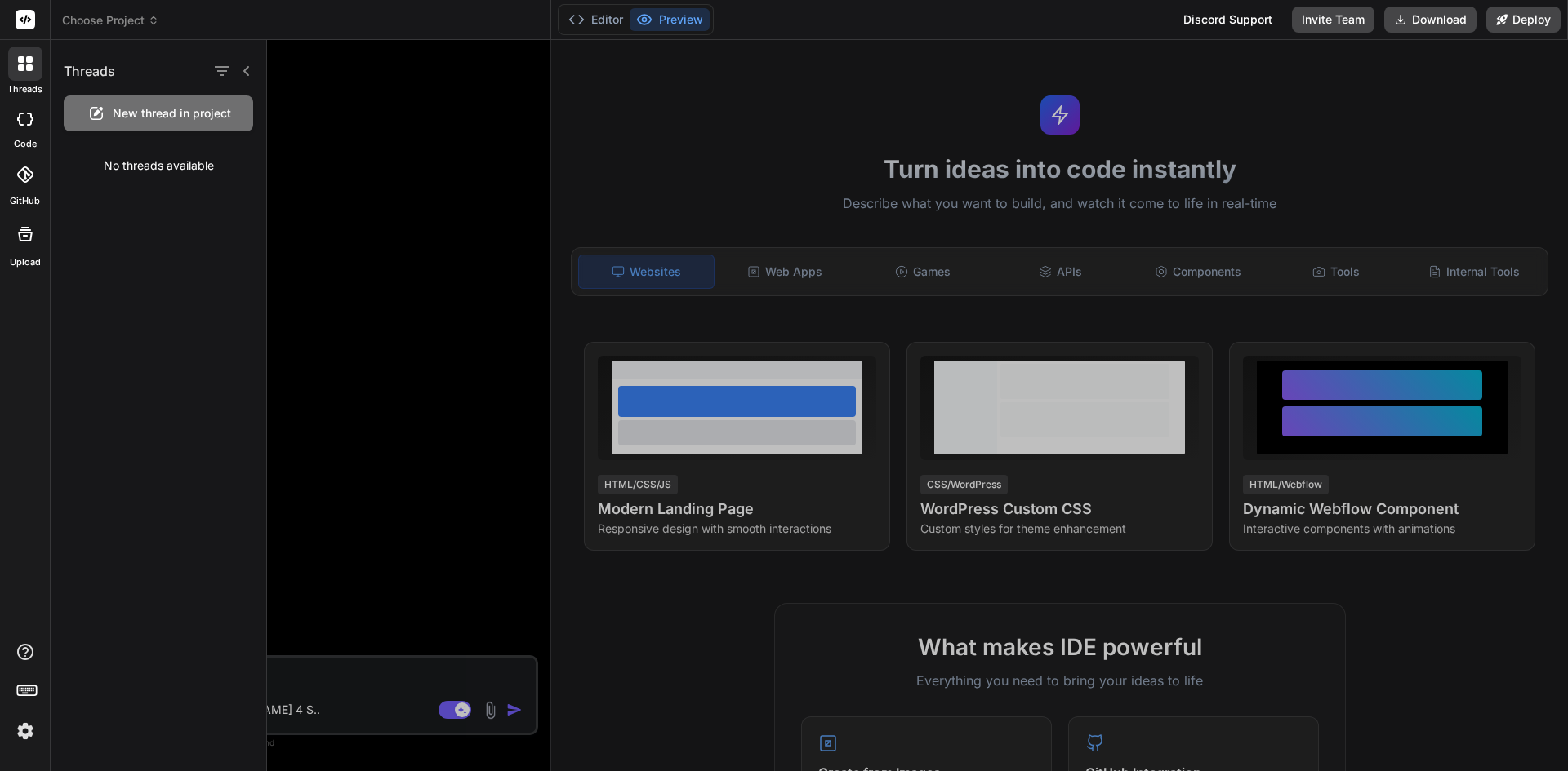
click at [23, 67] on icon at bounding box center [22, 68] width 7 height 7
click at [26, 119] on icon at bounding box center [26, 119] width 17 height 13
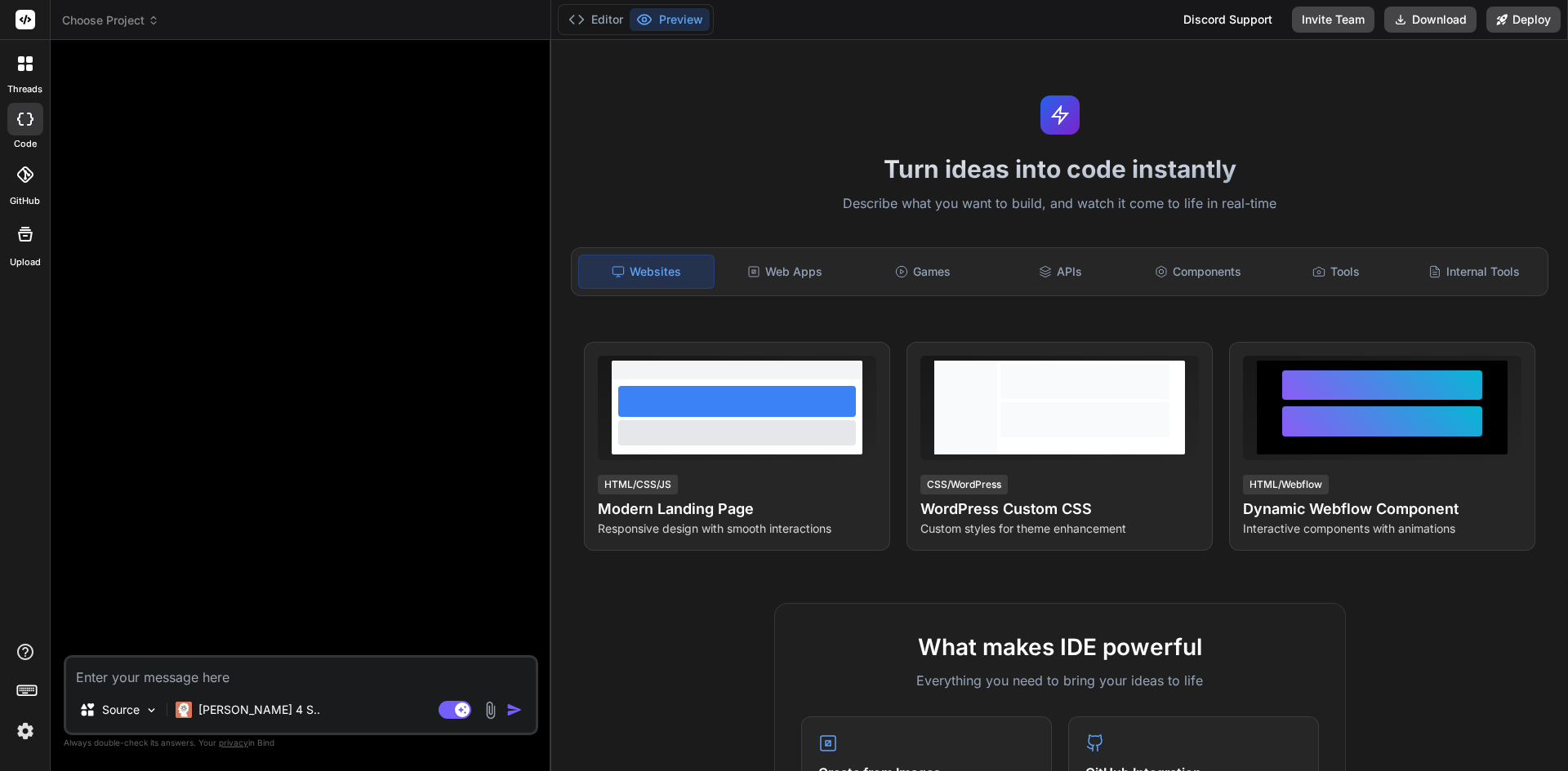
type textarea "x"
click at [113, 17] on span "Choose Project" at bounding box center [110, 21] width 98 height 17
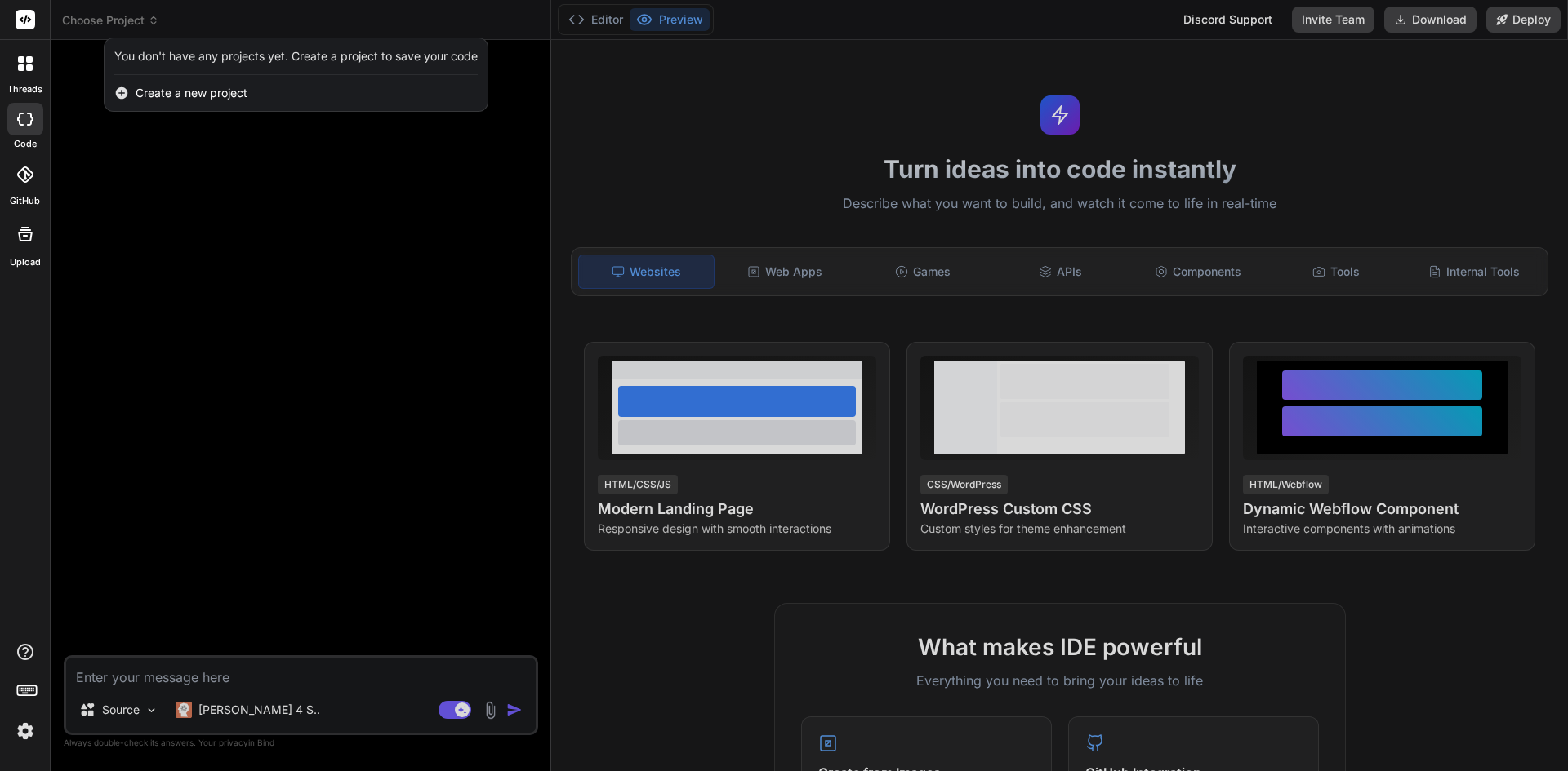
drag, startPoint x: 293, startPoint y: 146, endPoint x: 349, endPoint y: 160, distance: 57.7
click at [294, 146] on div at bounding box center [784, 385] width 1568 height 771
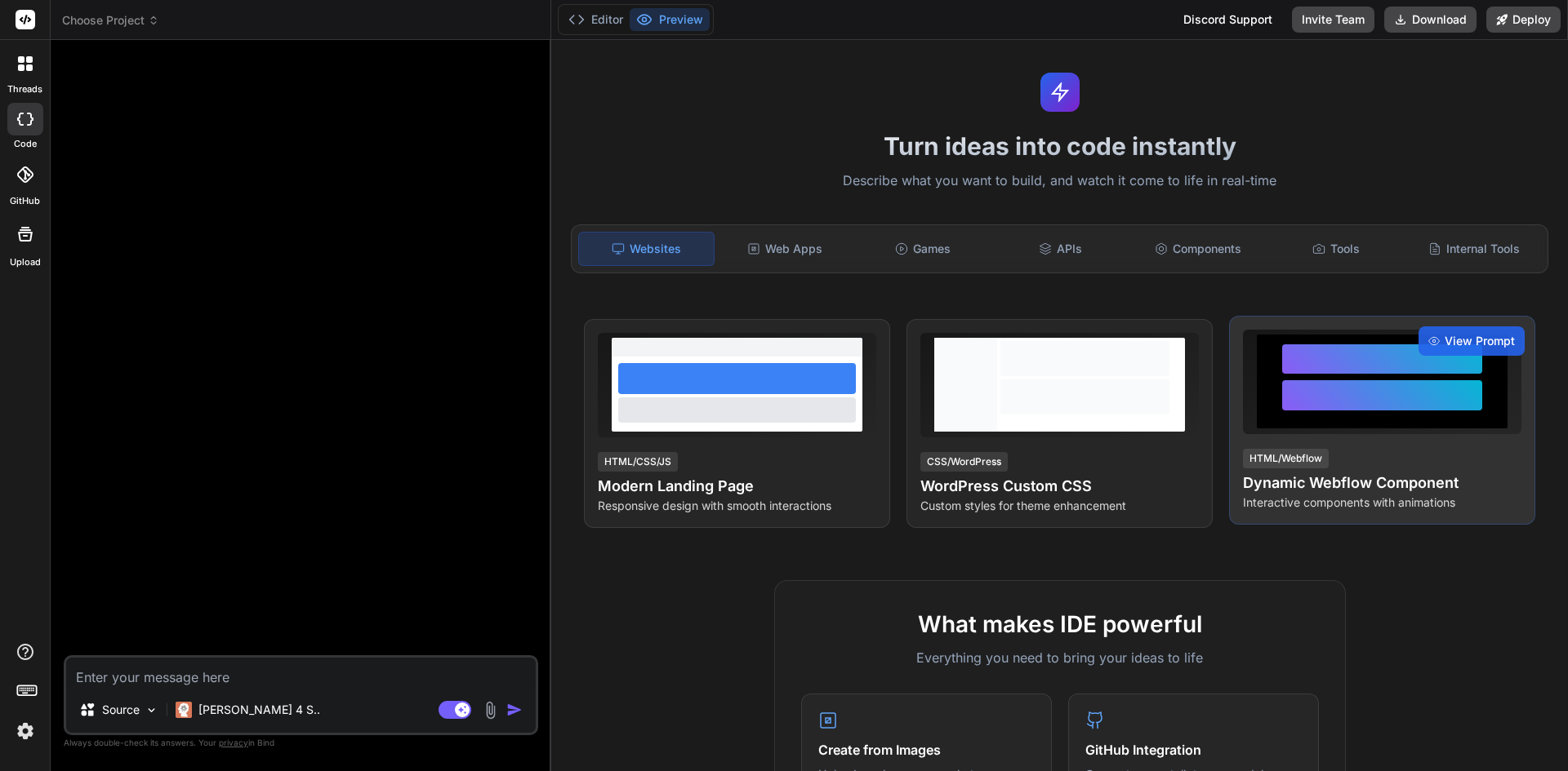
scroll to position [0, 0]
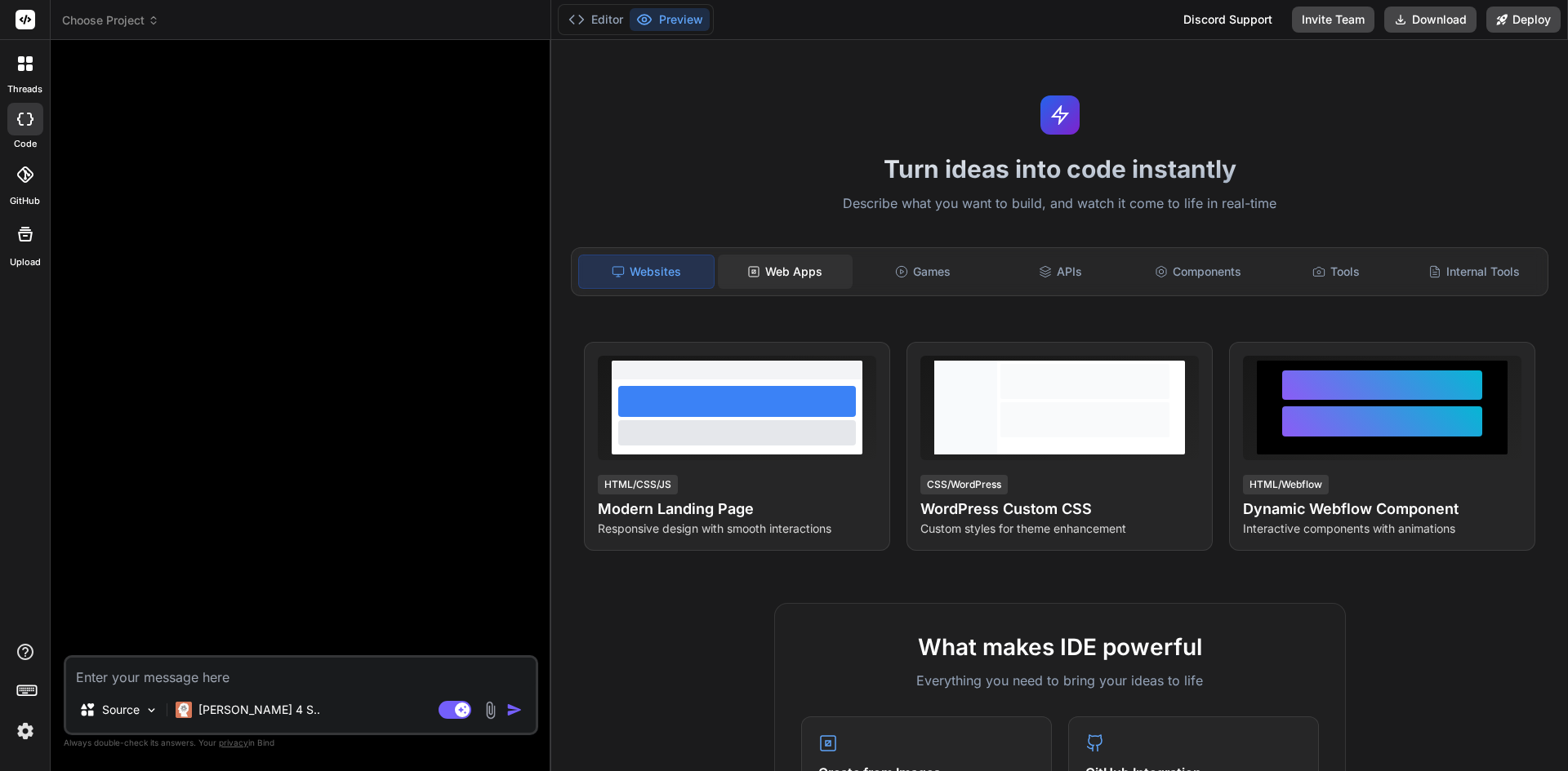
click at [821, 277] on div "Web Apps" at bounding box center [786, 271] width 135 height 34
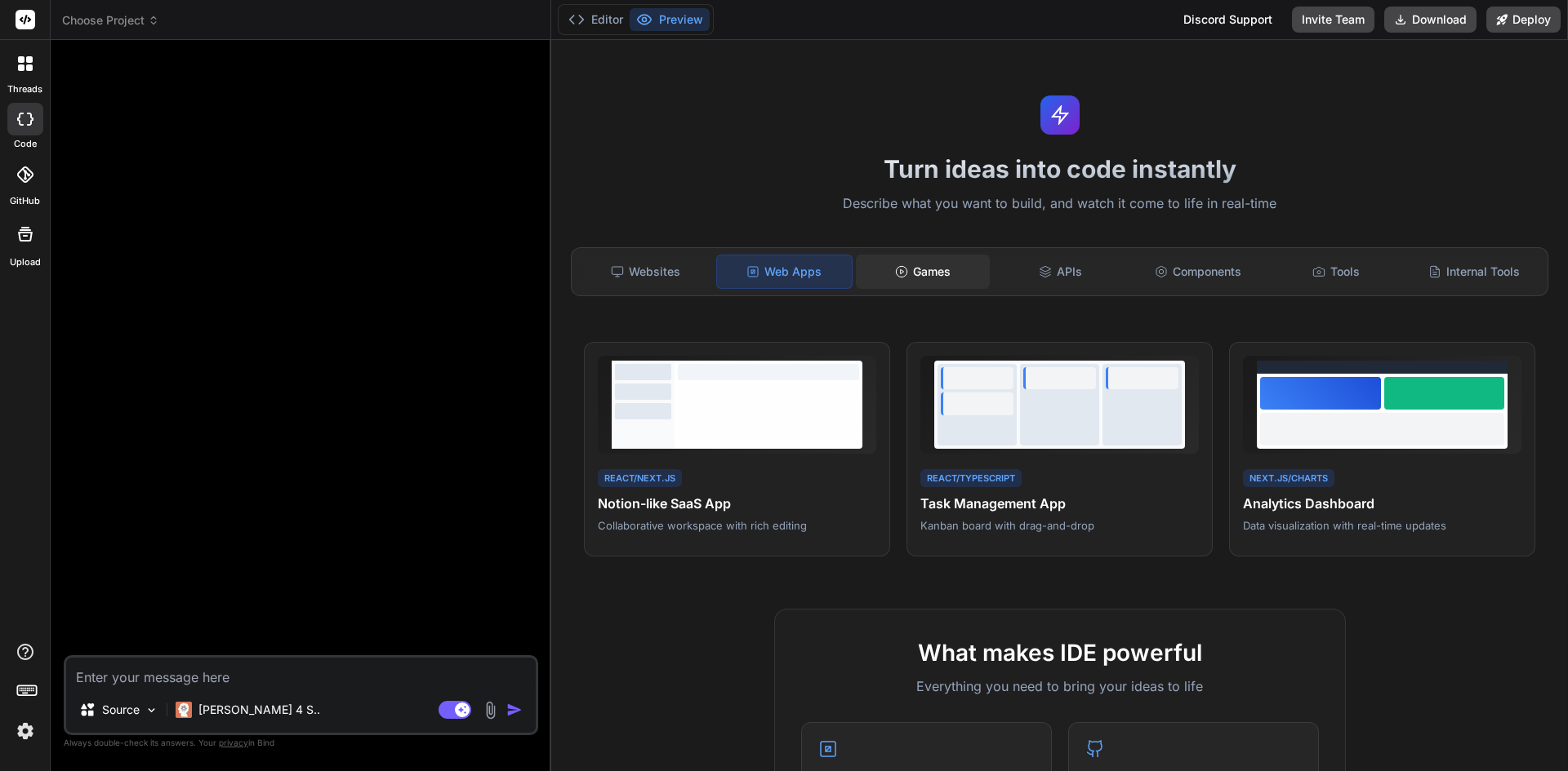
click at [902, 273] on circle at bounding box center [901, 271] width 11 height 11
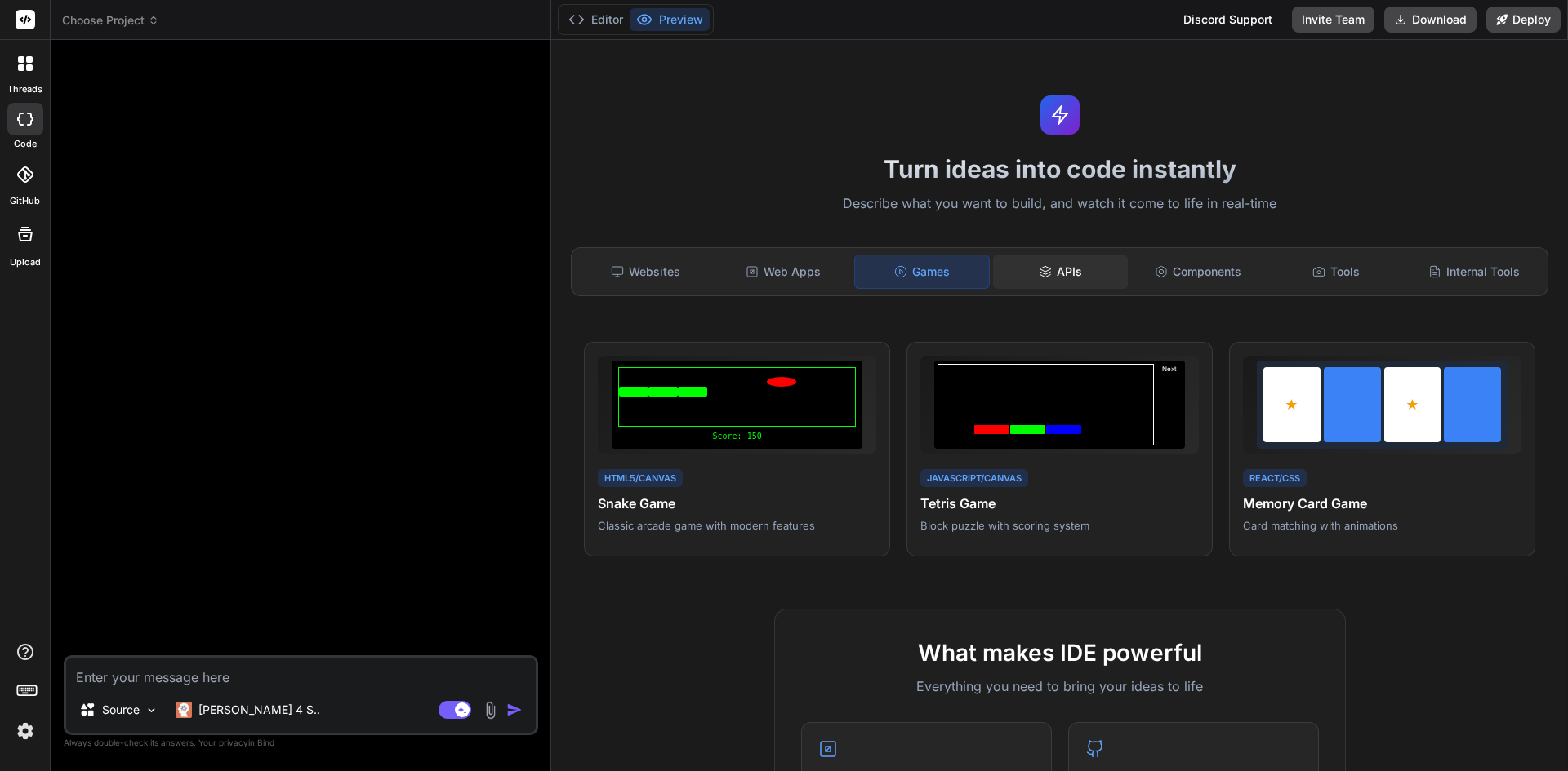
click at [1043, 262] on div "APIs" at bounding box center [1061, 271] width 135 height 34
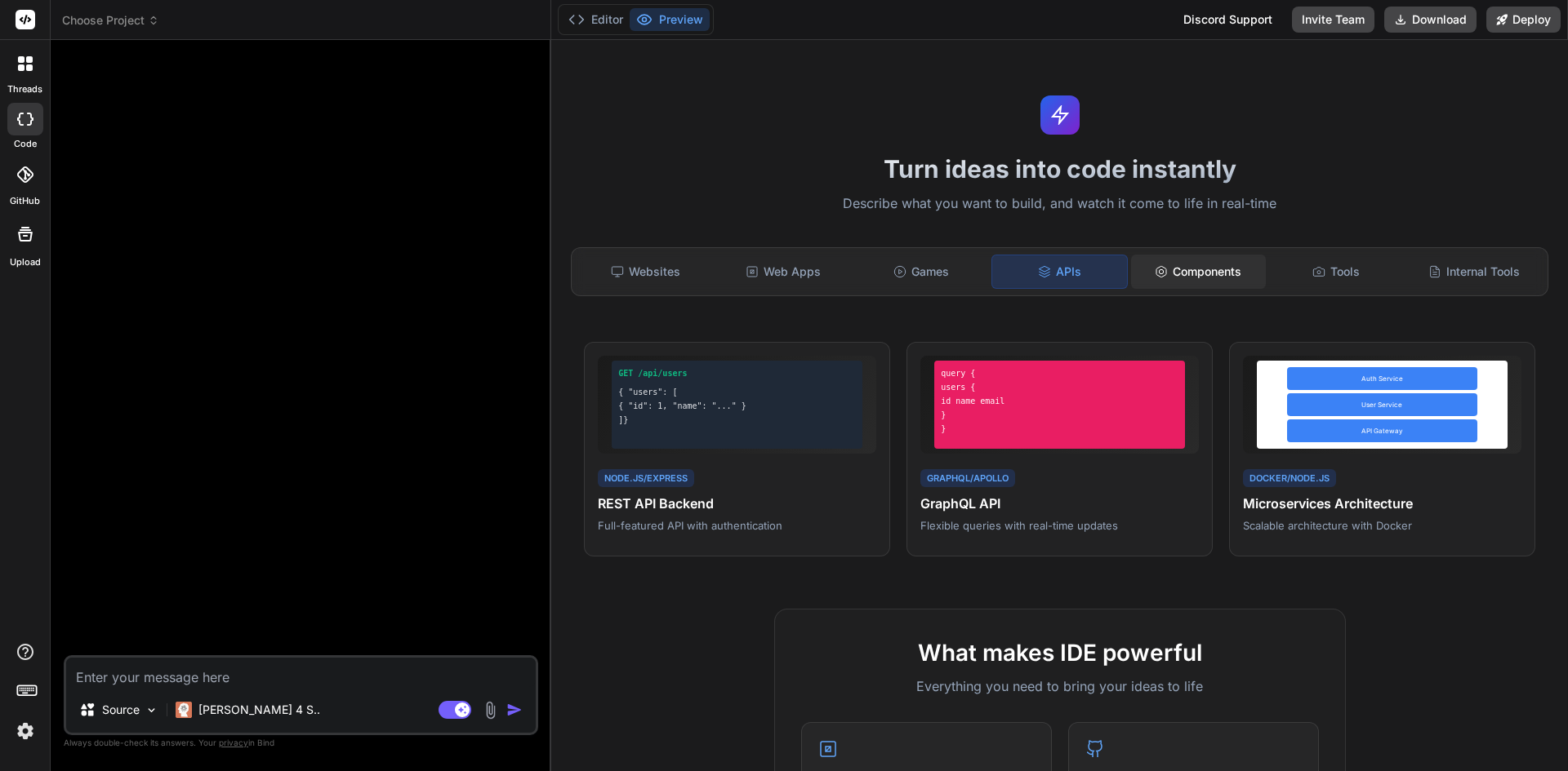
click at [1203, 270] on div "Components" at bounding box center [1199, 271] width 135 height 34
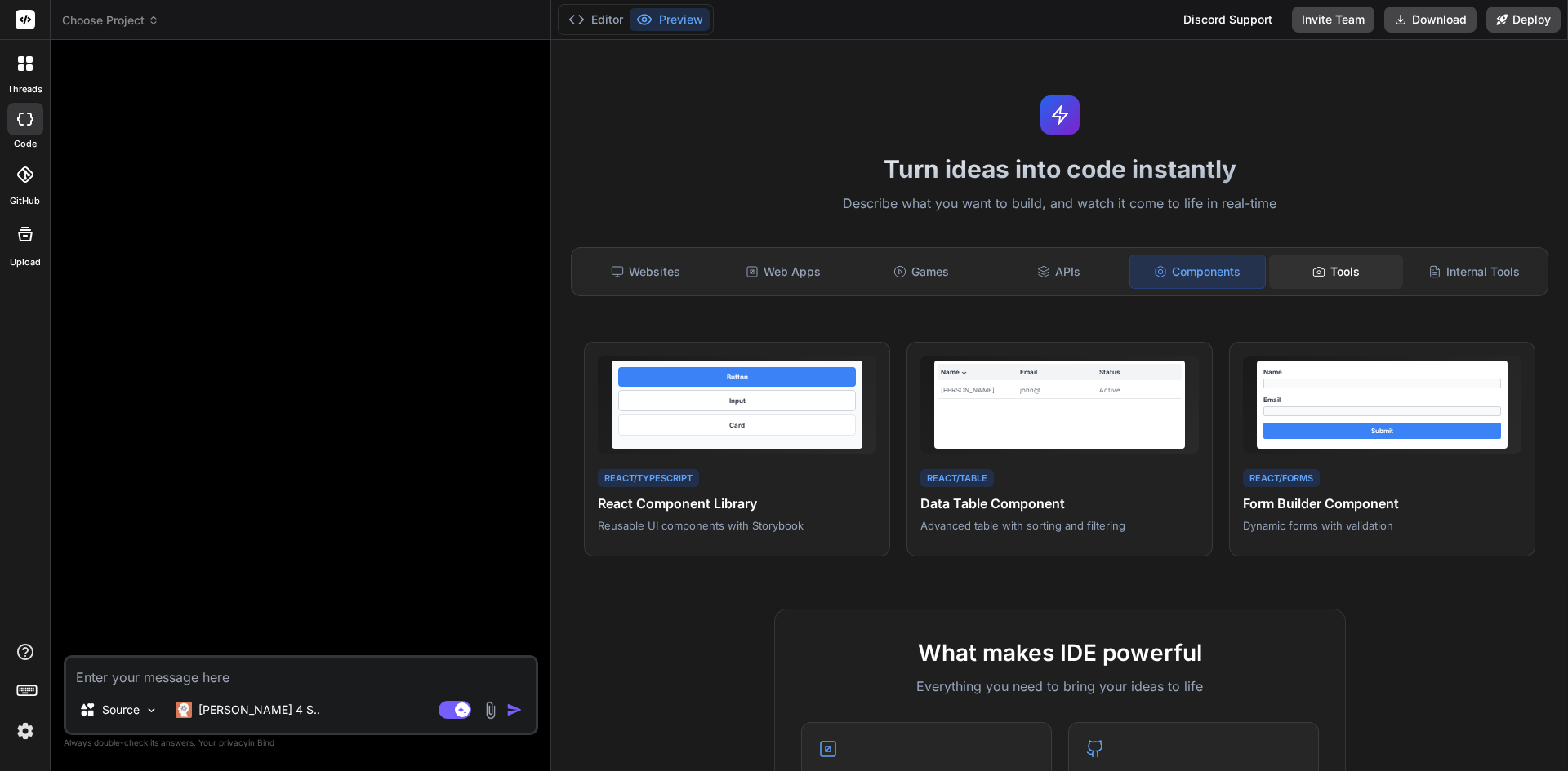
click at [1317, 270] on circle at bounding box center [1319, 272] width 3 height 3
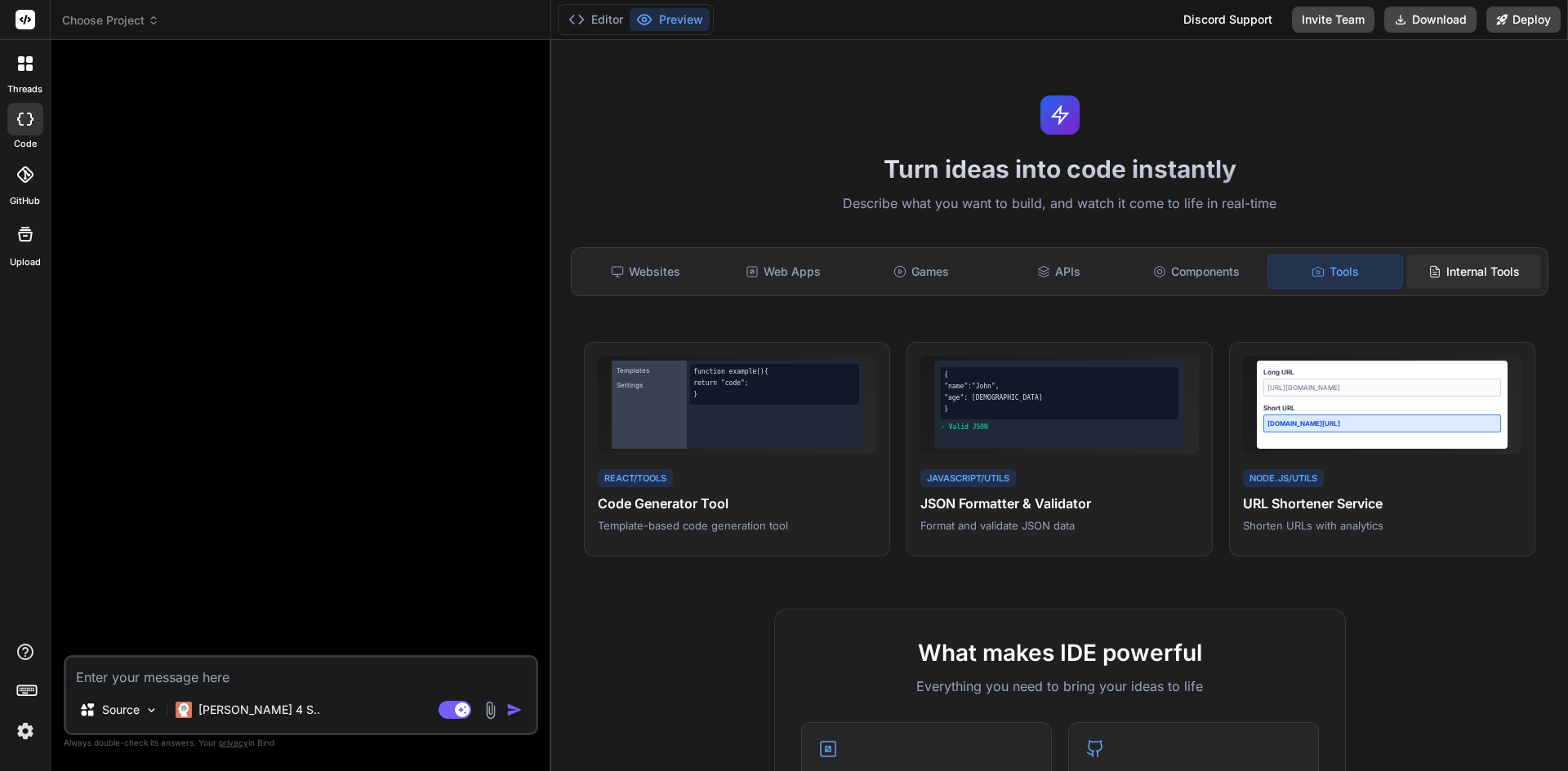
click at [1461, 265] on div "Internal Tools" at bounding box center [1474, 271] width 135 height 34
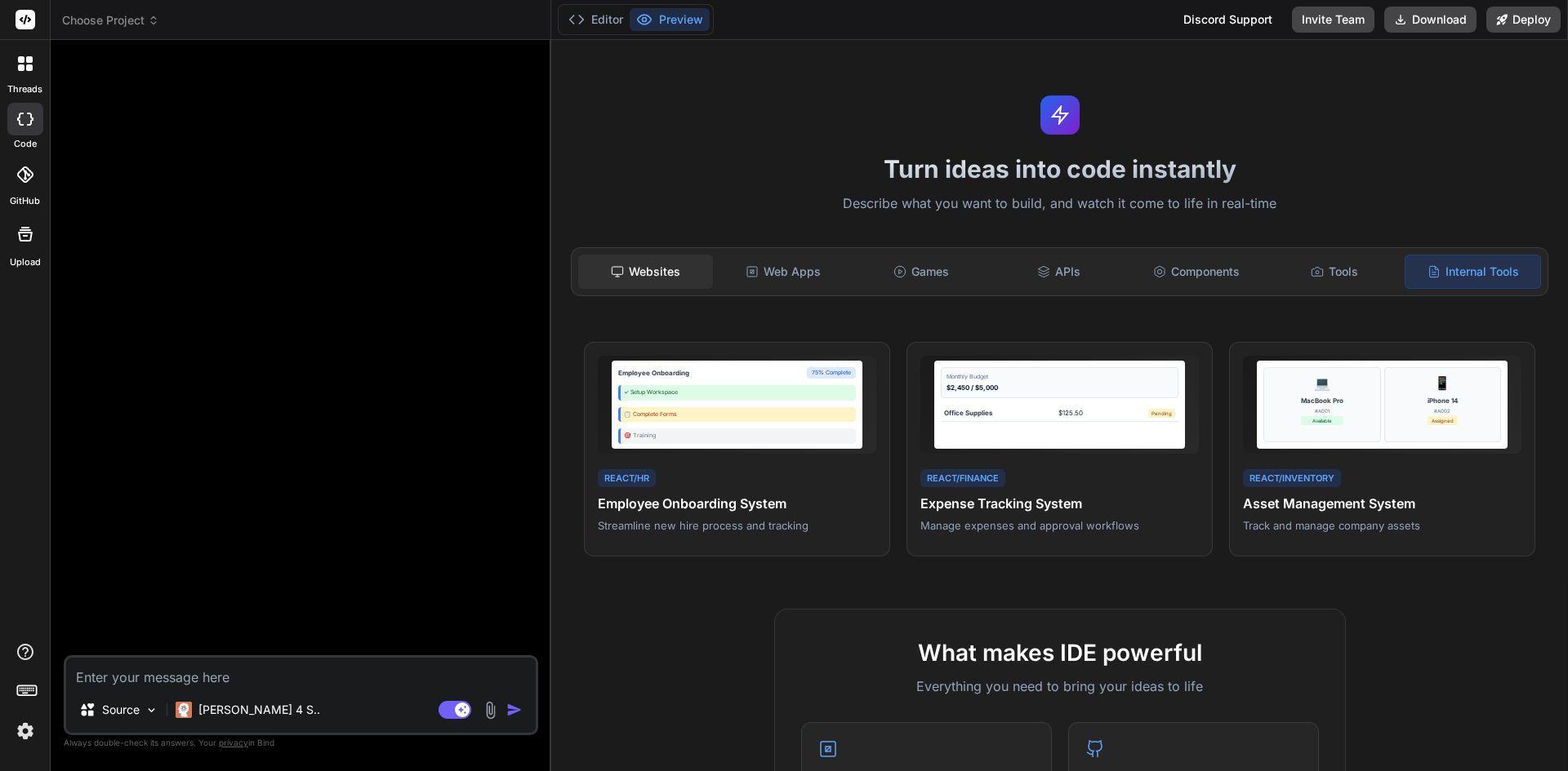
click at [653, 266] on div "Websites" at bounding box center [646, 271] width 135 height 34
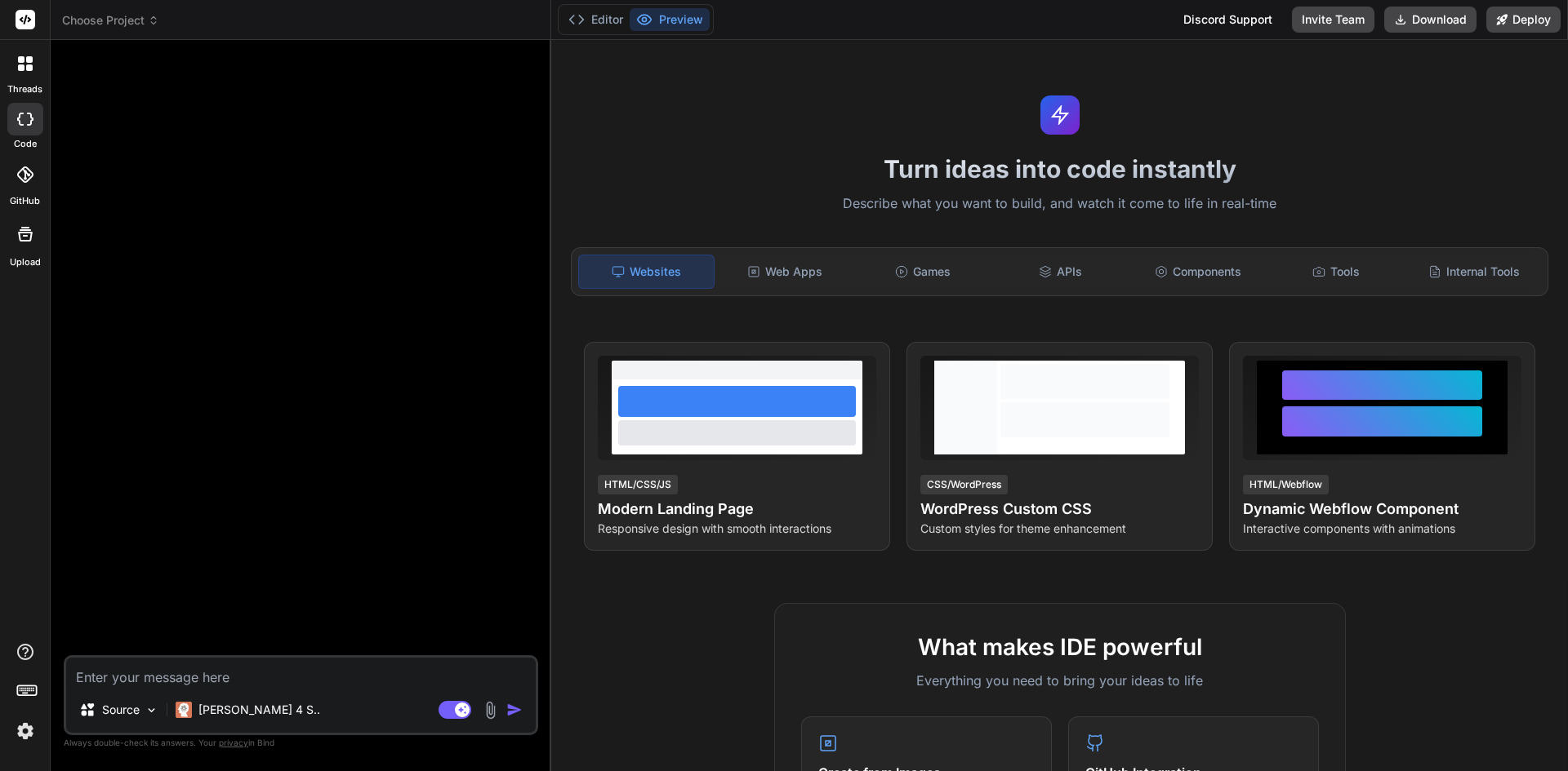
click at [103, 4] on header "Choose Project Created with Pixso." at bounding box center [301, 20] width 500 height 40
click at [100, 20] on span "Choose Project" at bounding box center [110, 21] width 98 height 17
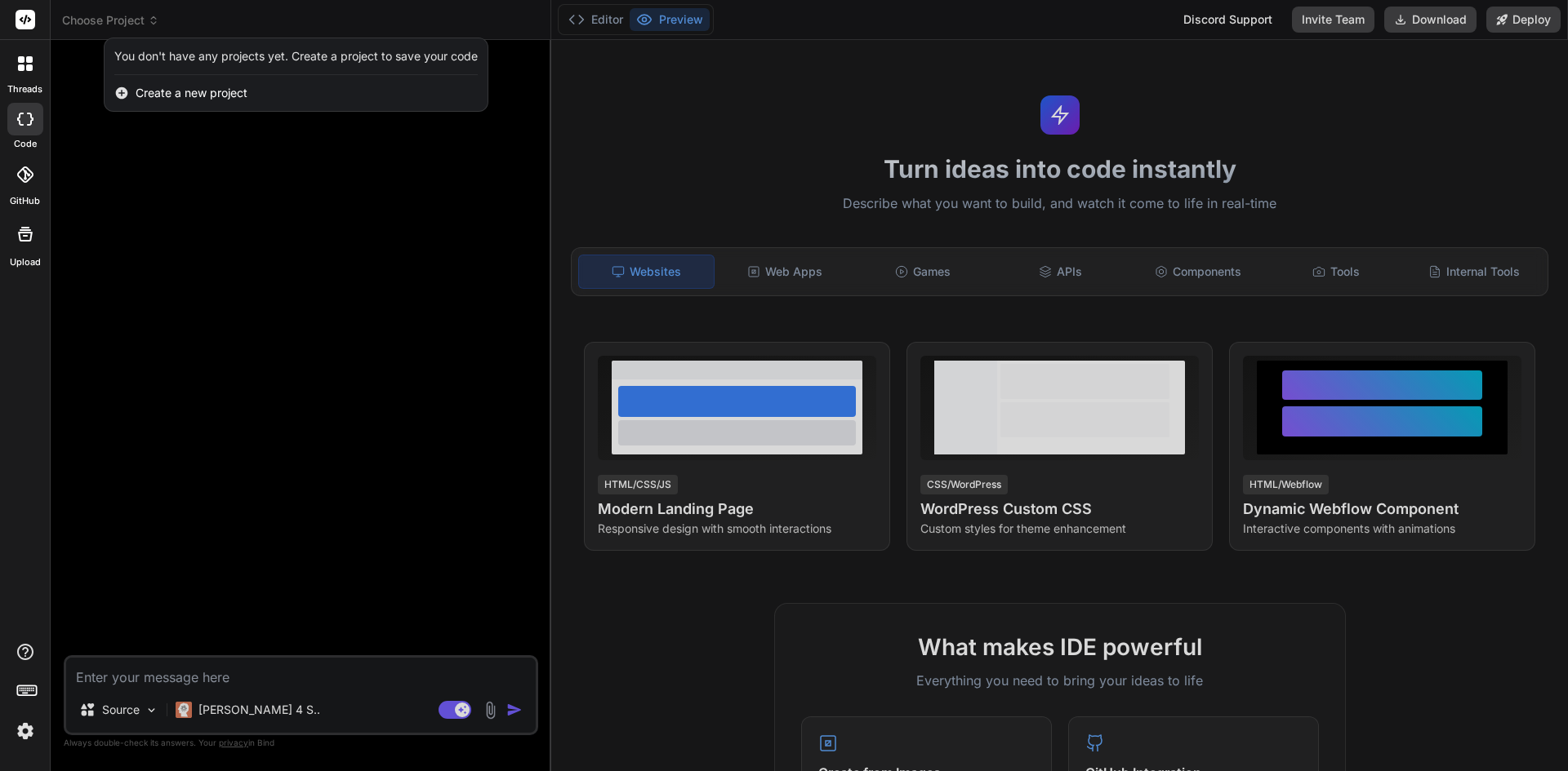
click at [100, 20] on div at bounding box center [784, 385] width 1568 height 771
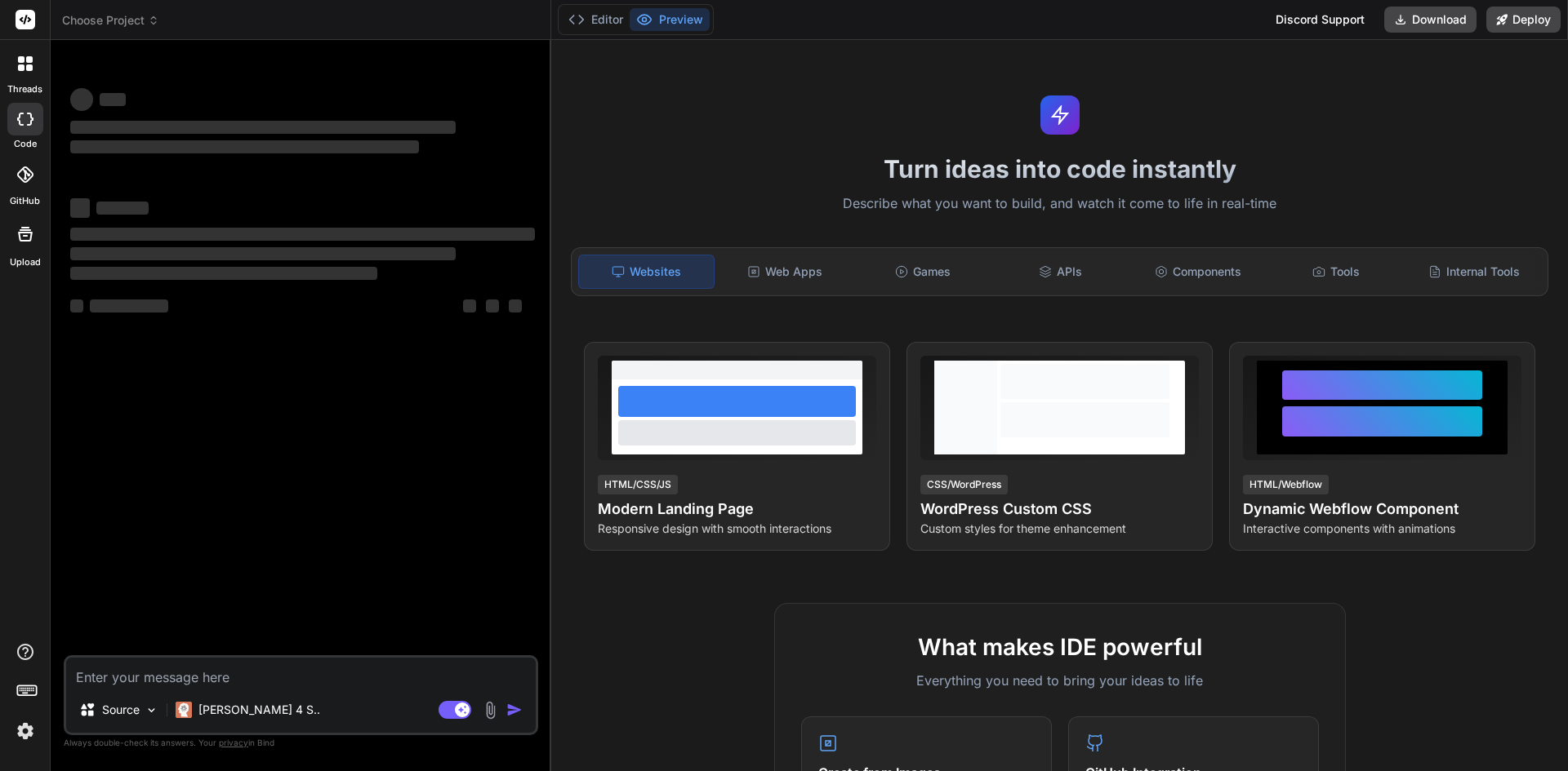
click at [109, 17] on span "Choose Project" at bounding box center [110, 21] width 98 height 17
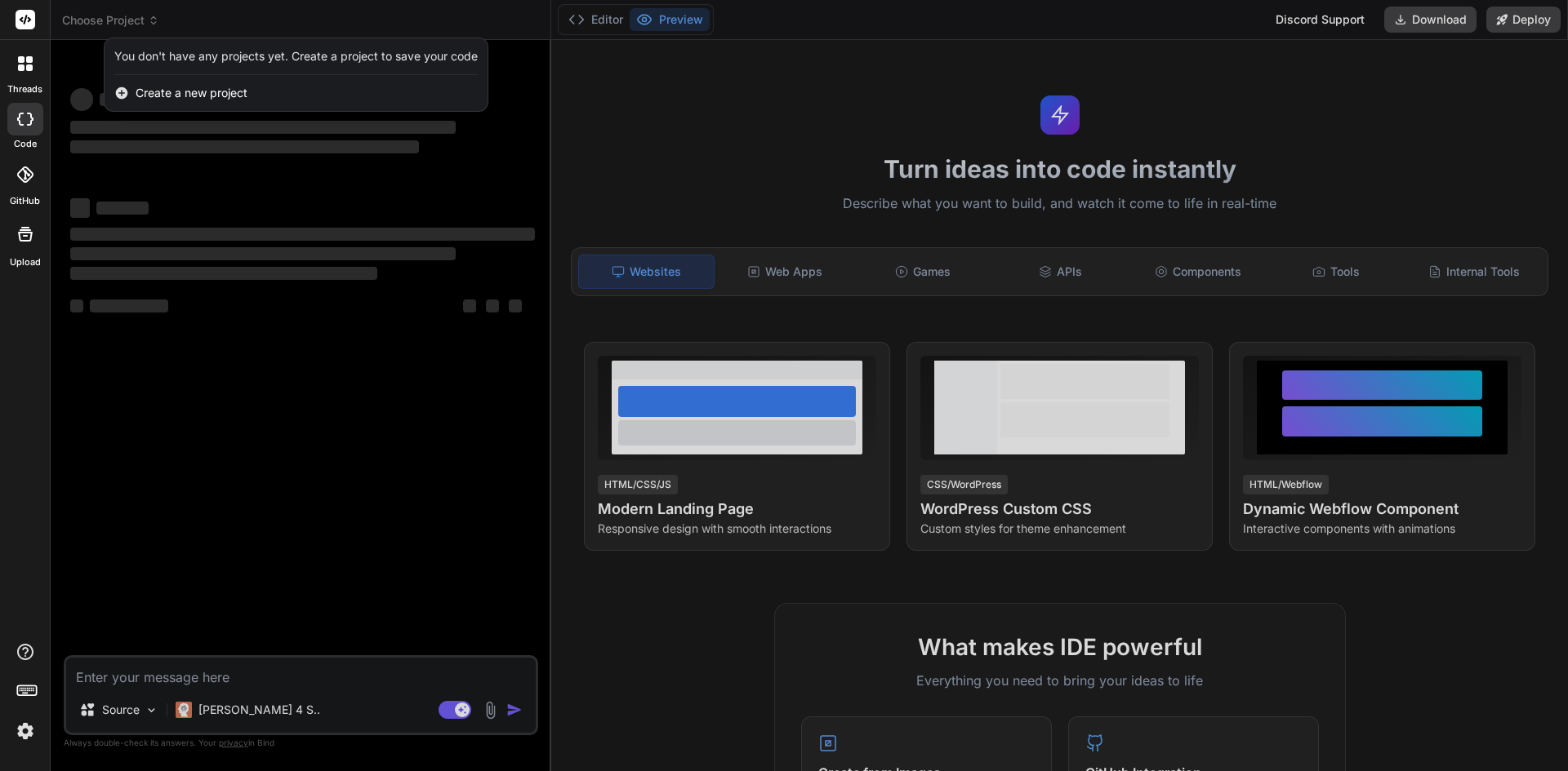
click at [109, 17] on div at bounding box center [784, 385] width 1568 height 771
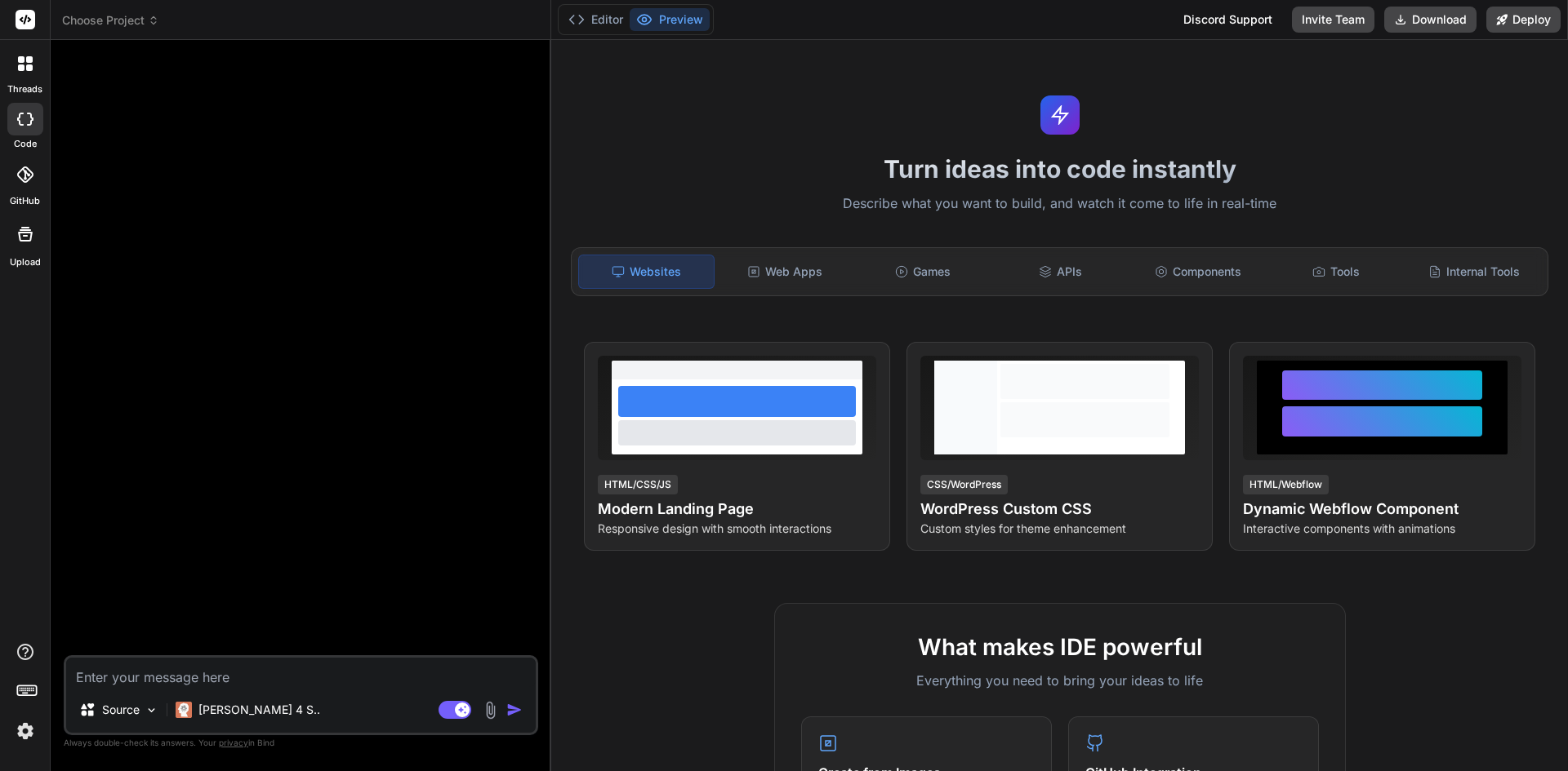
click at [30, 60] on icon at bounding box center [29, 60] width 7 height 7
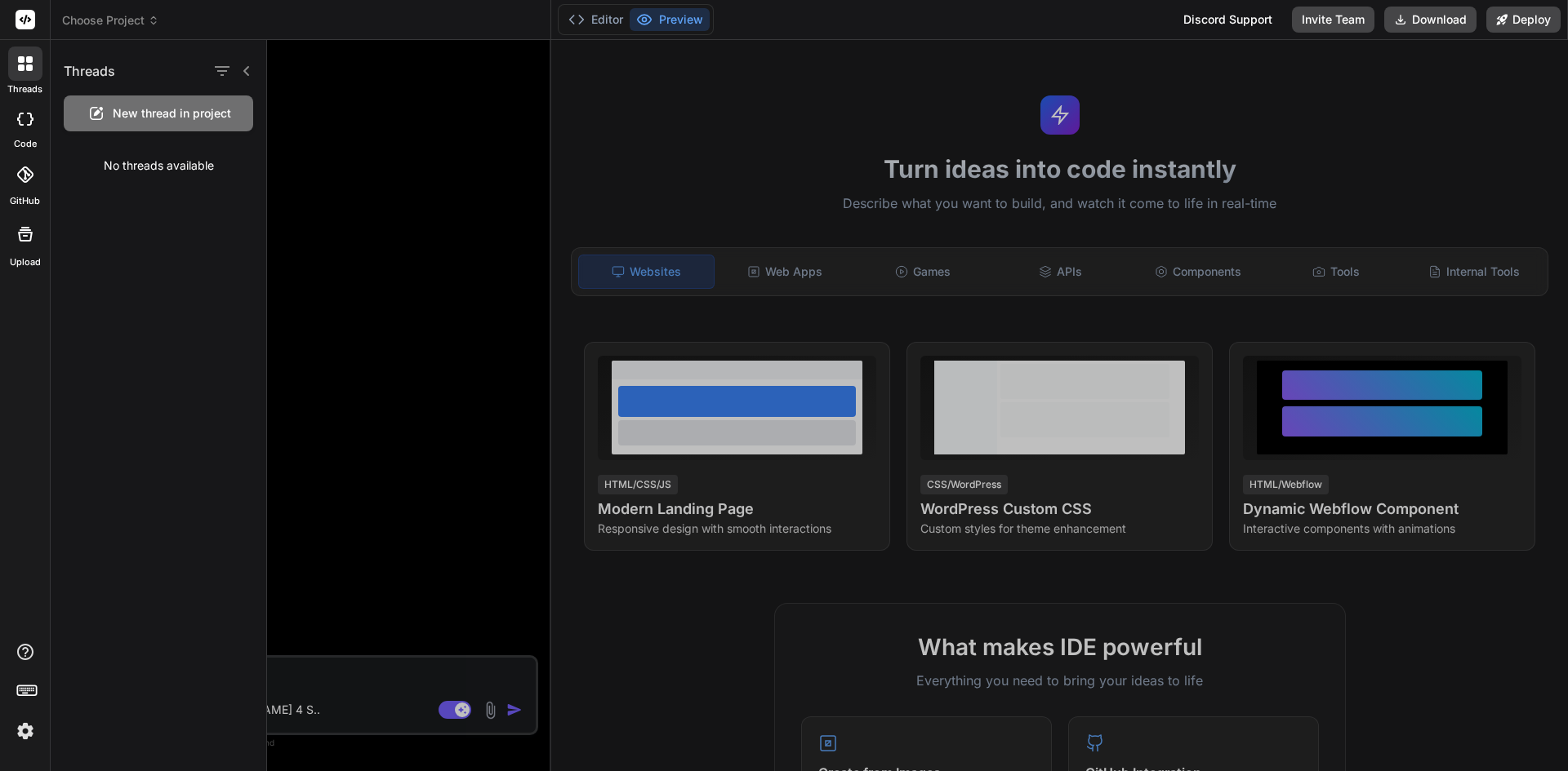
click at [27, 119] on icon at bounding box center [26, 119] width 17 height 13
type textarea "x"
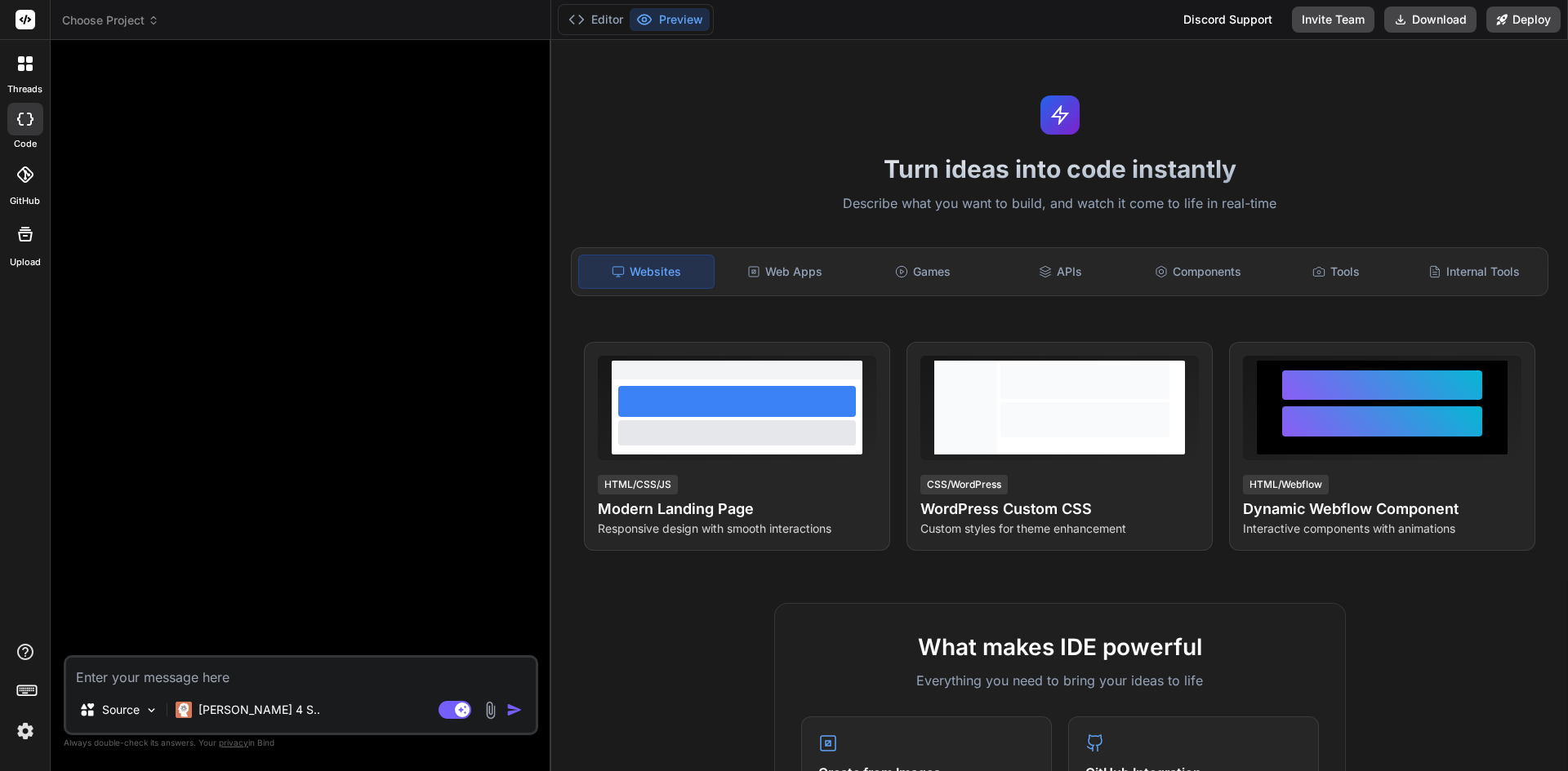
click at [18, 176] on icon at bounding box center [25, 175] width 17 height 17
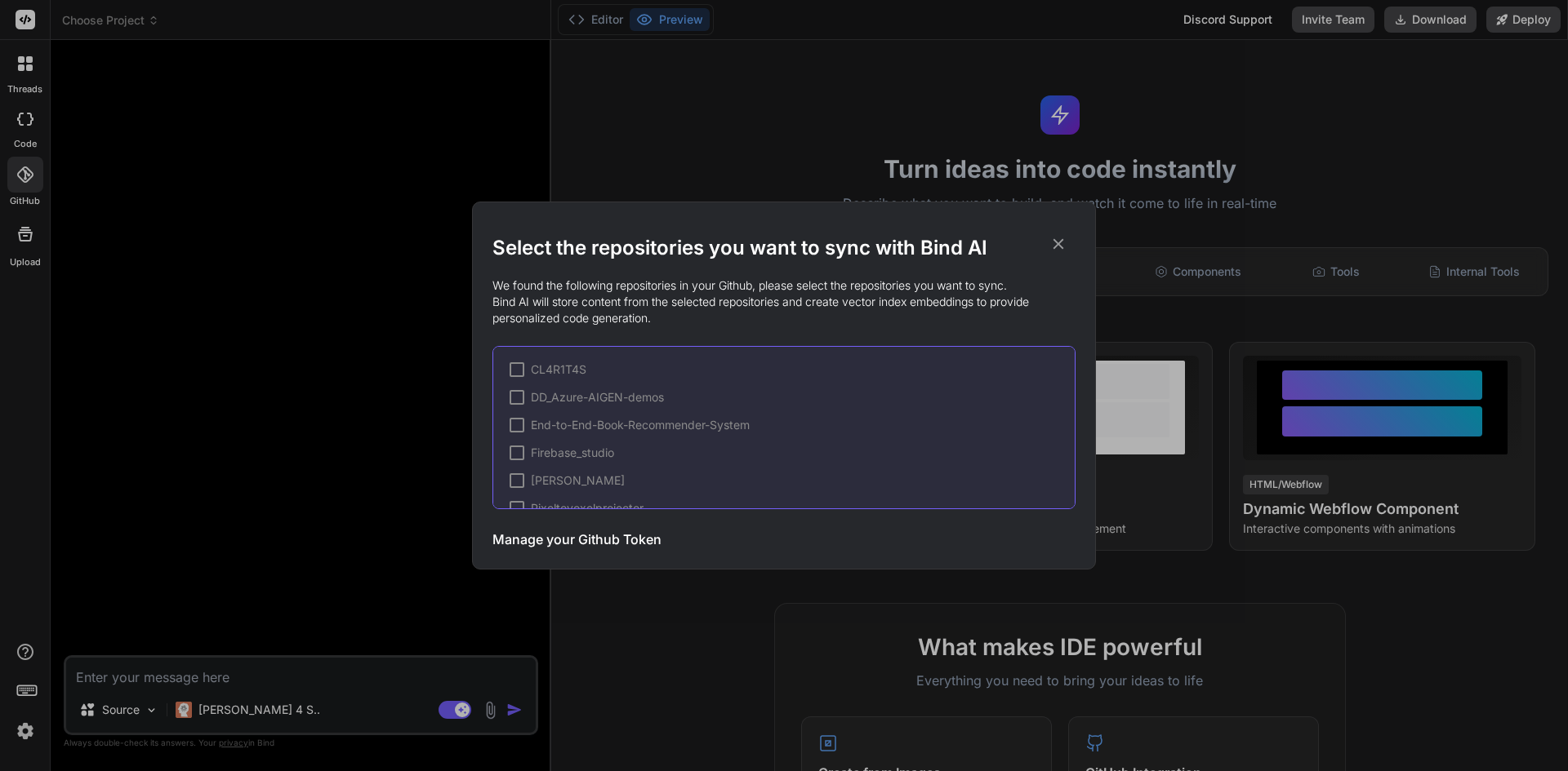
click at [1058, 241] on icon at bounding box center [1058, 244] width 18 height 18
